Goal: Feedback & Contribution: Submit feedback/report problem

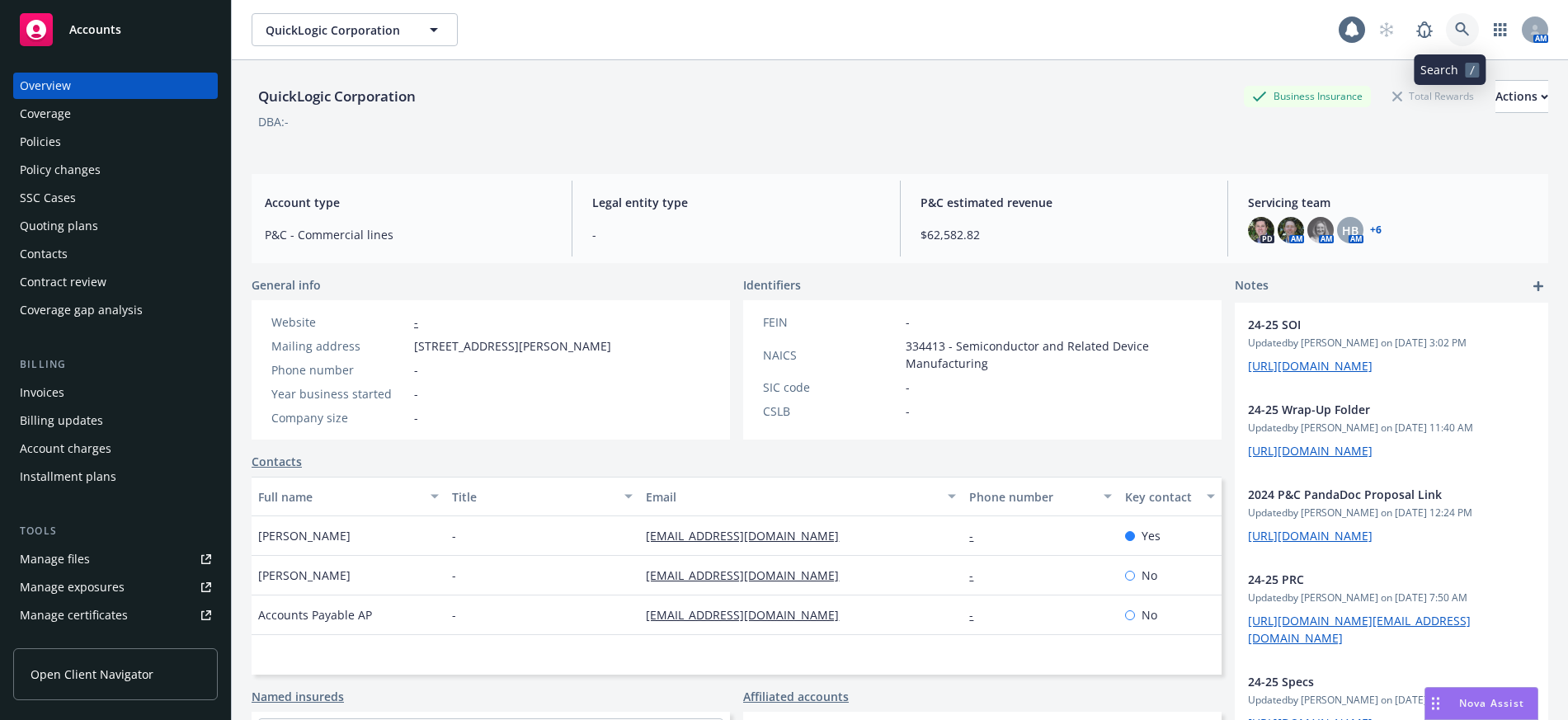
click at [1454, 30] on icon at bounding box center [1461, 29] width 15 height 15
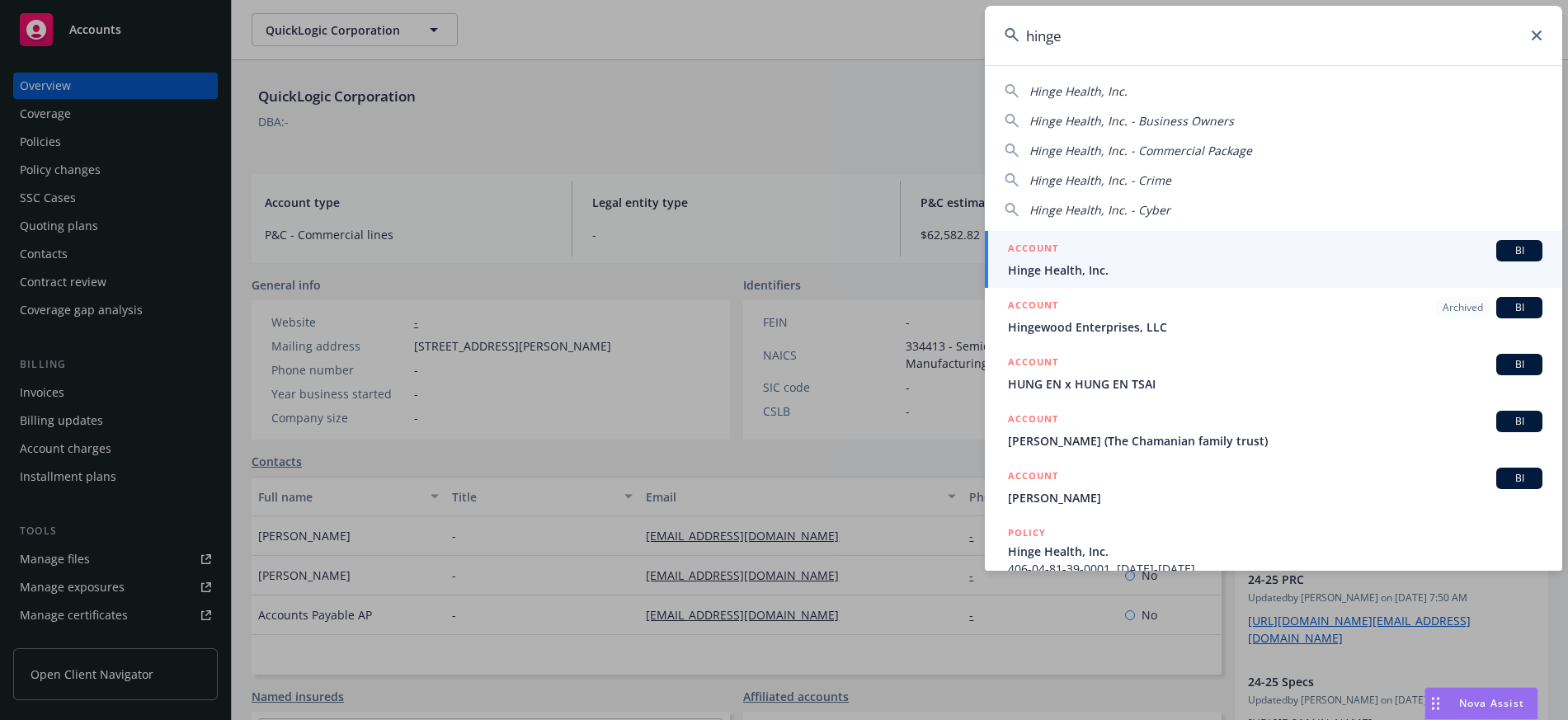
type input "hinge"
click at [1058, 270] on span "Hinge Health, Inc." at bounding box center [1275, 269] width 534 height 17
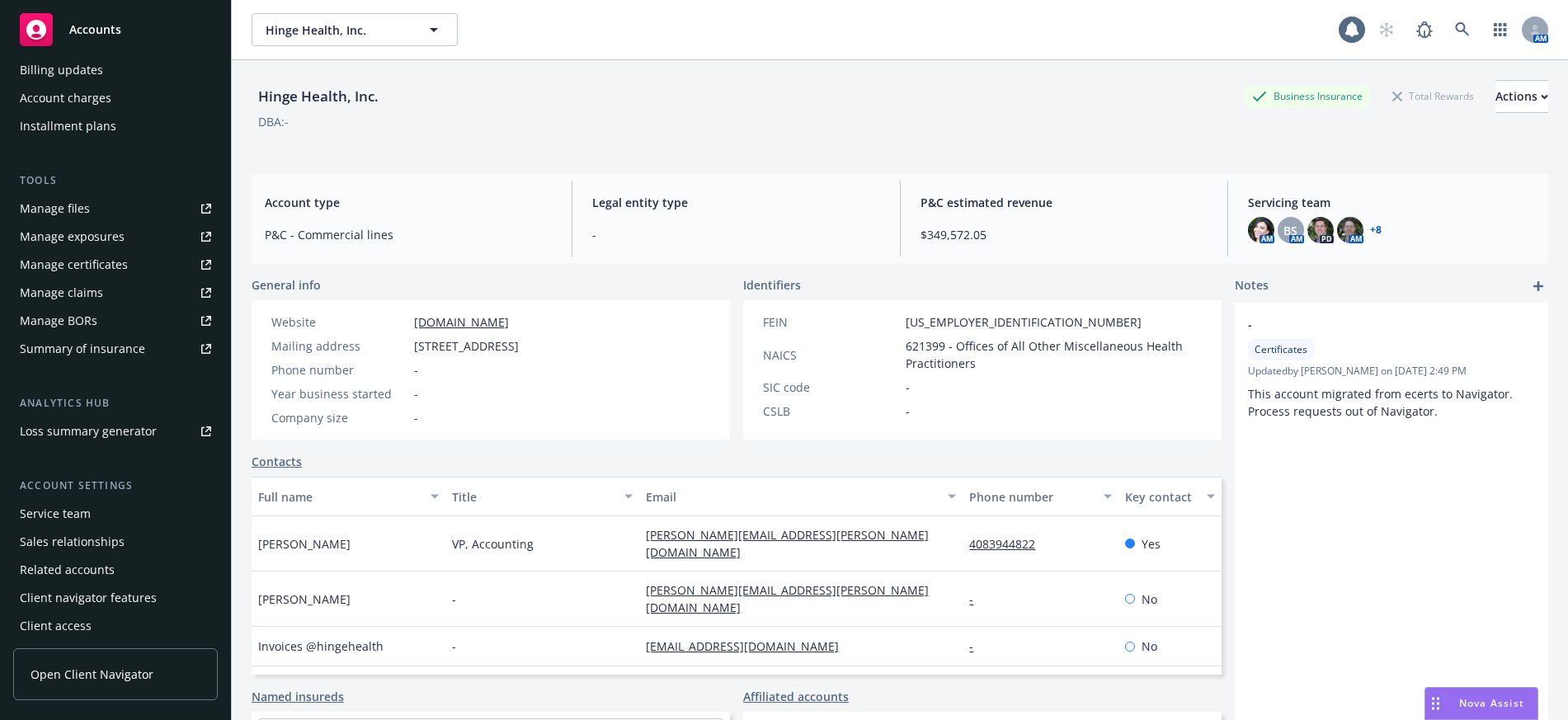
scroll to position [355, 0]
click at [74, 510] on div "Service team" at bounding box center [55, 510] width 71 height 26
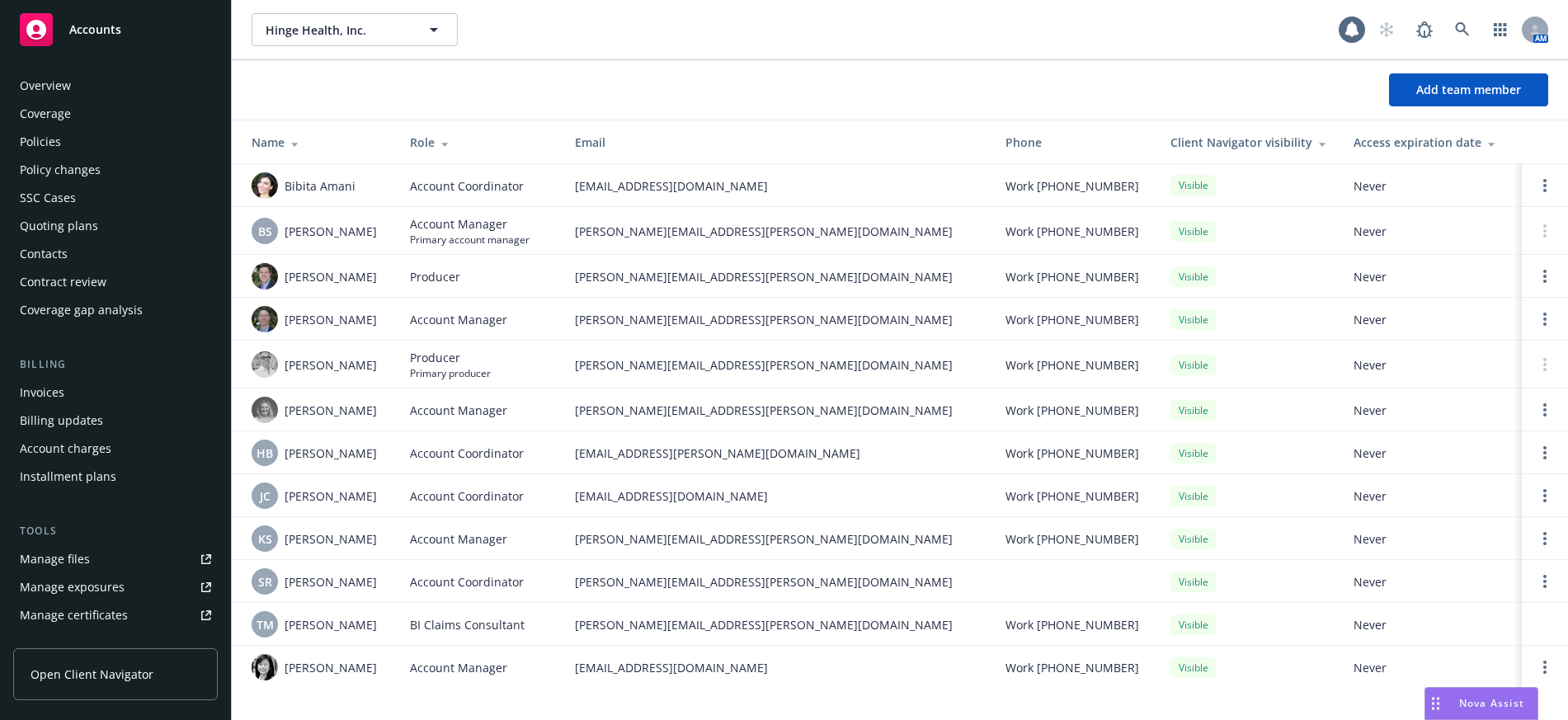
scroll to position [355, 0]
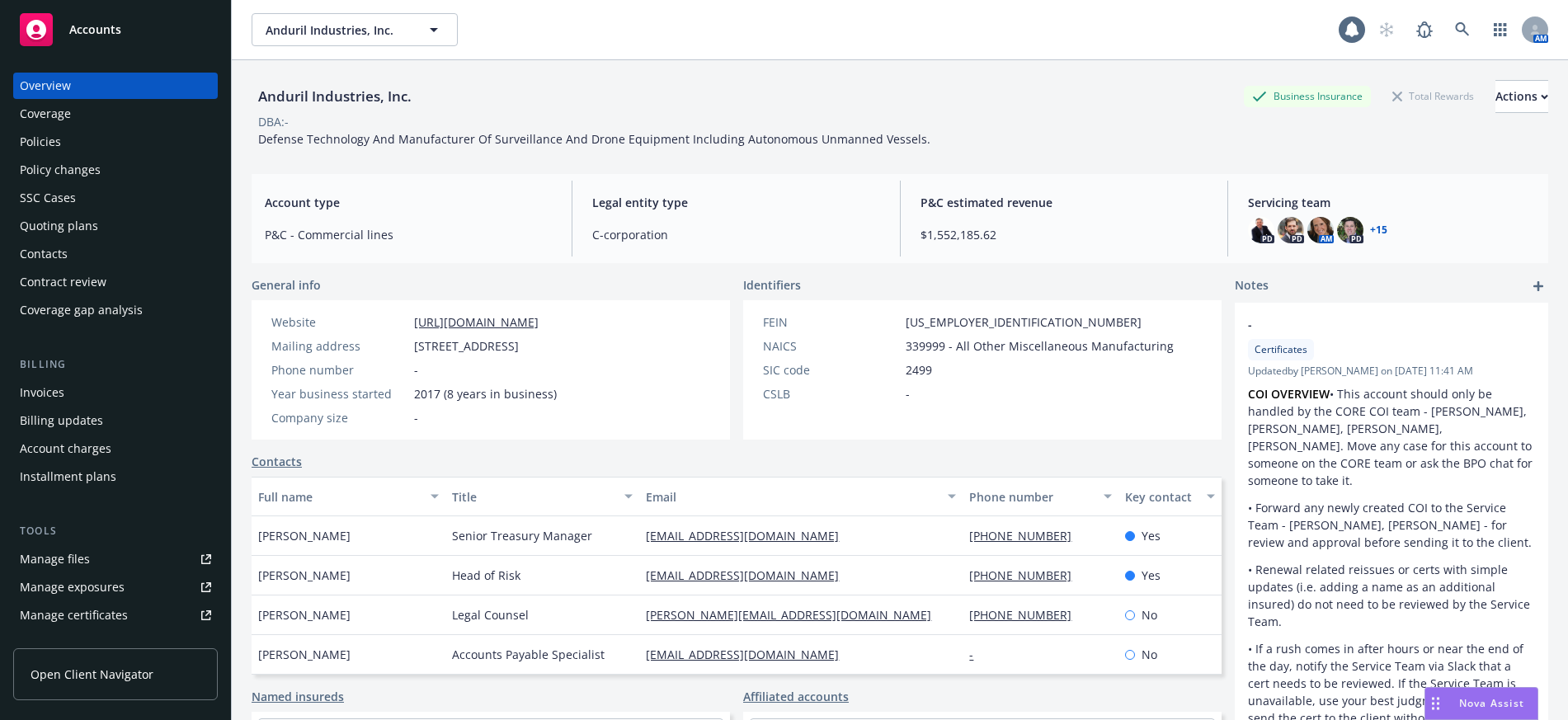
click at [50, 142] on div "Policies" at bounding box center [40, 142] width 41 height 26
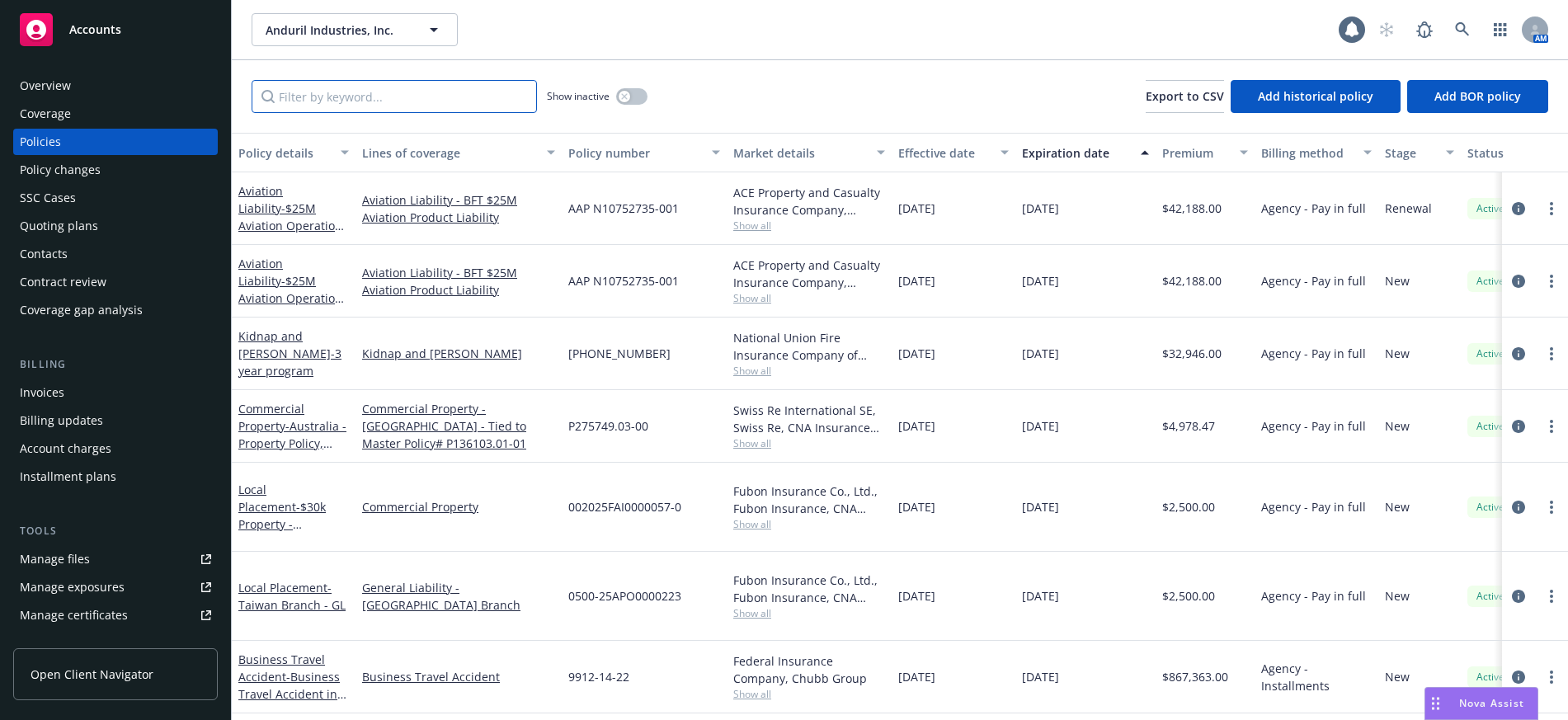
click at [382, 104] on input "Filter by keyword..." at bounding box center [394, 96] width 285 height 33
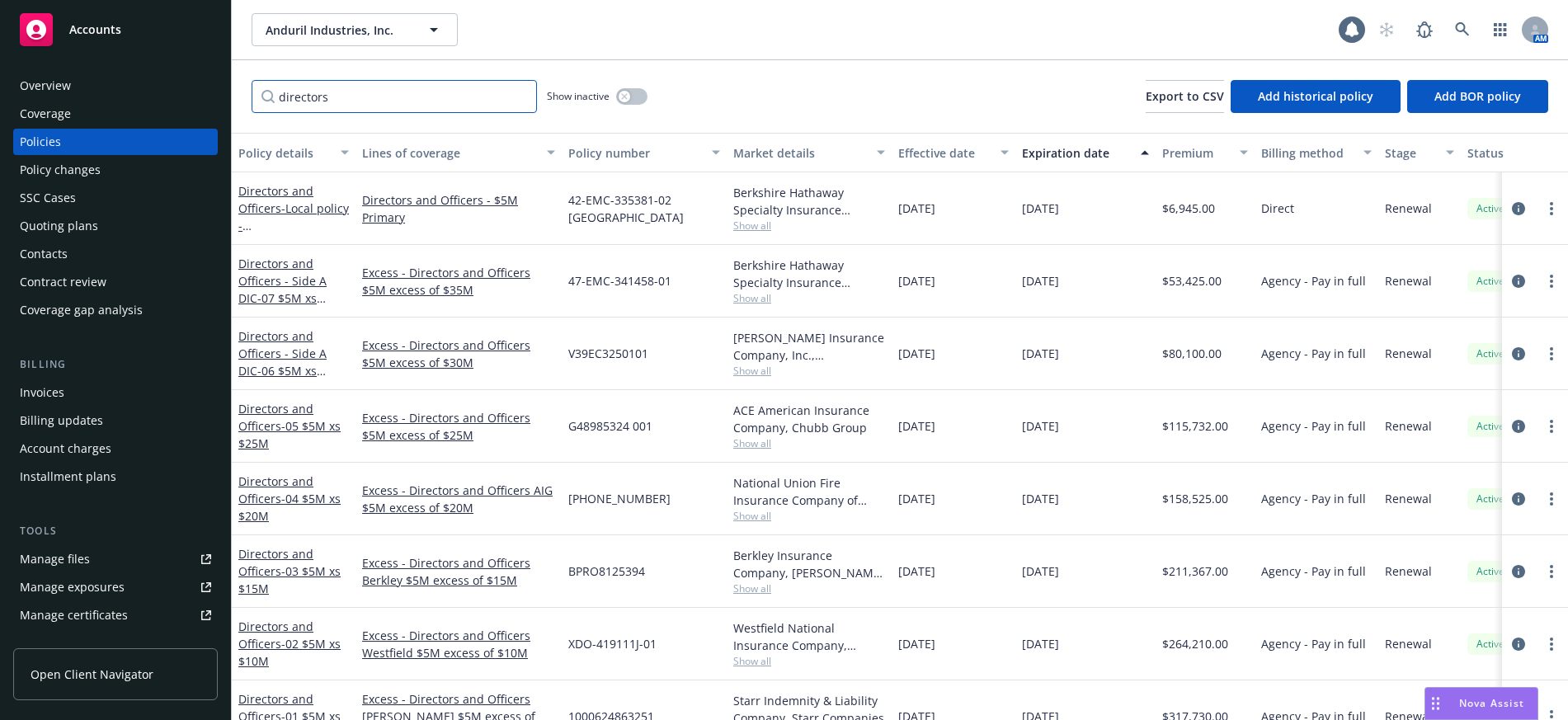
type input "directors"
click at [295, 217] on div "Directors and Officers - Local policy - Australia" at bounding box center [293, 208] width 111 height 52
click at [253, 208] on link "Directors and Officers - Local policy - Australia" at bounding box center [293, 225] width 111 height 85
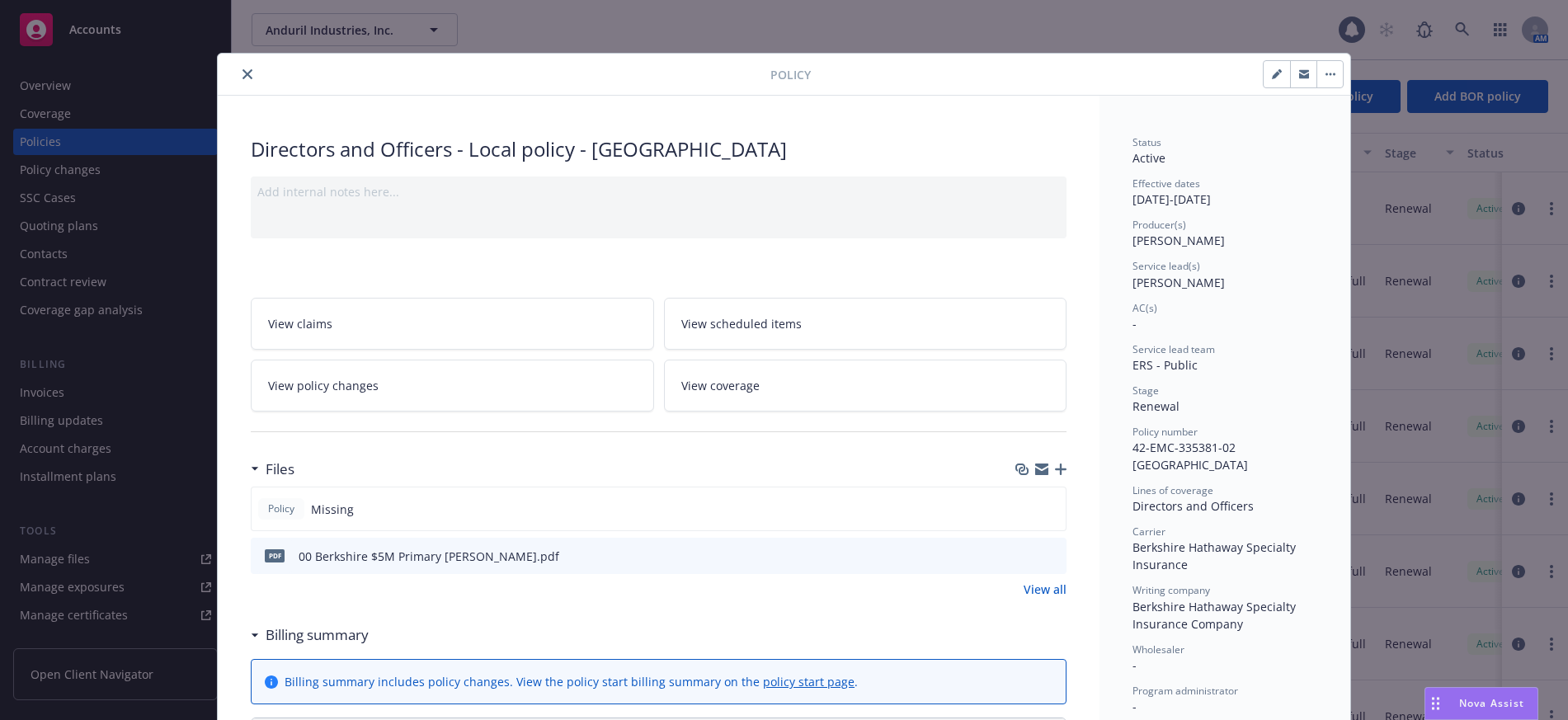
click at [1272, 76] on icon "button" at bounding box center [1277, 74] width 10 height 10
select select "RENEWAL"
select select "other"
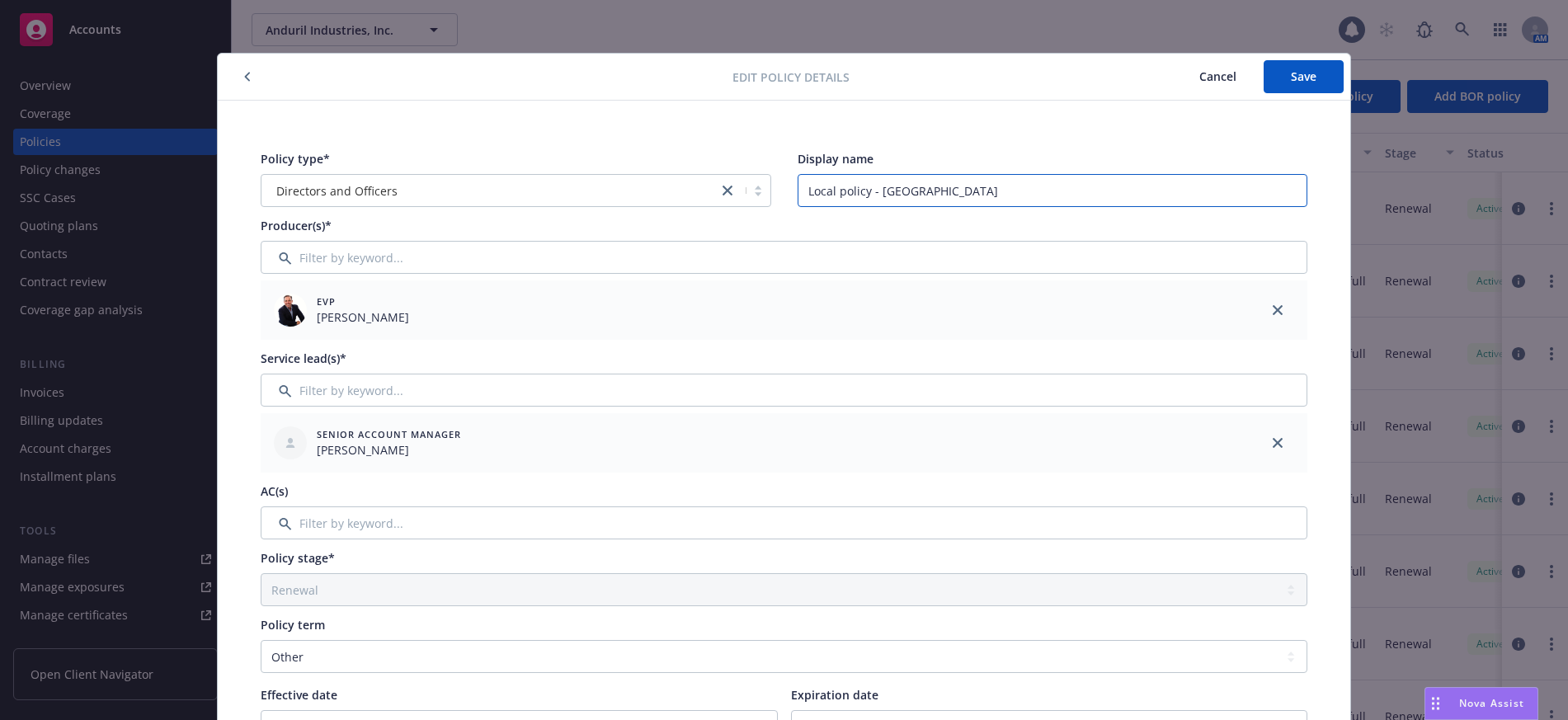
drag, startPoint x: 948, startPoint y: 191, endPoint x: 789, endPoint y: 191, distance: 159.0
click at [789, 191] on div "Policy type* Directors and Officers Display name Local policy - Australia" at bounding box center [784, 179] width 1047 height 57
type input "00 $5M Primary"
click at [1291, 77] on span "Save" at bounding box center [1304, 77] width 26 height 16
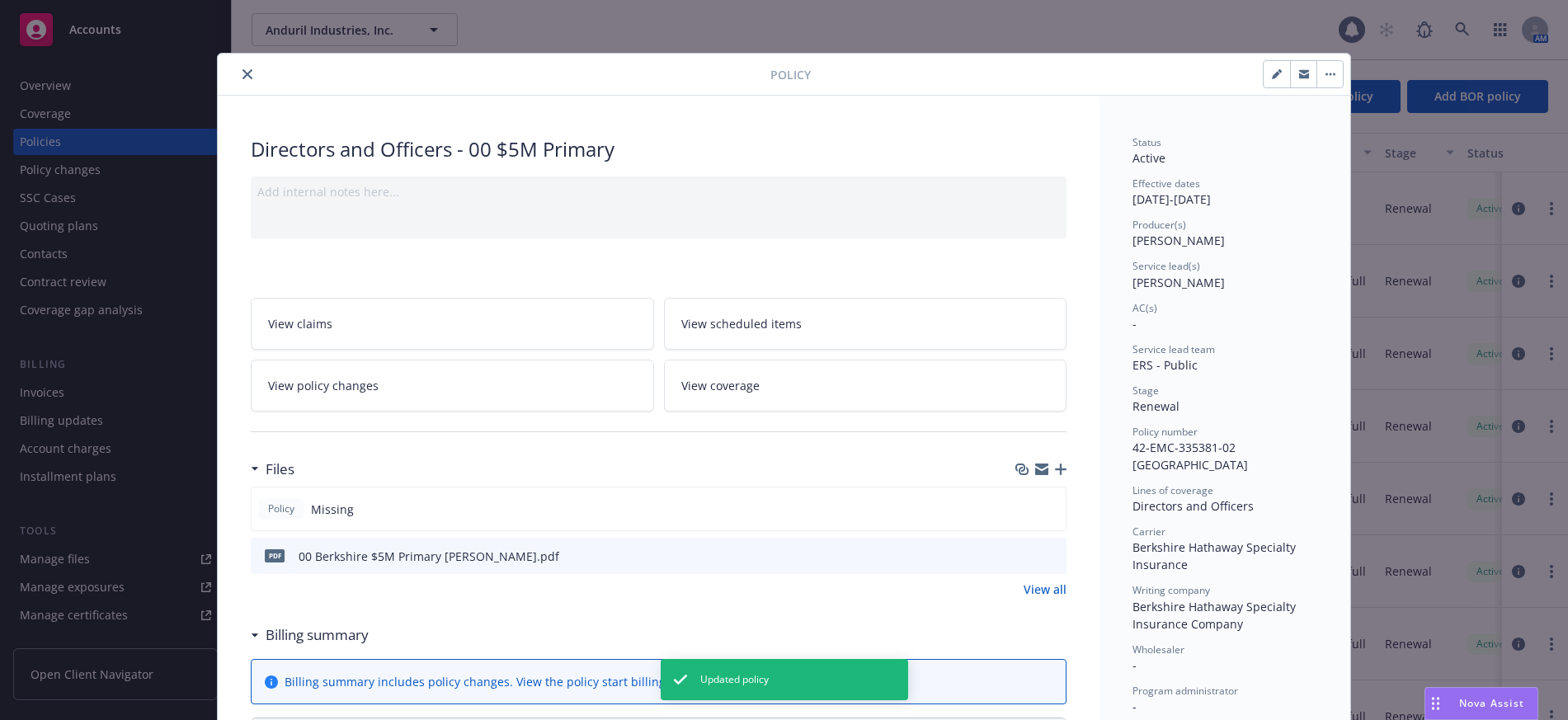
click at [1321, 70] on button "button" at bounding box center [1329, 74] width 26 height 26
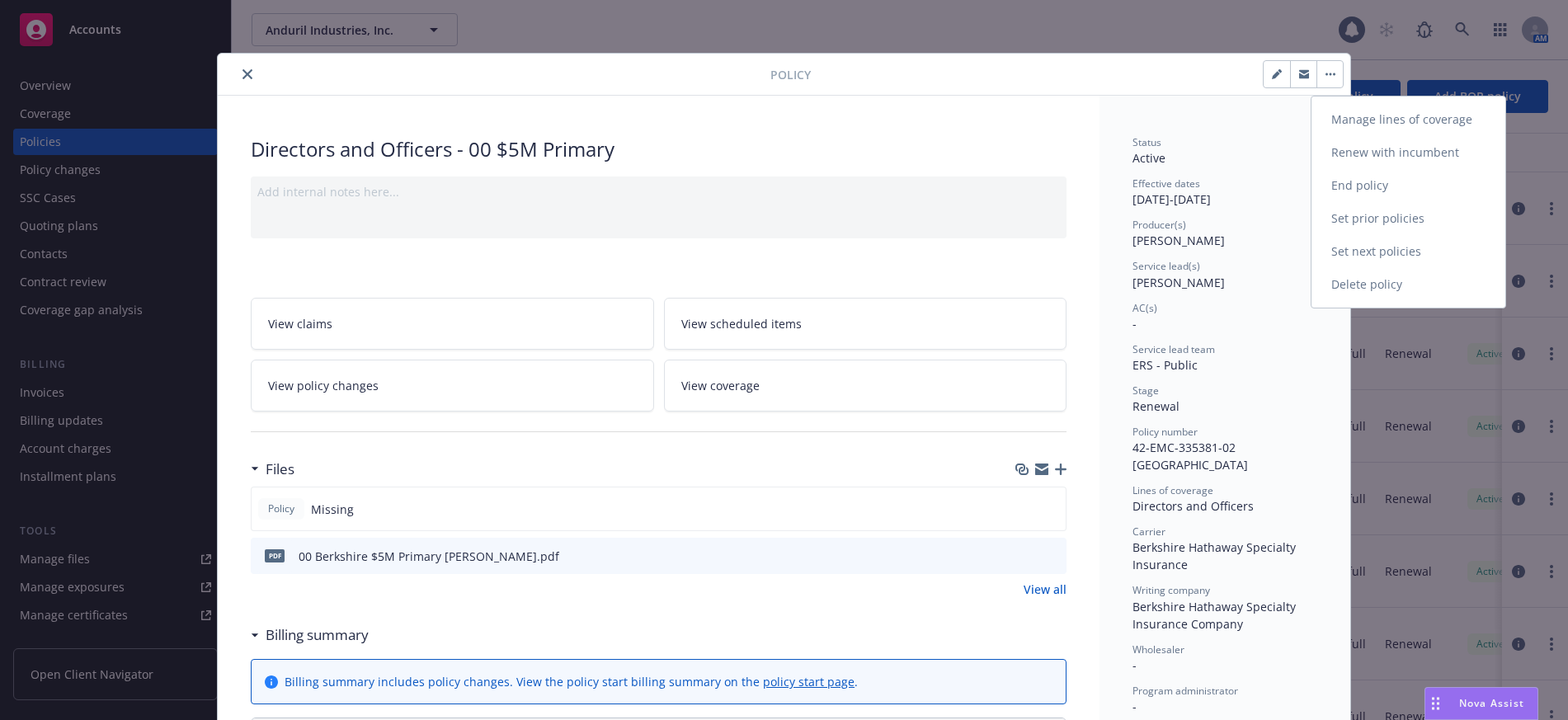
click at [1339, 117] on link "Manage lines of coverage" at bounding box center [1408, 119] width 193 height 33
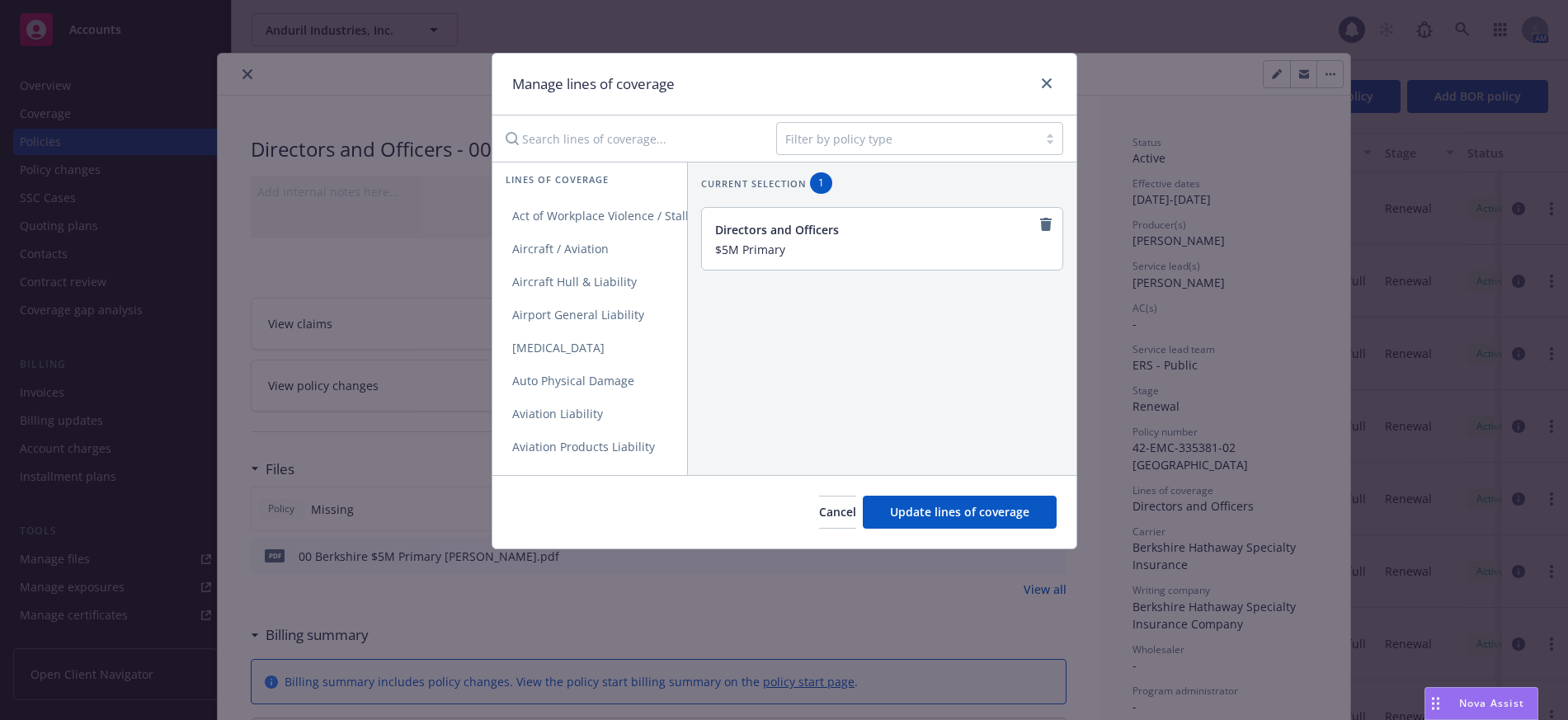
click at [790, 249] on input "$5M Primary" at bounding box center [880, 248] width 331 height 15
type input "$5M Primary - Local policy, Australia"
click at [982, 511] on span "Update lines of coverage" at bounding box center [960, 512] width 140 height 16
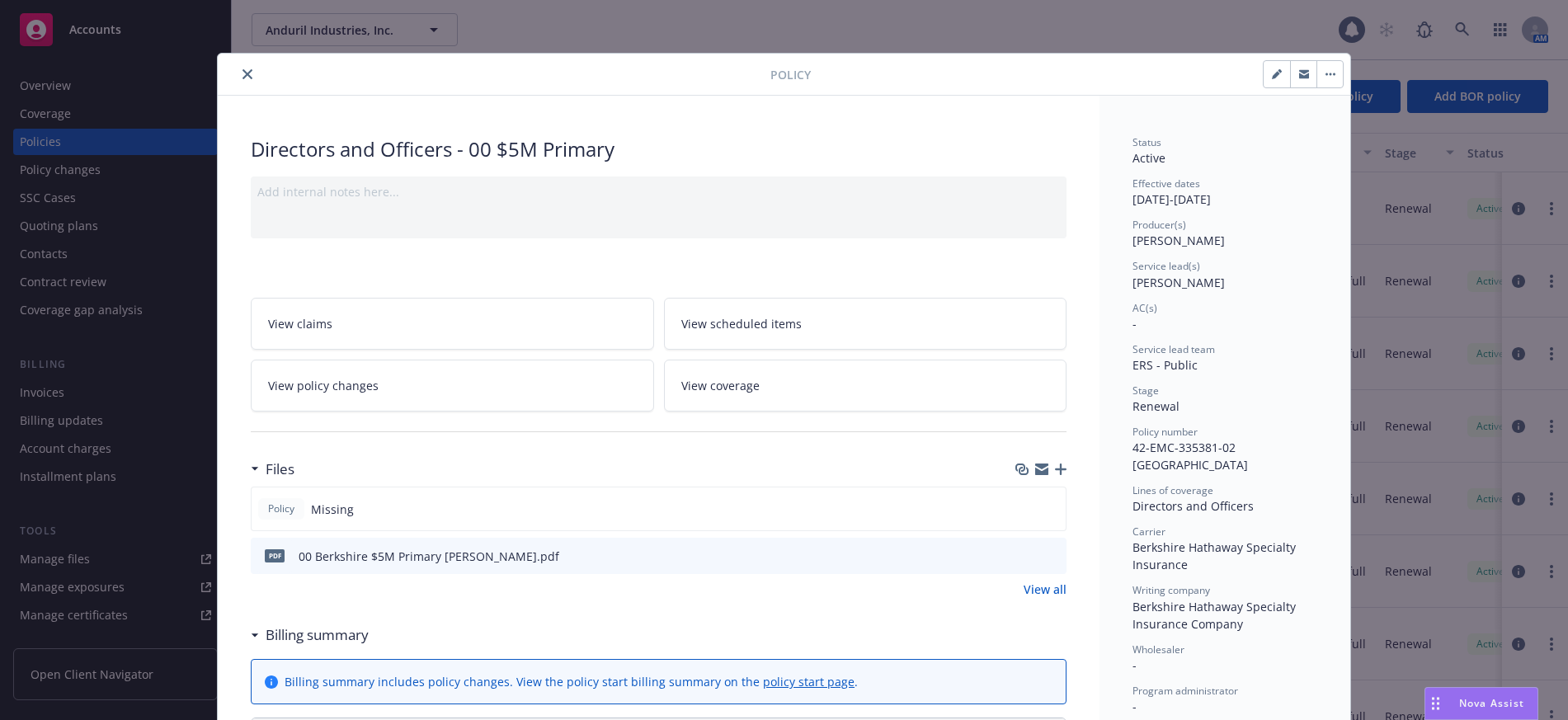
click at [242, 75] on icon "close" at bounding box center [247, 74] width 10 height 10
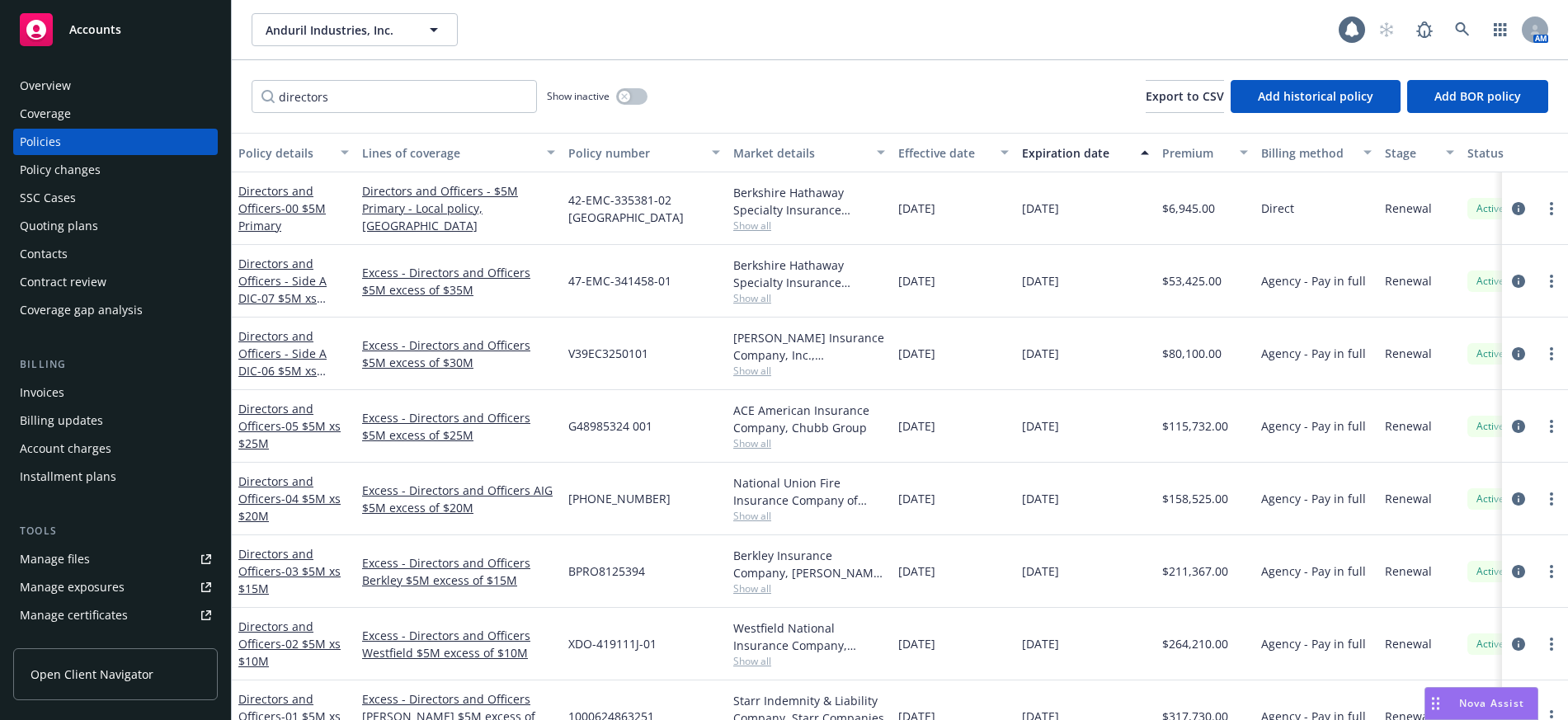
click at [84, 560] on div "Manage files" at bounding box center [55, 559] width 70 height 26
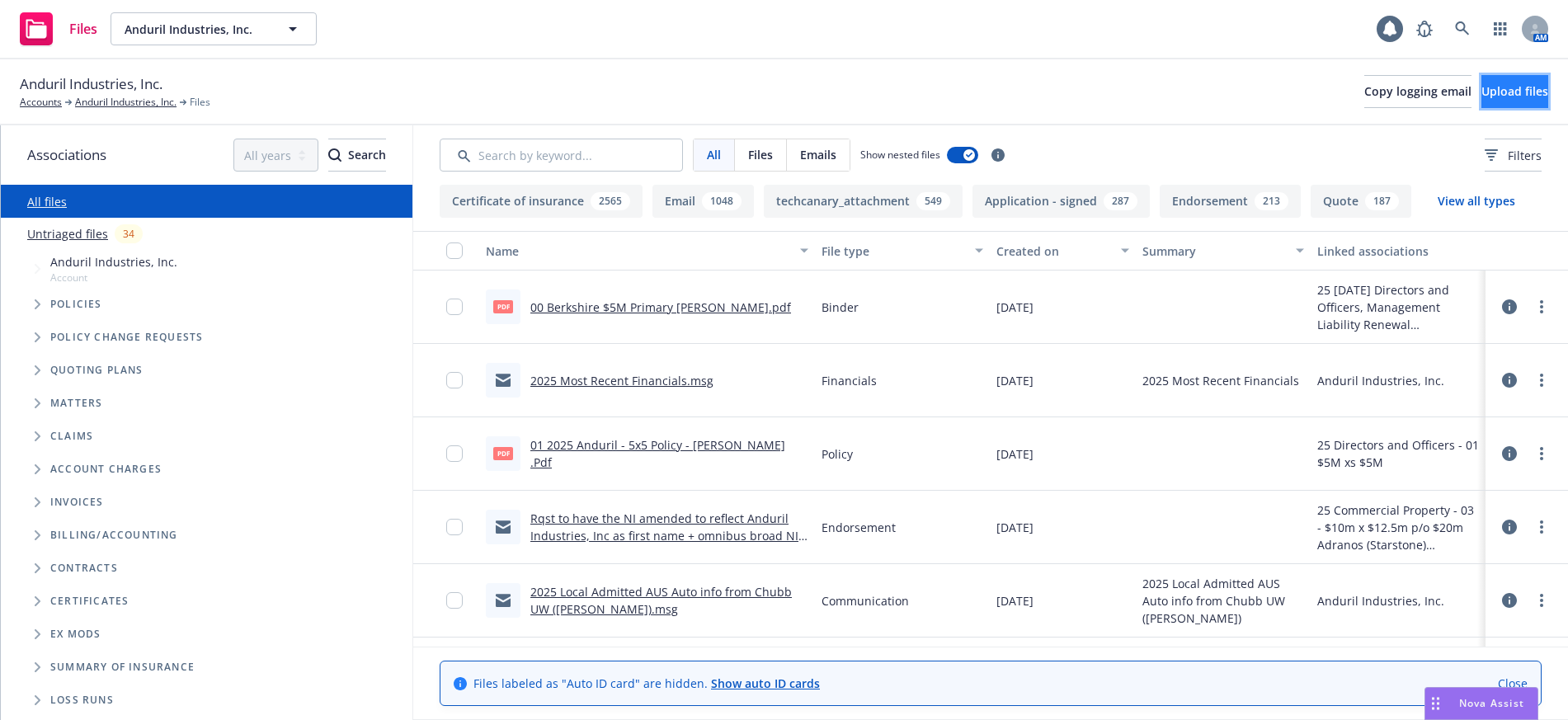
click at [1483, 89] on span "Upload files" at bounding box center [1514, 92] width 67 height 16
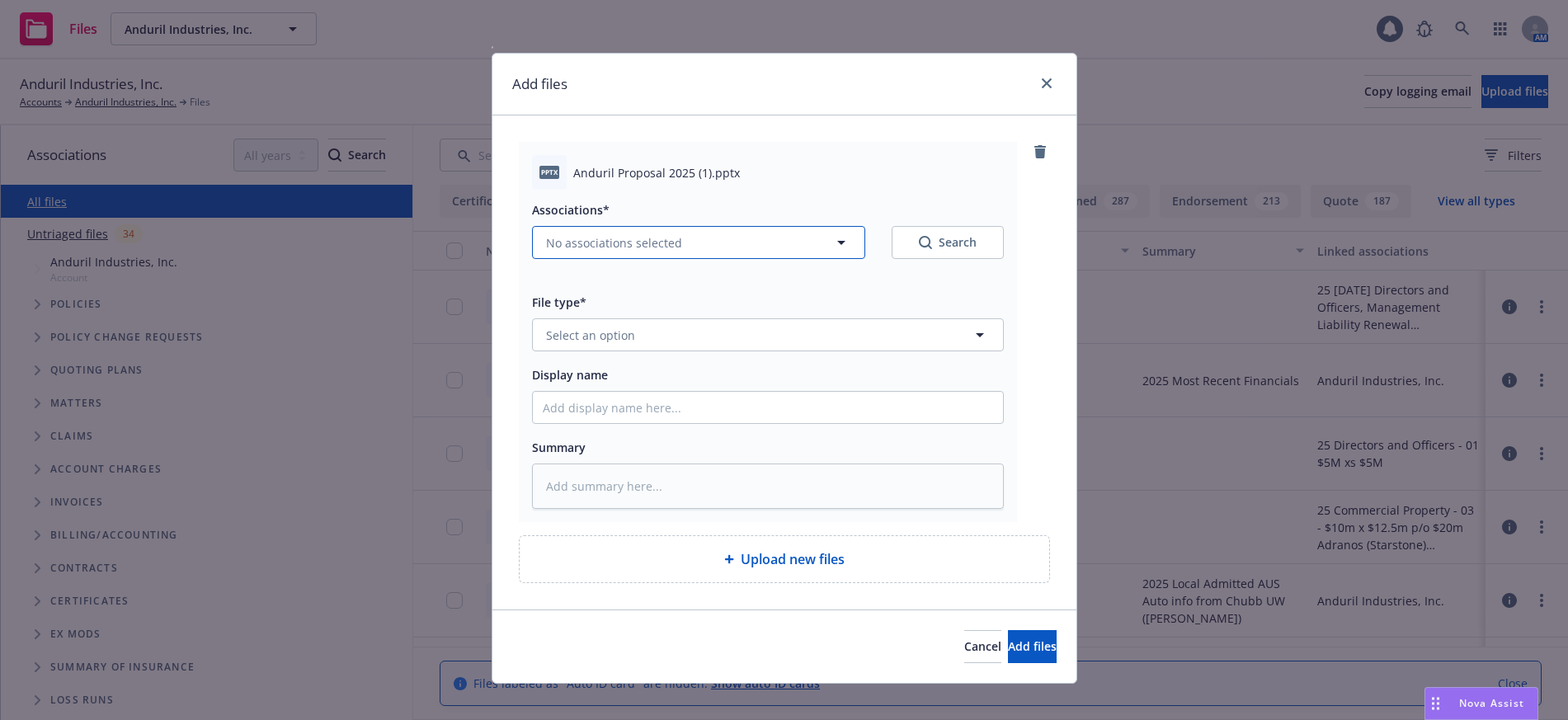
click at [600, 241] on span "No associations selected" at bounding box center [614, 242] width 137 height 17
type textarea "x"
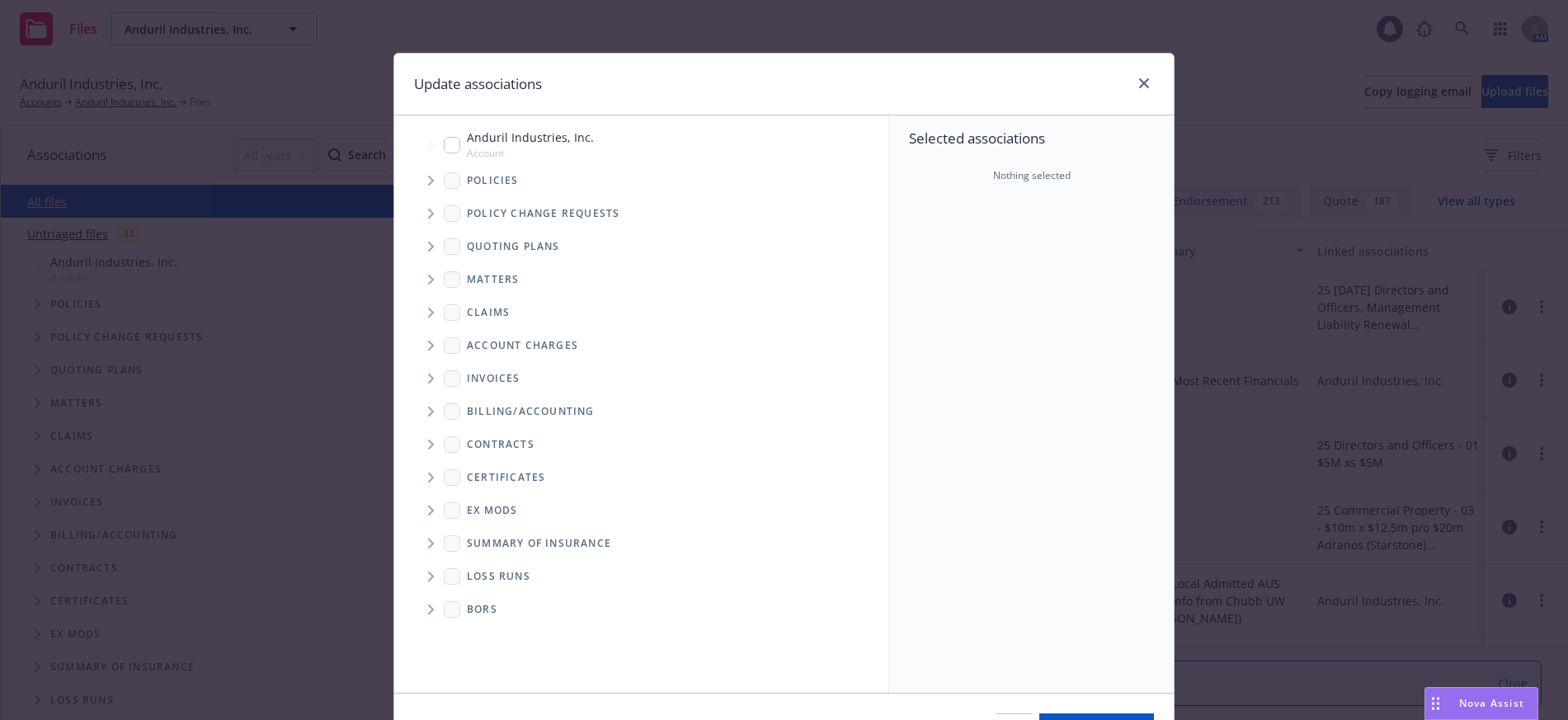
click at [428, 180] on icon "Tree Example" at bounding box center [431, 180] width 7 height 10
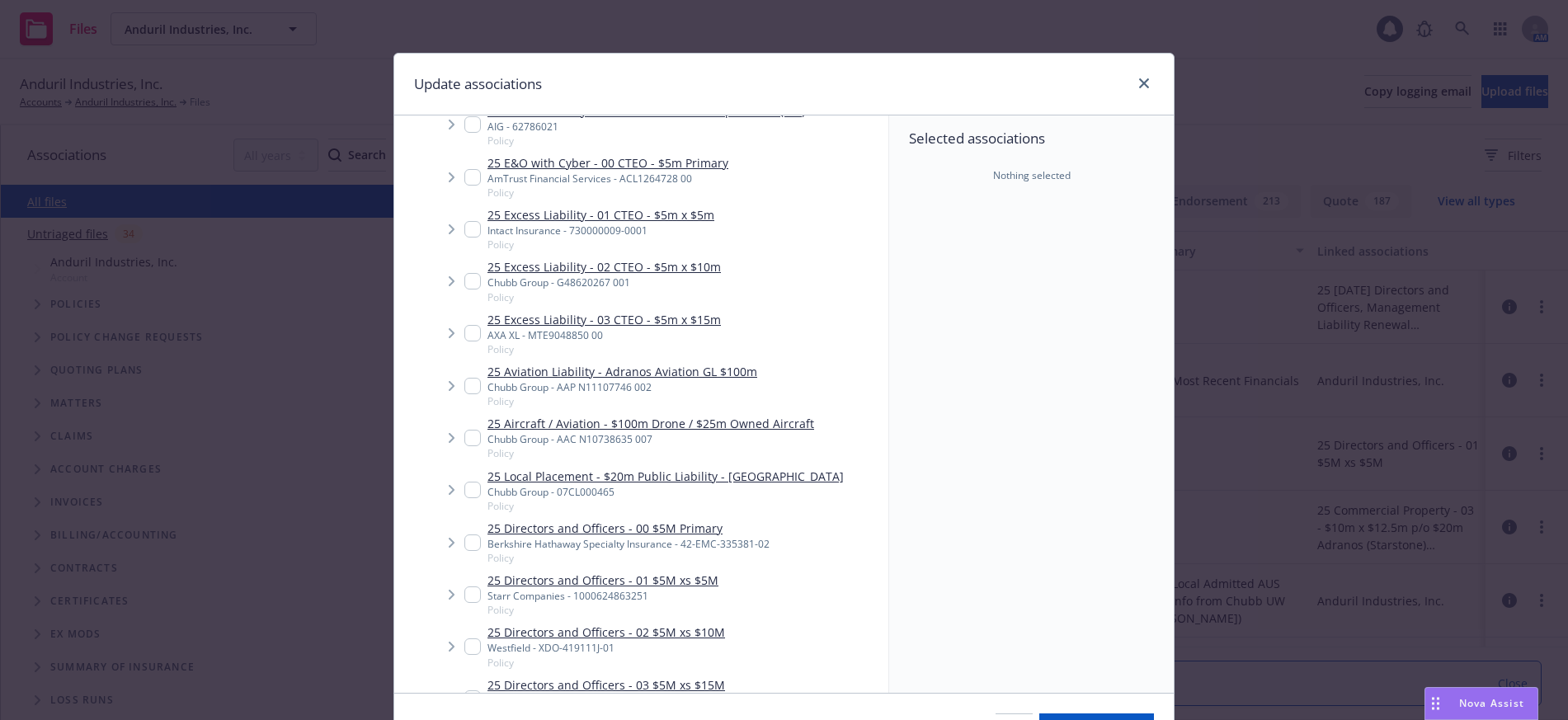
scroll to position [1238, 0]
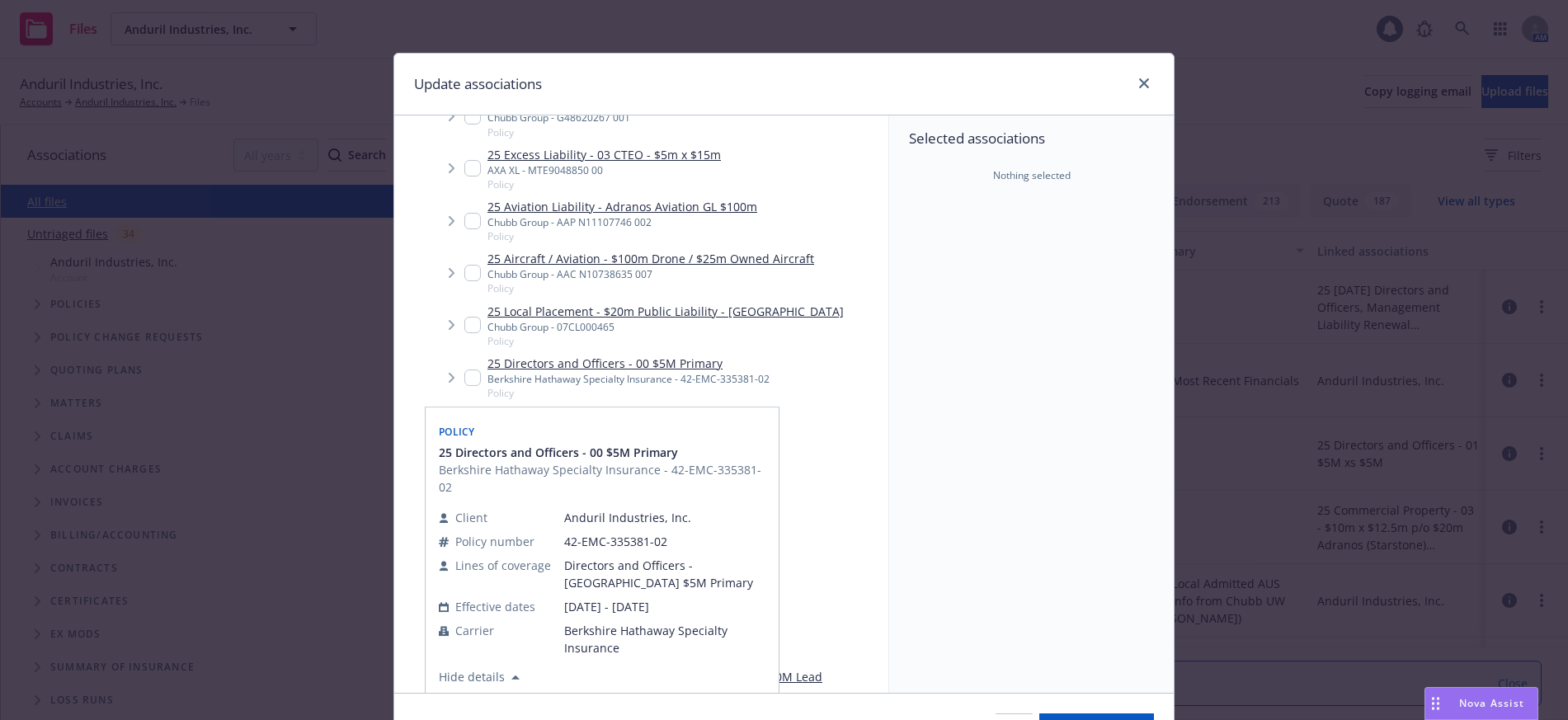
click at [470, 380] on input "Tree Example" at bounding box center [472, 378] width 17 height 17
checkbox input "true"
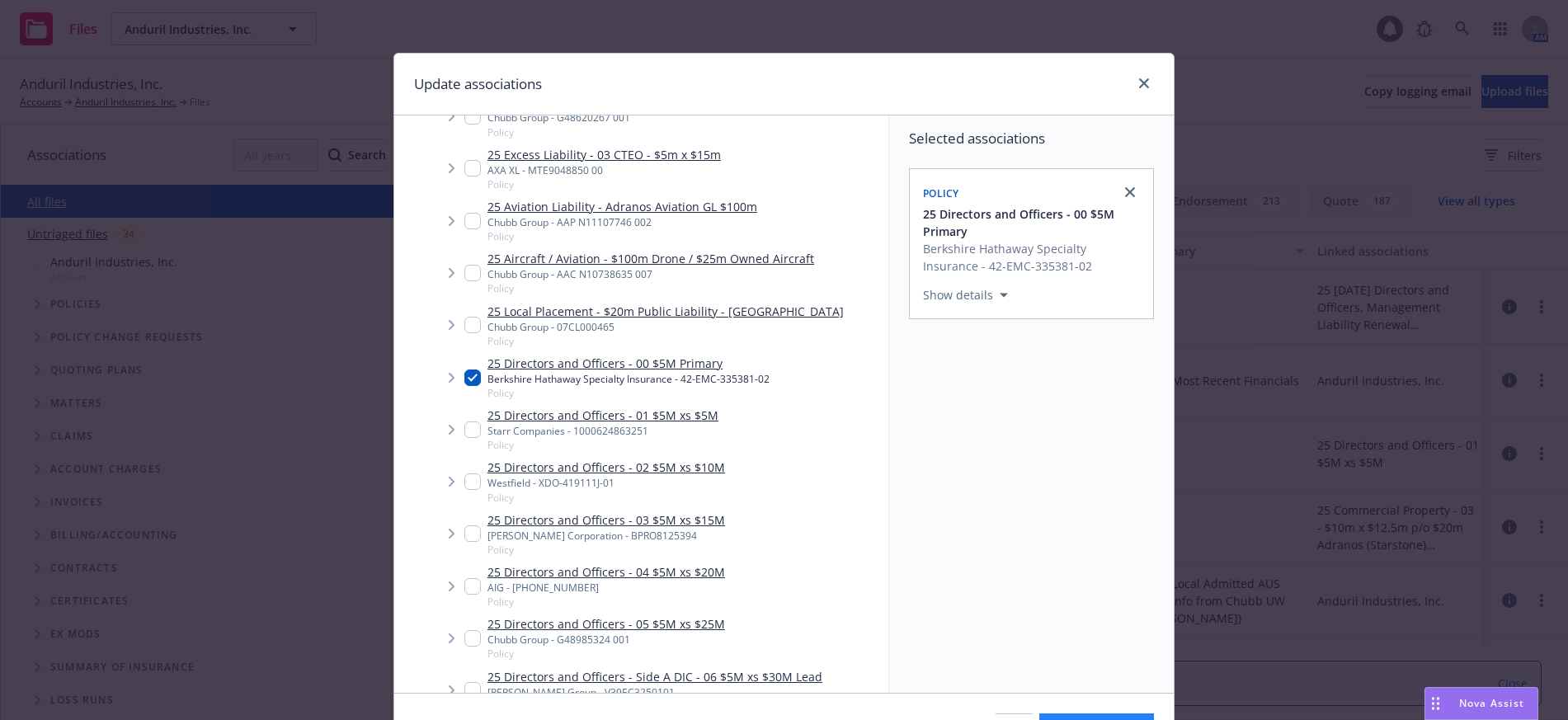
scroll to position [100, 0]
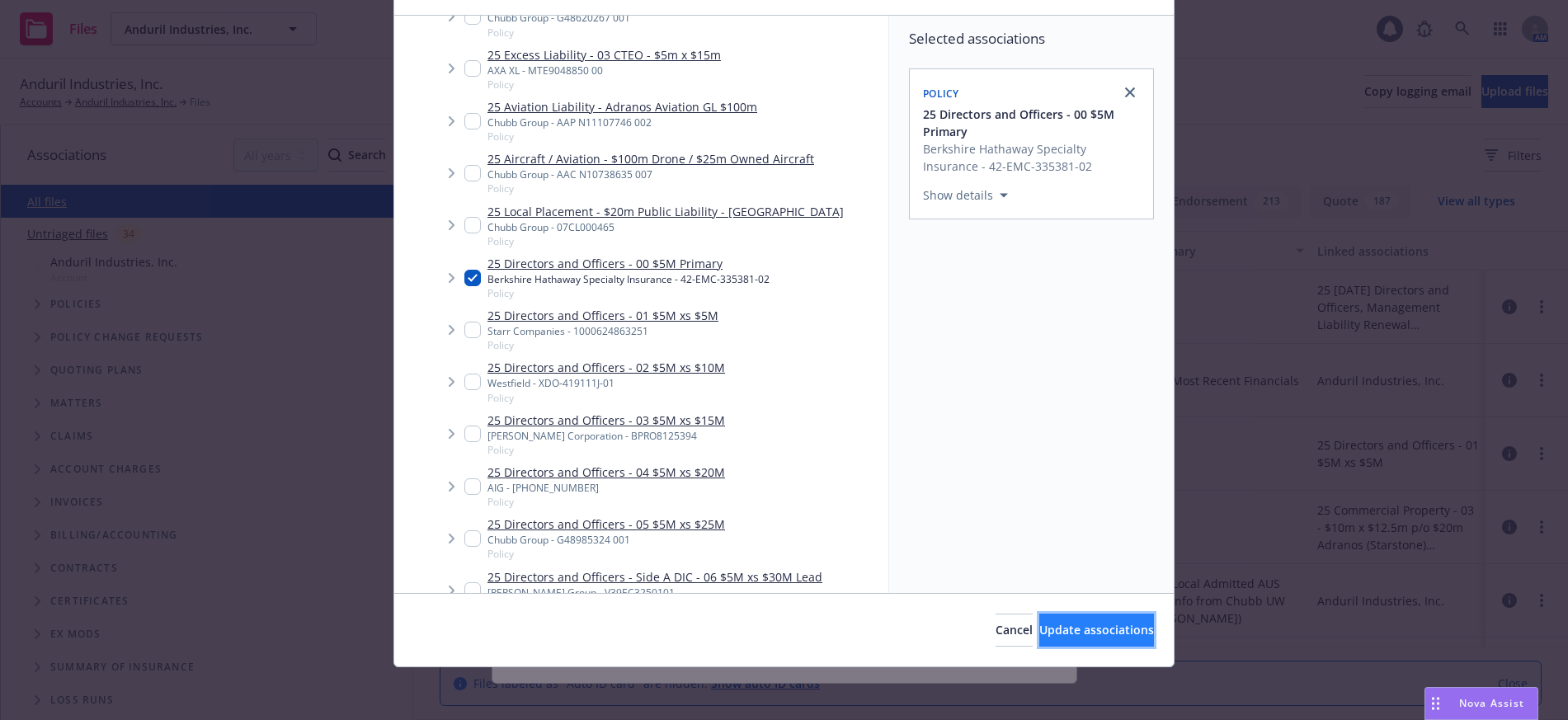
click at [1087, 628] on span "Update associations" at bounding box center [1096, 630] width 115 height 16
type textarea "x"
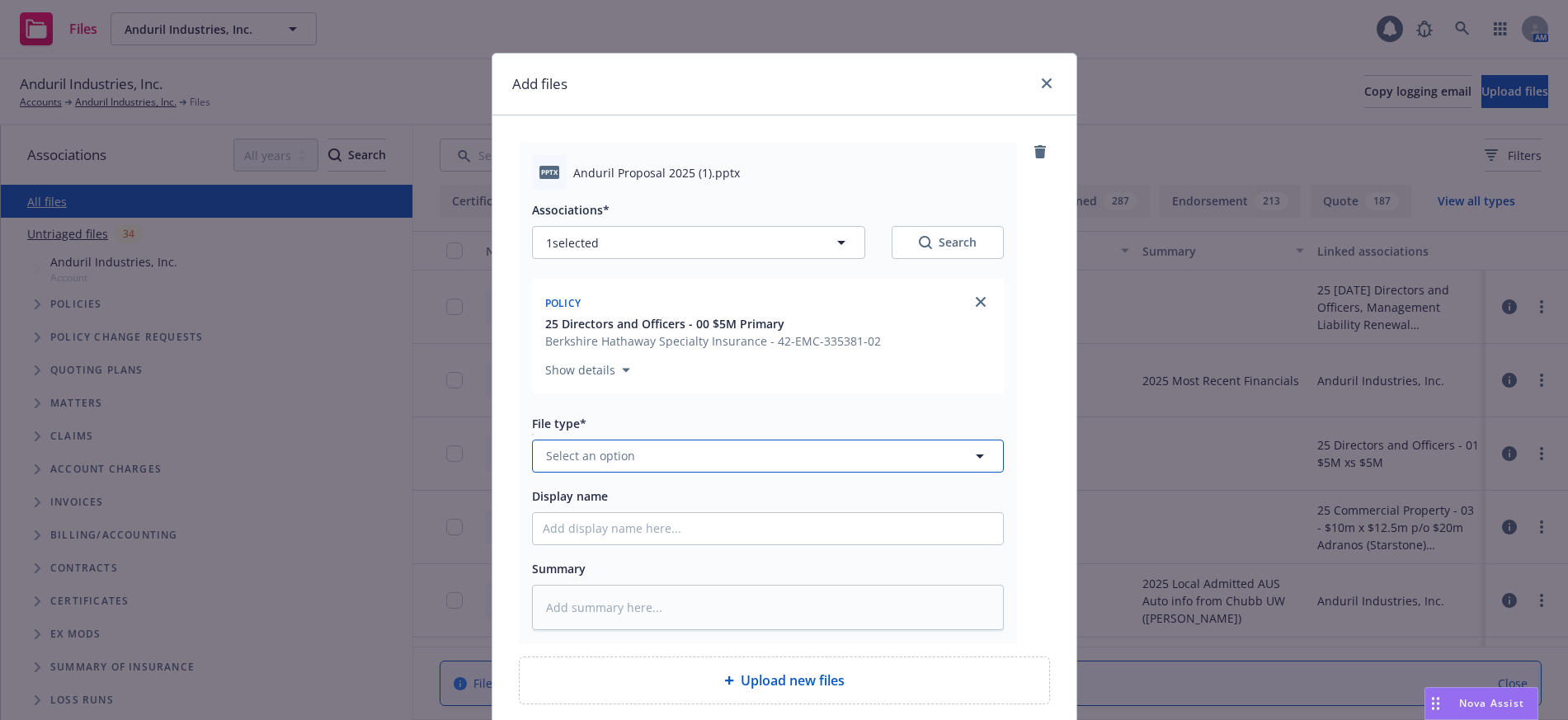
click at [604, 456] on span "Select an option" at bounding box center [590, 455] width 89 height 17
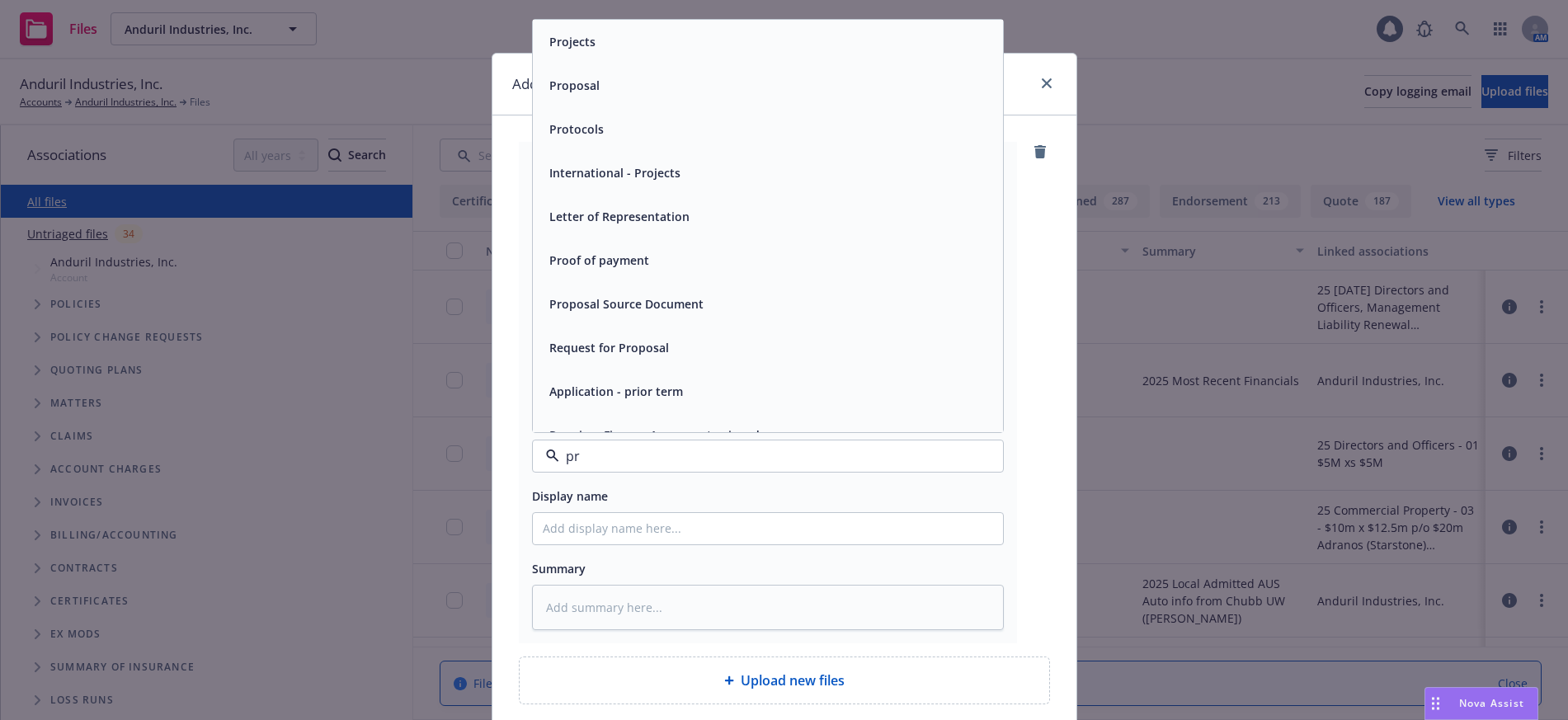
type input "pro"
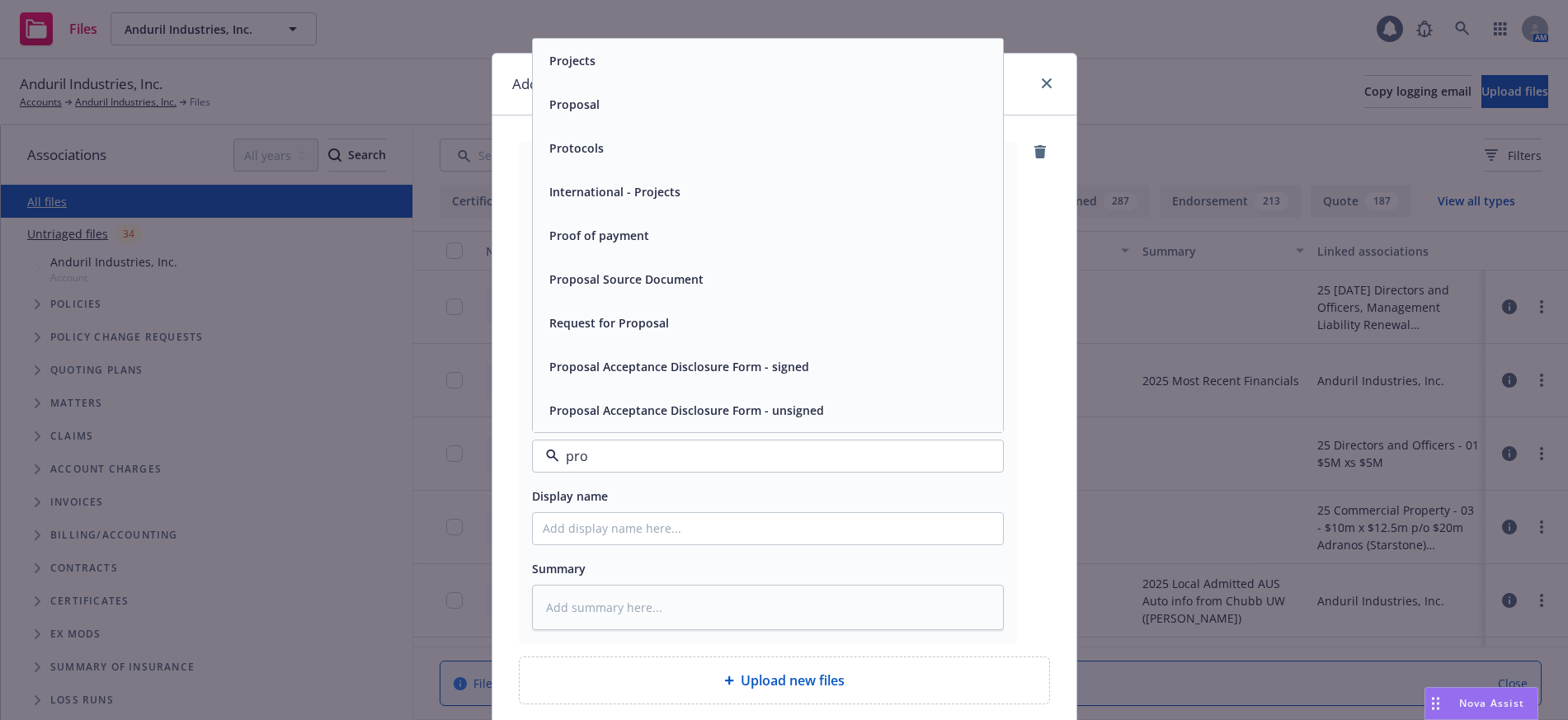
click at [574, 101] on span "Proposal" at bounding box center [574, 104] width 50 height 17
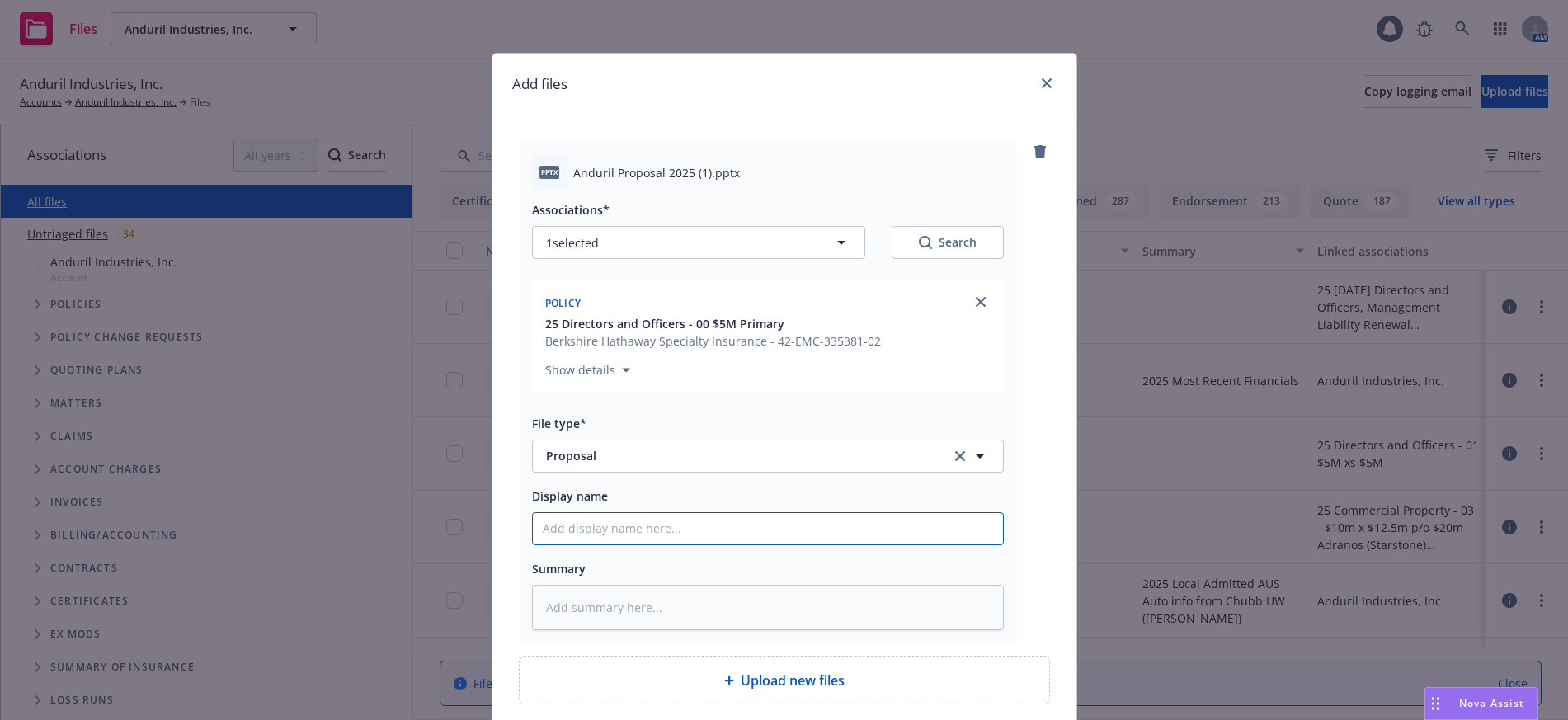
click at [670, 524] on input "Display name" at bounding box center [768, 529] width 470 height 31
type textarea "x"
type input "2"
type textarea "x"
type input "20"
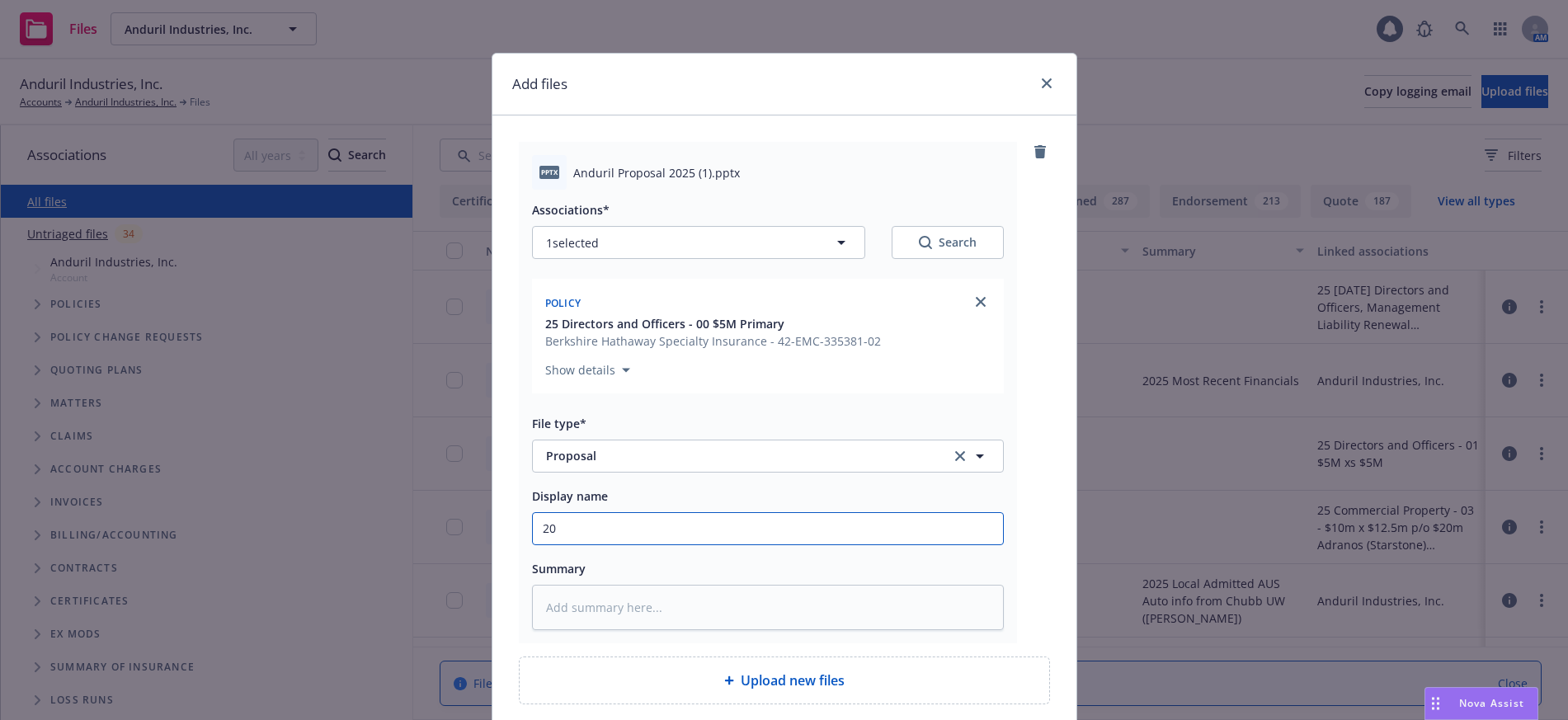
type textarea "x"
type input "202"
type textarea "x"
type input "2025"
type textarea "x"
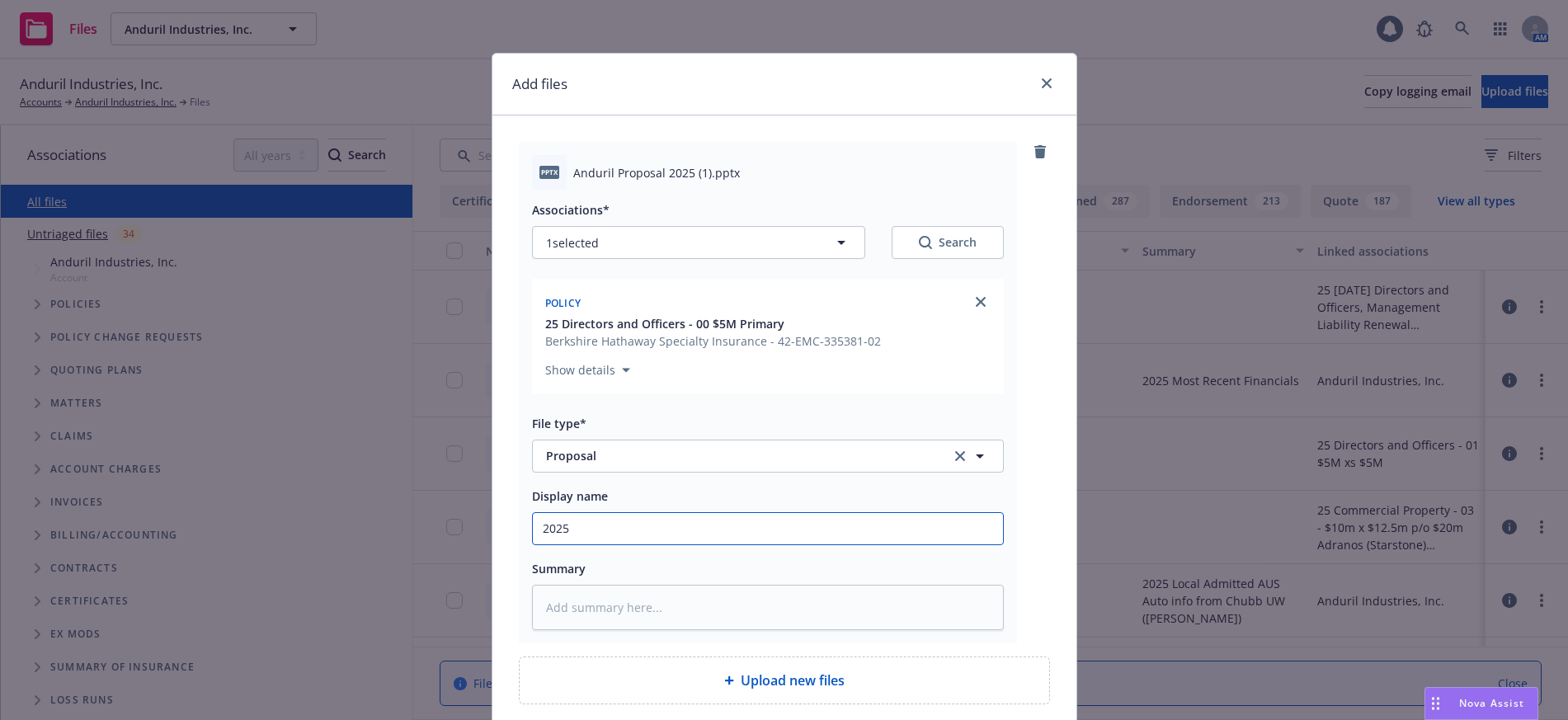
type input "2025"
type textarea "x"
type input "2025 d"
type textarea "x"
type input "2025 d&"
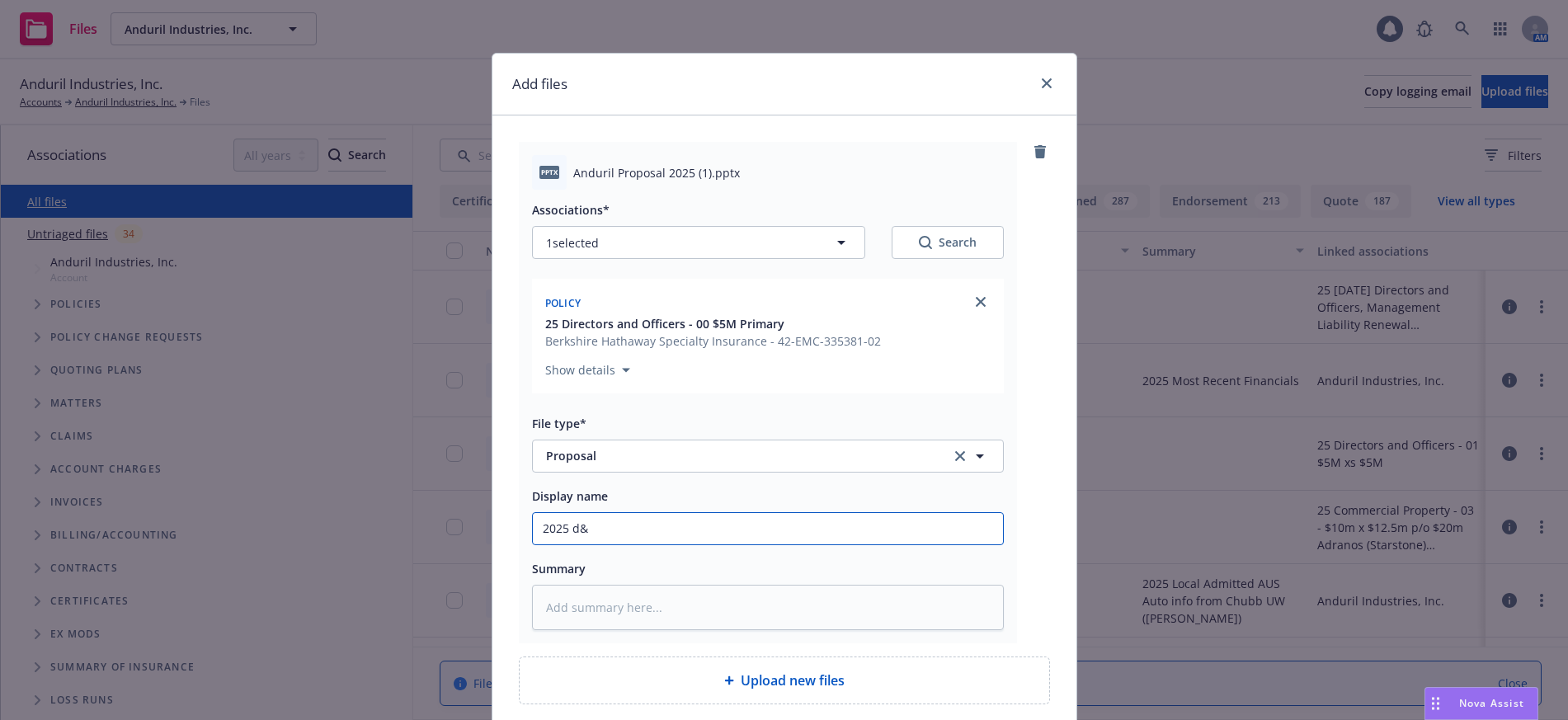
type textarea "x"
type input "2025 d&O"
type textarea "x"
type input "2025 d&O"
type textarea "x"
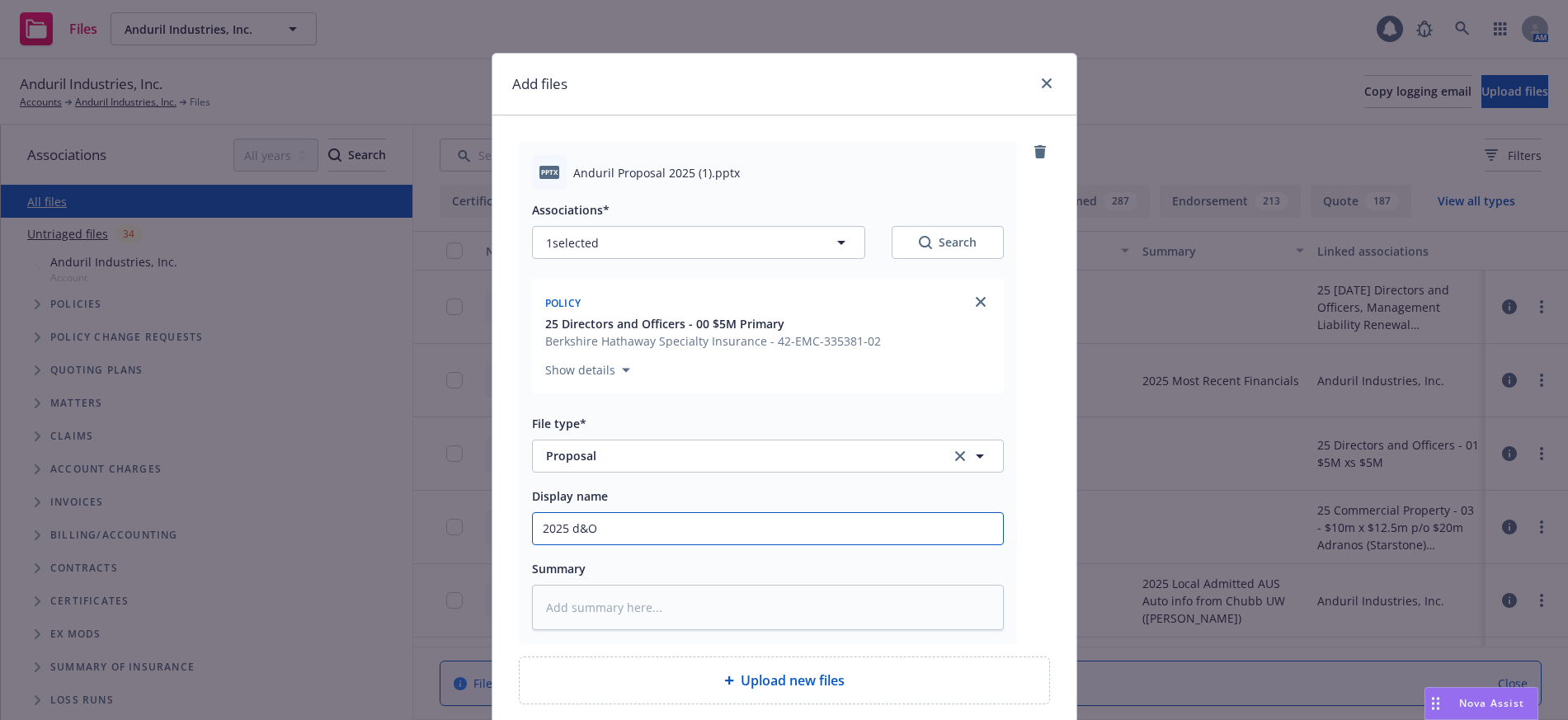
type input "2025 &O"
type textarea "x"
type input "2025 D&O"
type textarea "x"
type input "2025 D&O"
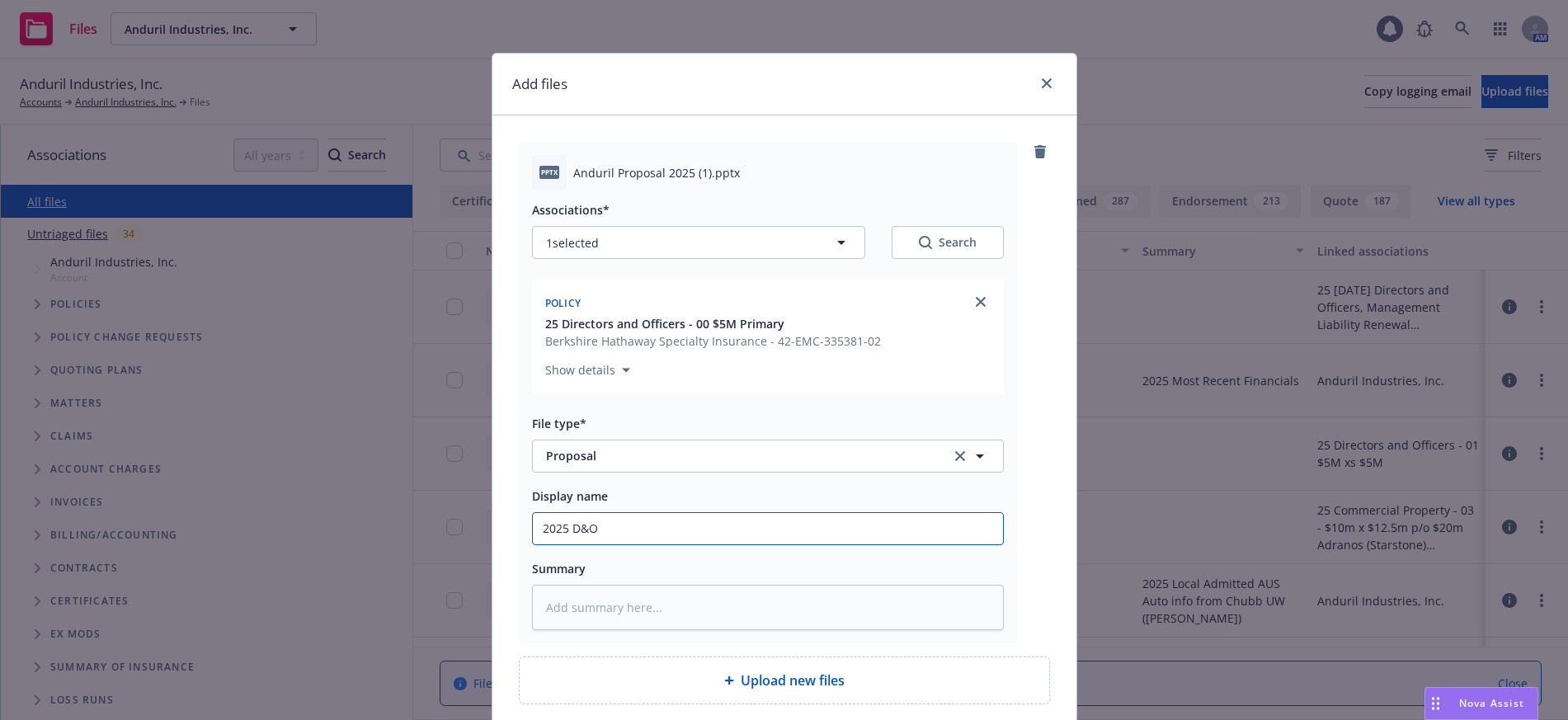
type textarea "x"
type input "2025 D&O P"
type textarea "x"
type input "2025 D&O Pro"
type textarea "x"
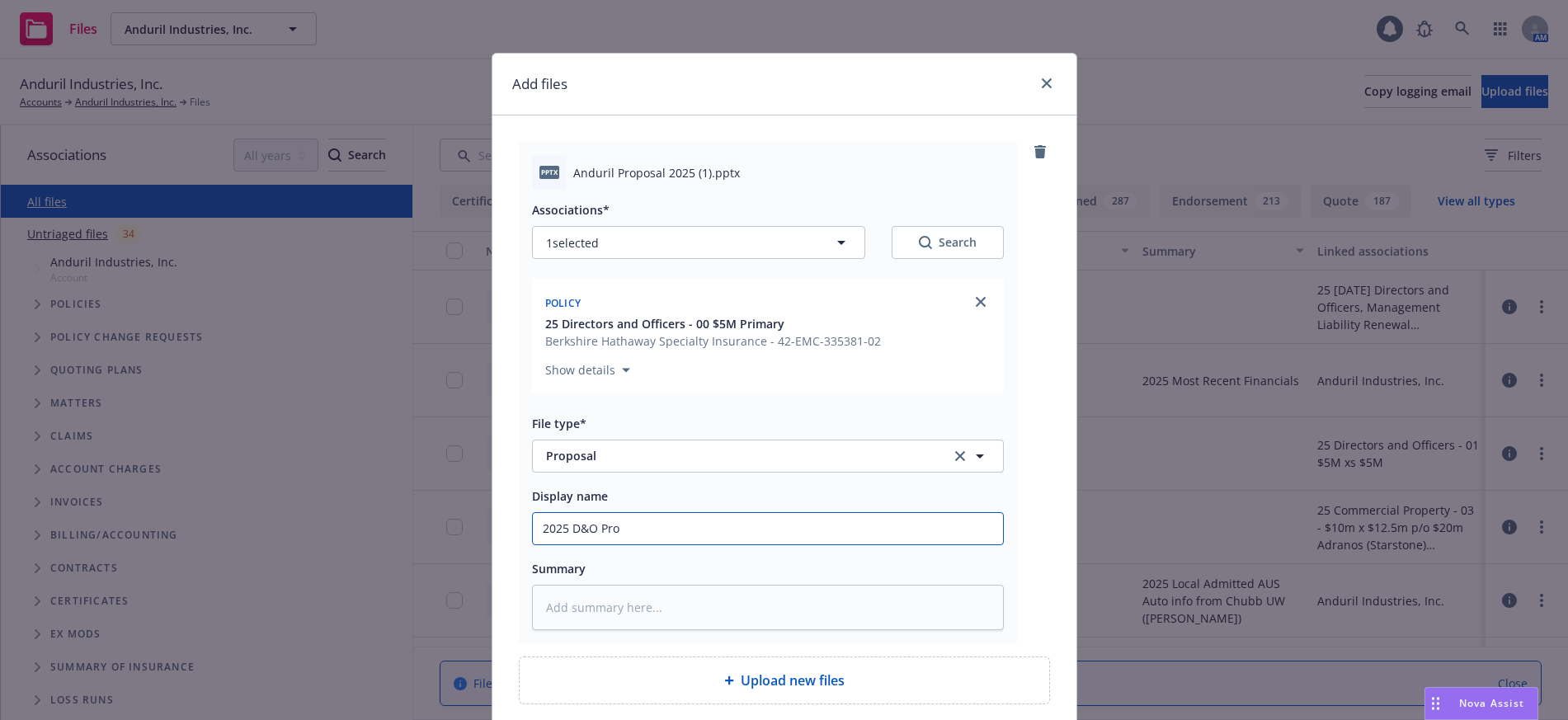
type input "2025 D&O Prop"
type textarea "x"
type input "2025 D&O Propo"
type textarea "x"
type input "2025 D&O Propos"
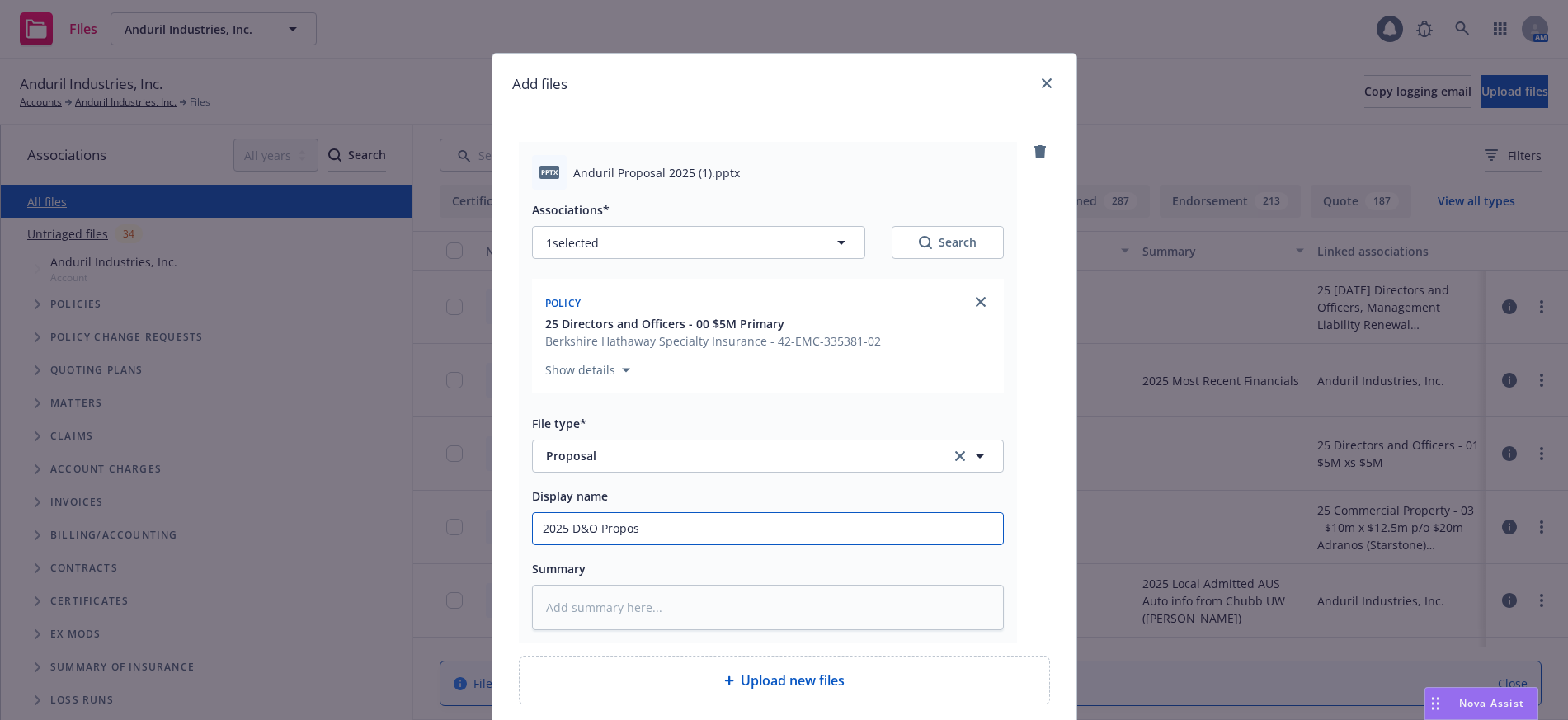
type textarea "x"
type input "2025 D&O Proposa"
type textarea "x"
type input "2025 D&O Proposal"
type textarea "x"
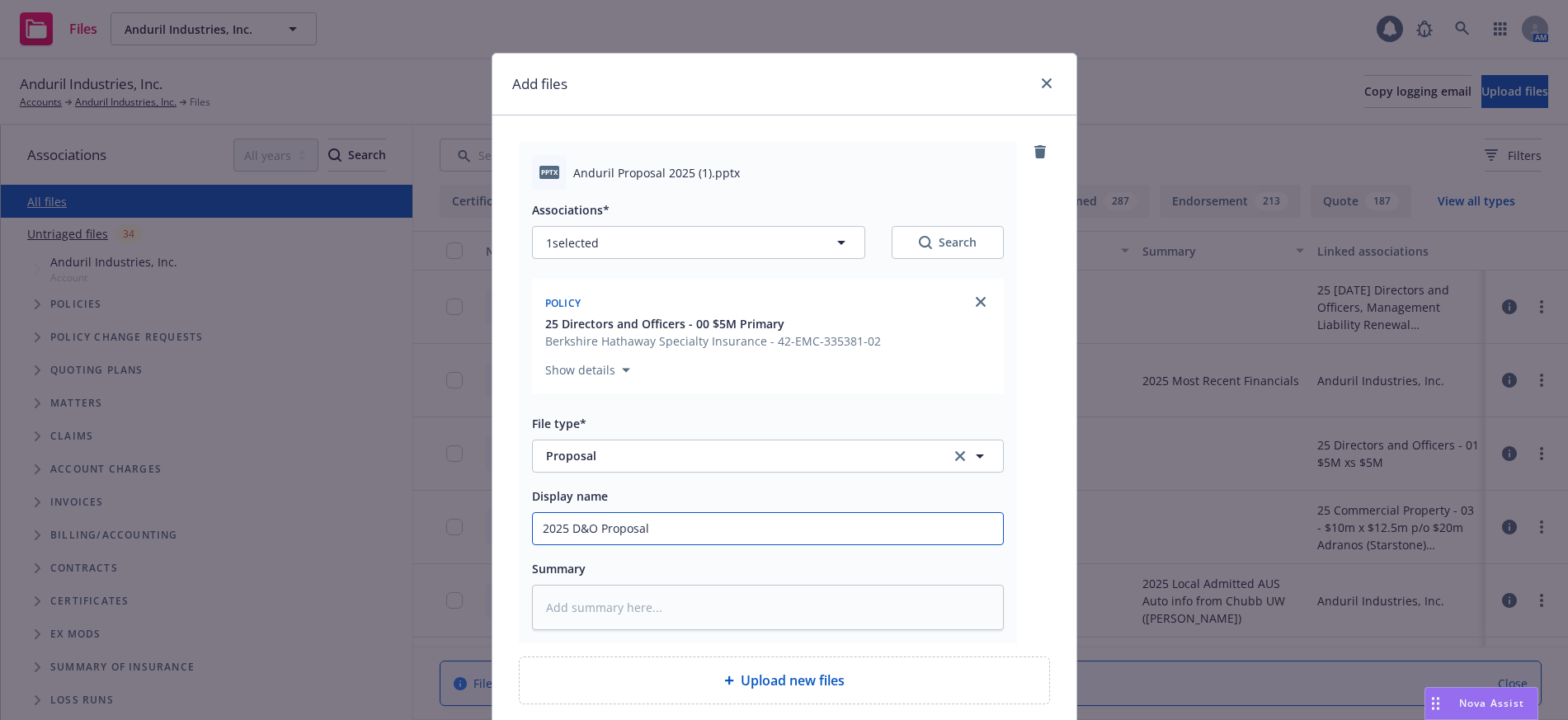
type input "2025 D&O Proposal"
type textarea "x"
type input "2025 D&O Proposal ("
type textarea "x"
type input "2025 D&O Proposal (p"
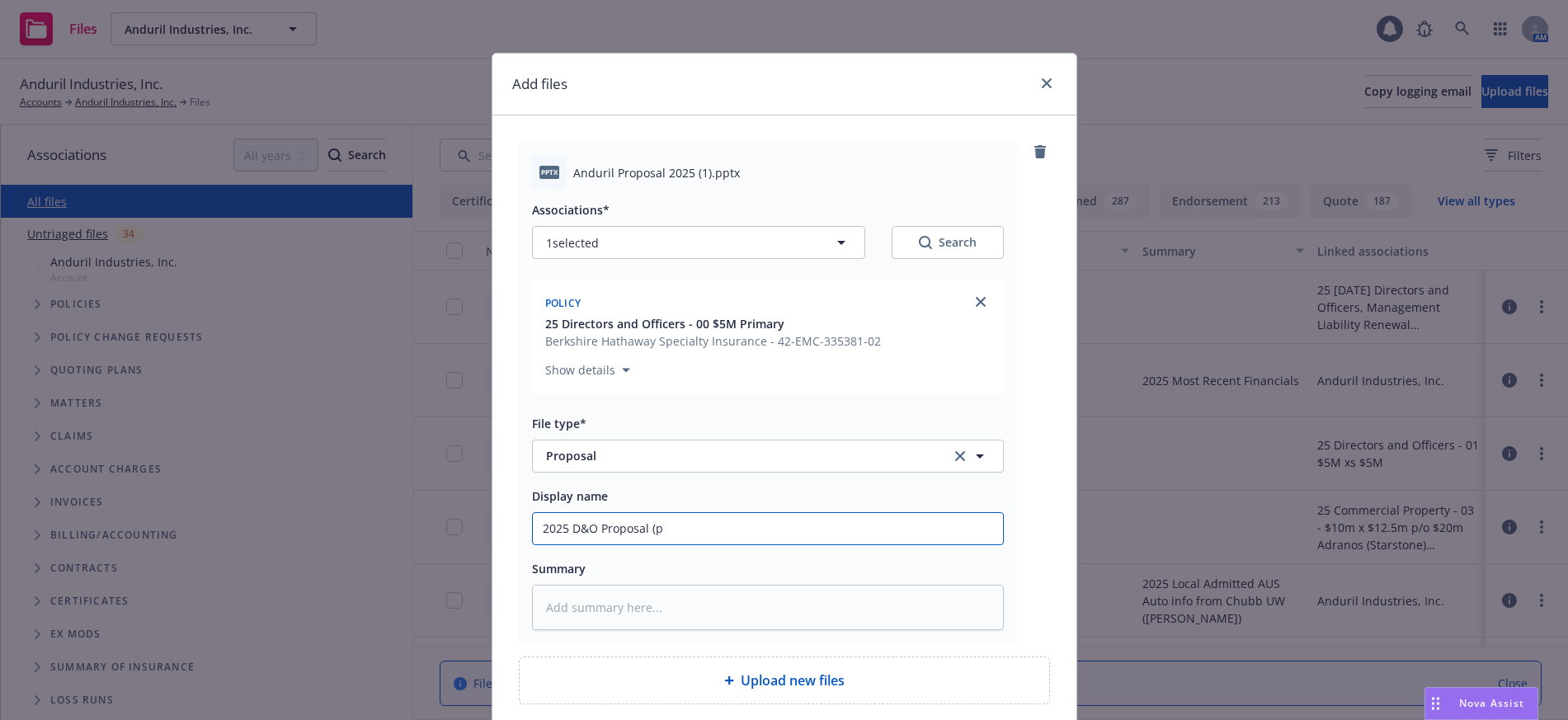
type textarea "x"
type input "2025 D&O Proposal (pp"
type textarea "x"
type input "2025 D&O Proposal (ppt"
type textarea "x"
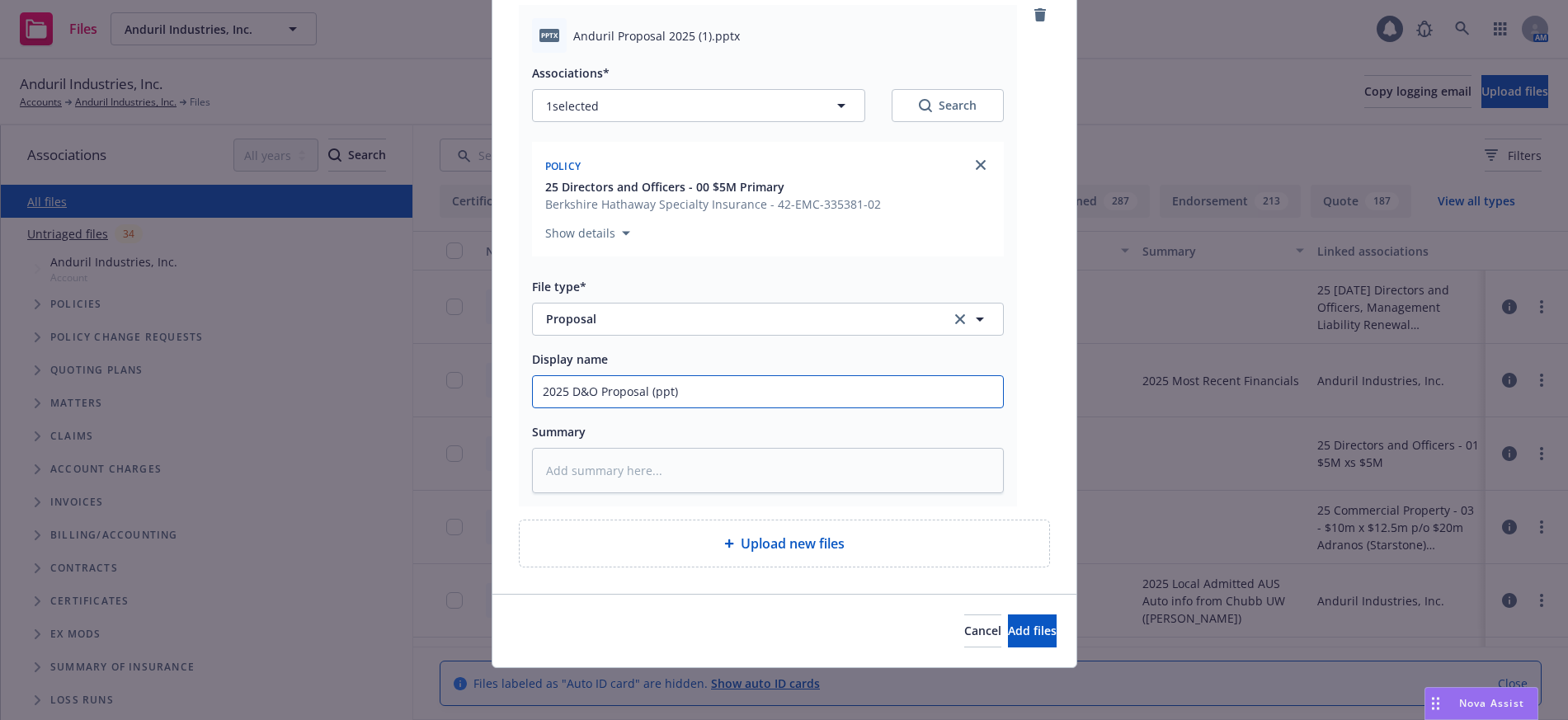
scroll to position [138, 0]
type input "2025 D&O Proposal (ppt)"
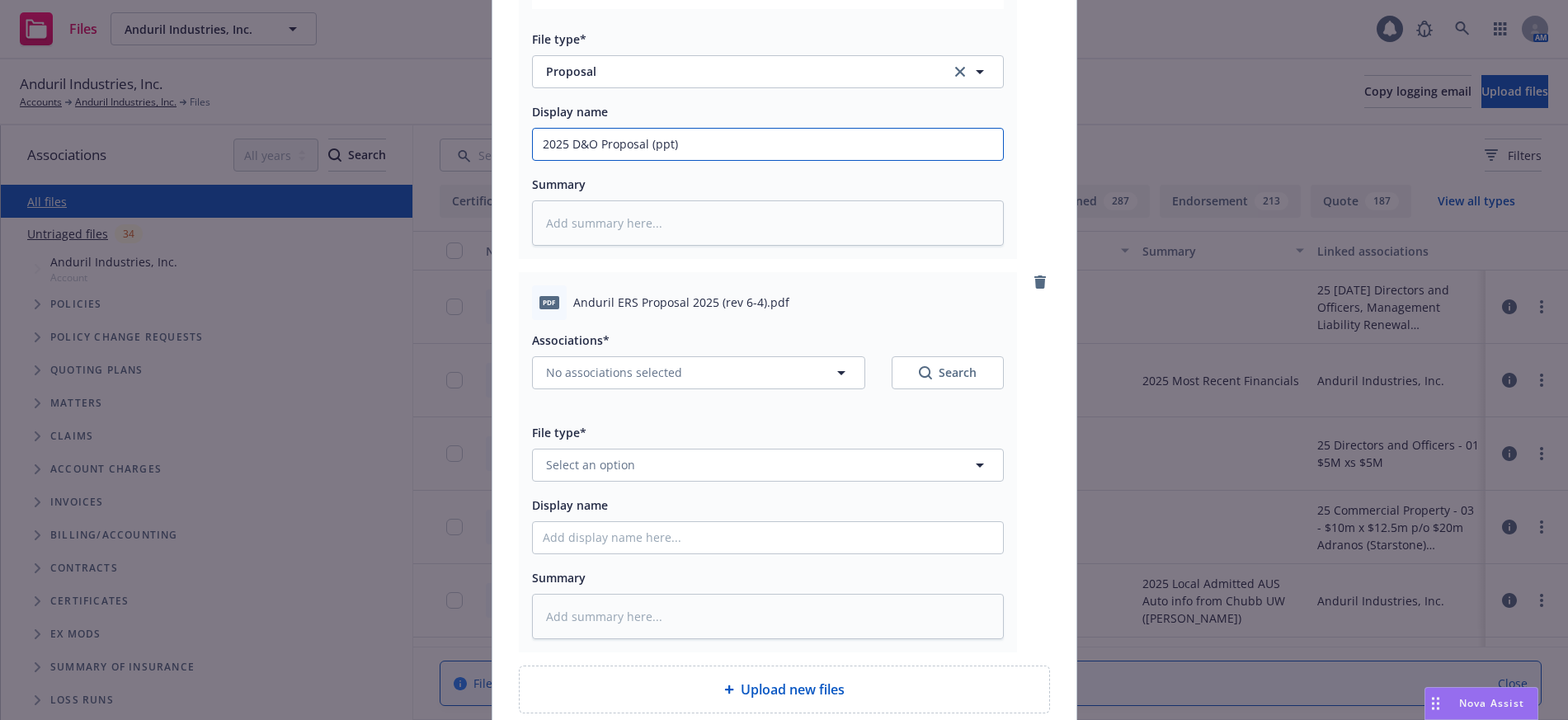
scroll to position [385, 0]
click at [623, 379] on span "No associations selected" at bounding box center [614, 371] width 137 height 17
type textarea "x"
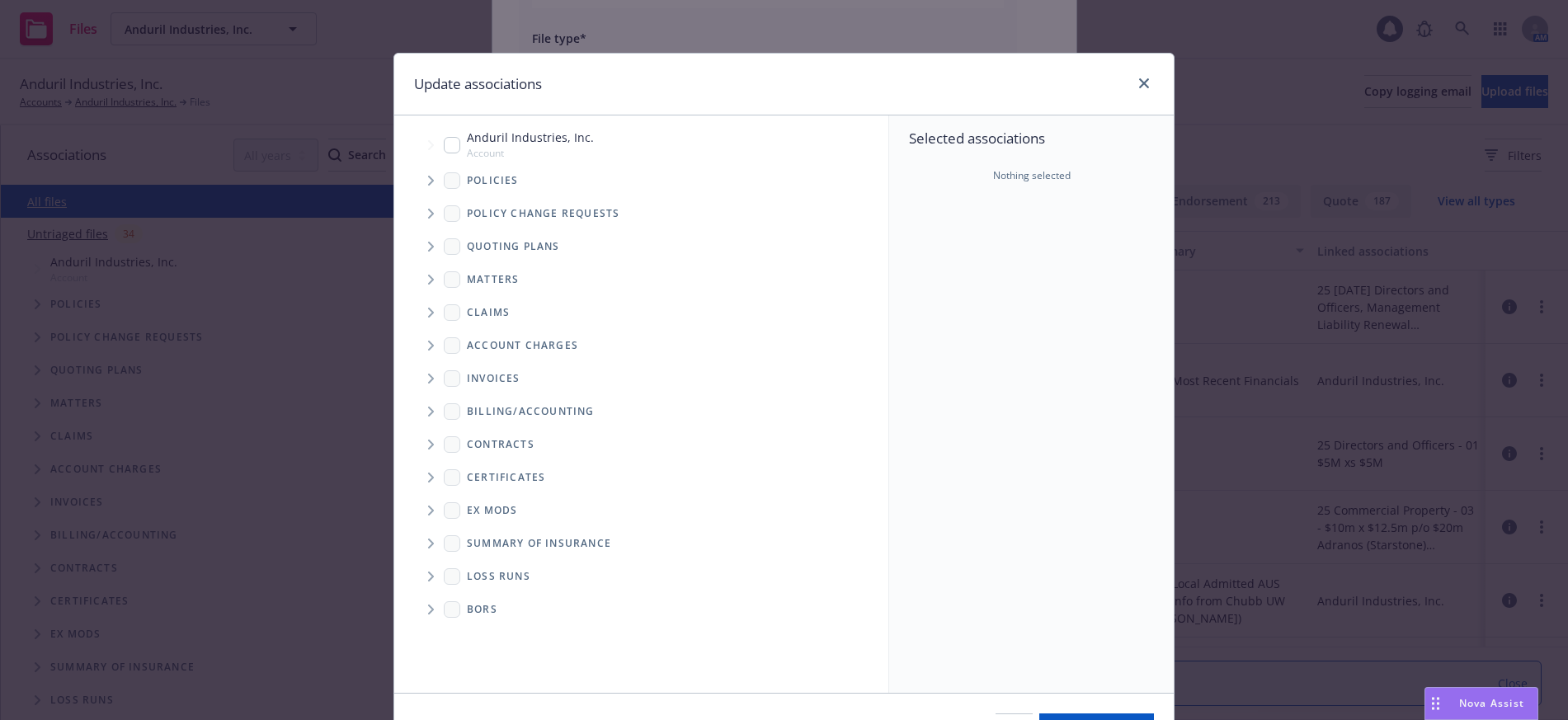
click at [428, 183] on icon "Tree Example" at bounding box center [431, 180] width 6 height 10
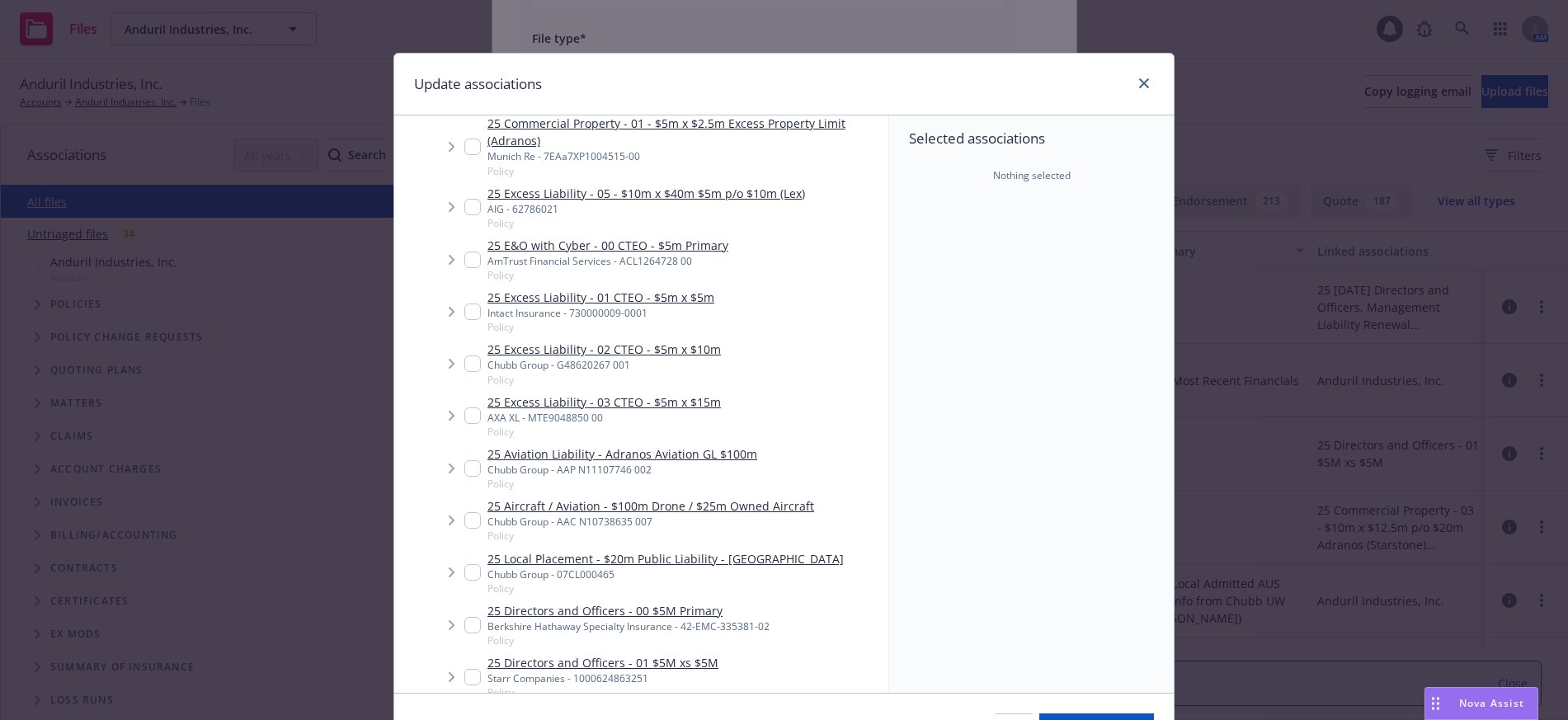
scroll to position [1238, 0]
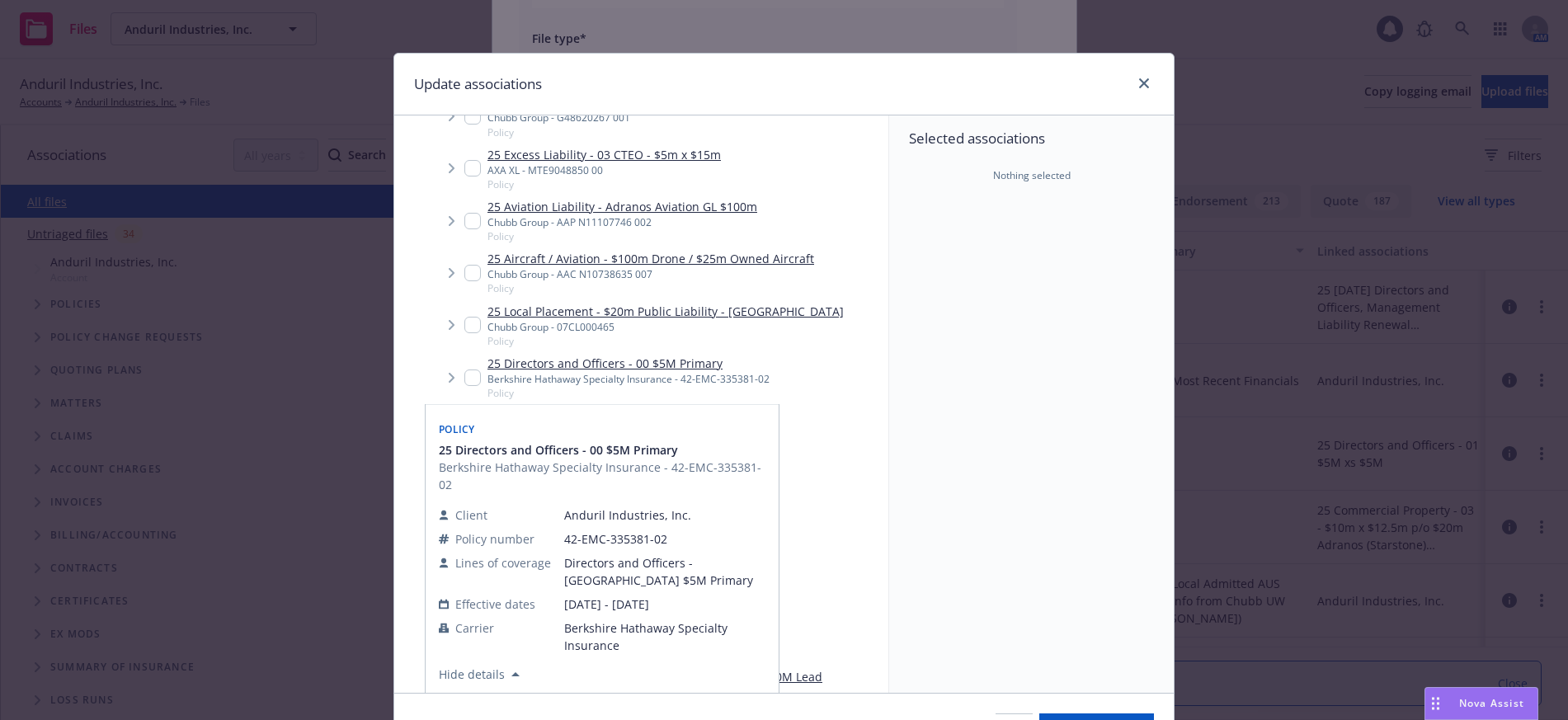
click at [465, 381] on input "Tree Example" at bounding box center [472, 378] width 17 height 17
checkbox input "true"
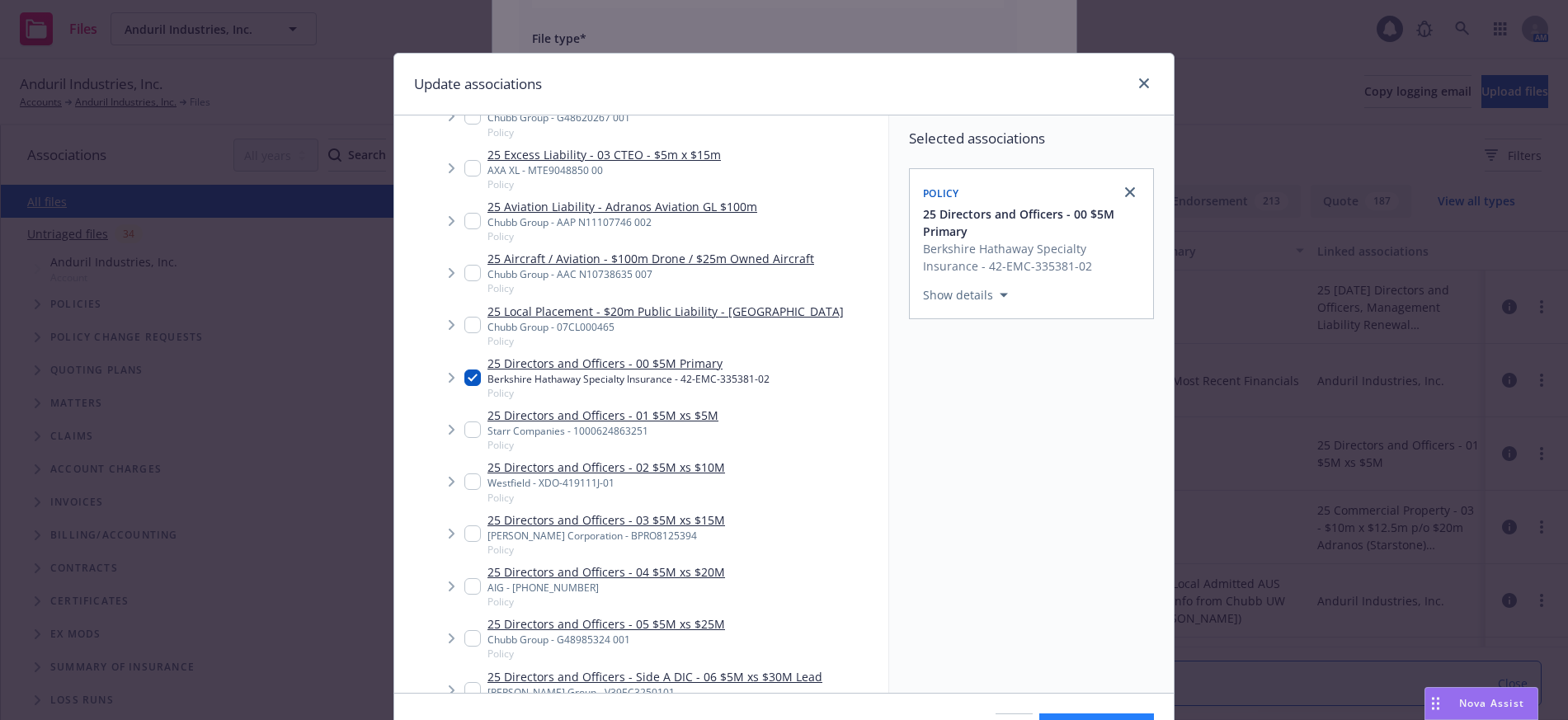
scroll to position [100, 0]
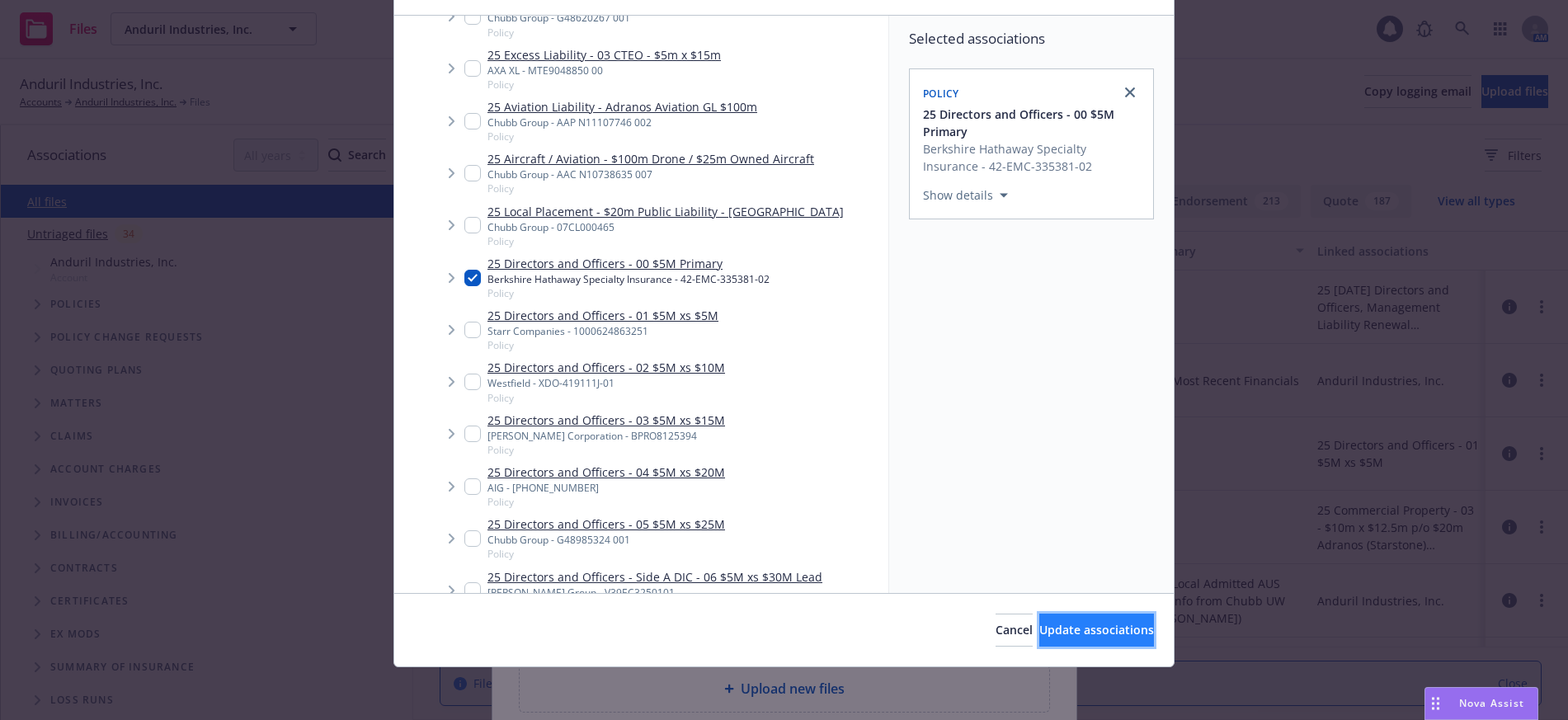
click at [1079, 631] on span "Update associations" at bounding box center [1096, 630] width 115 height 16
type textarea "x"
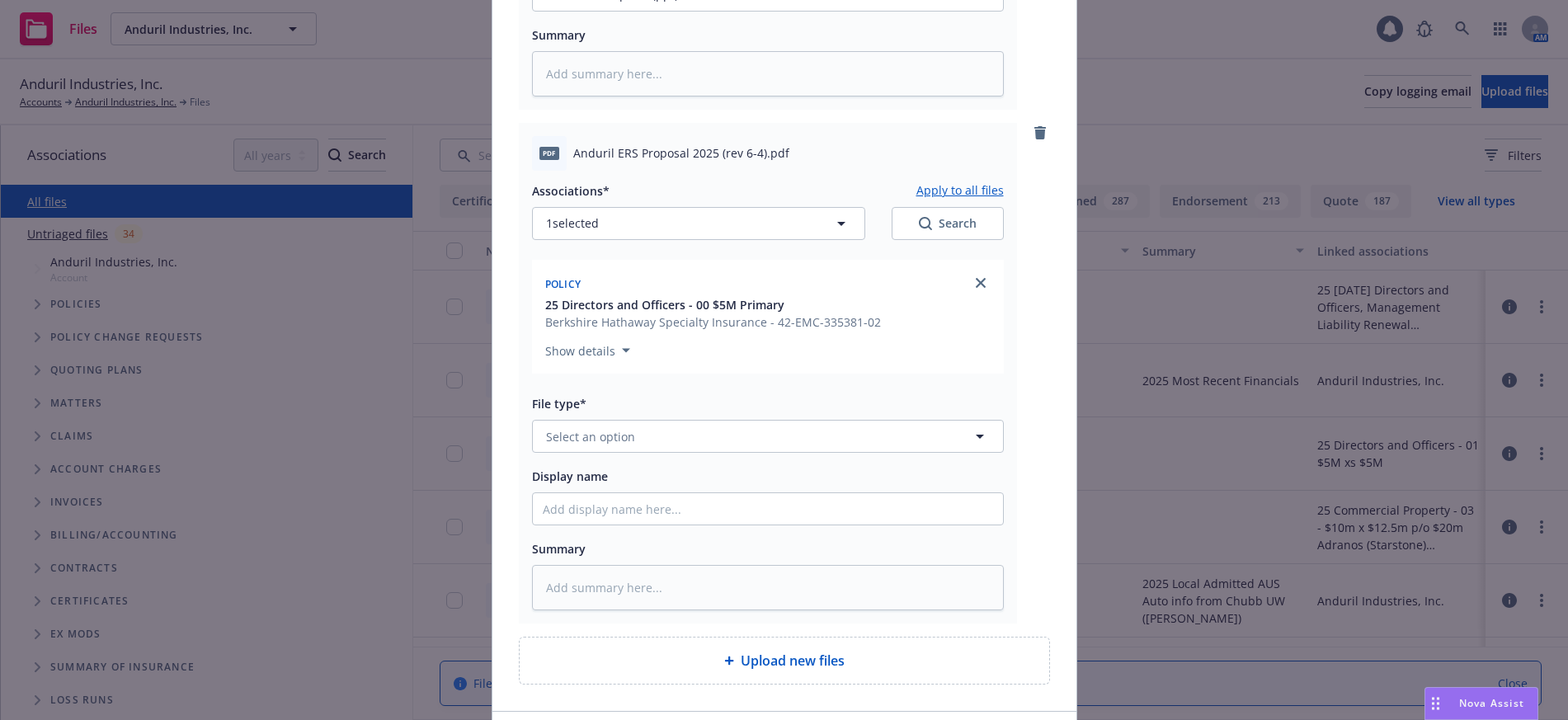
scroll to position [550, 0]
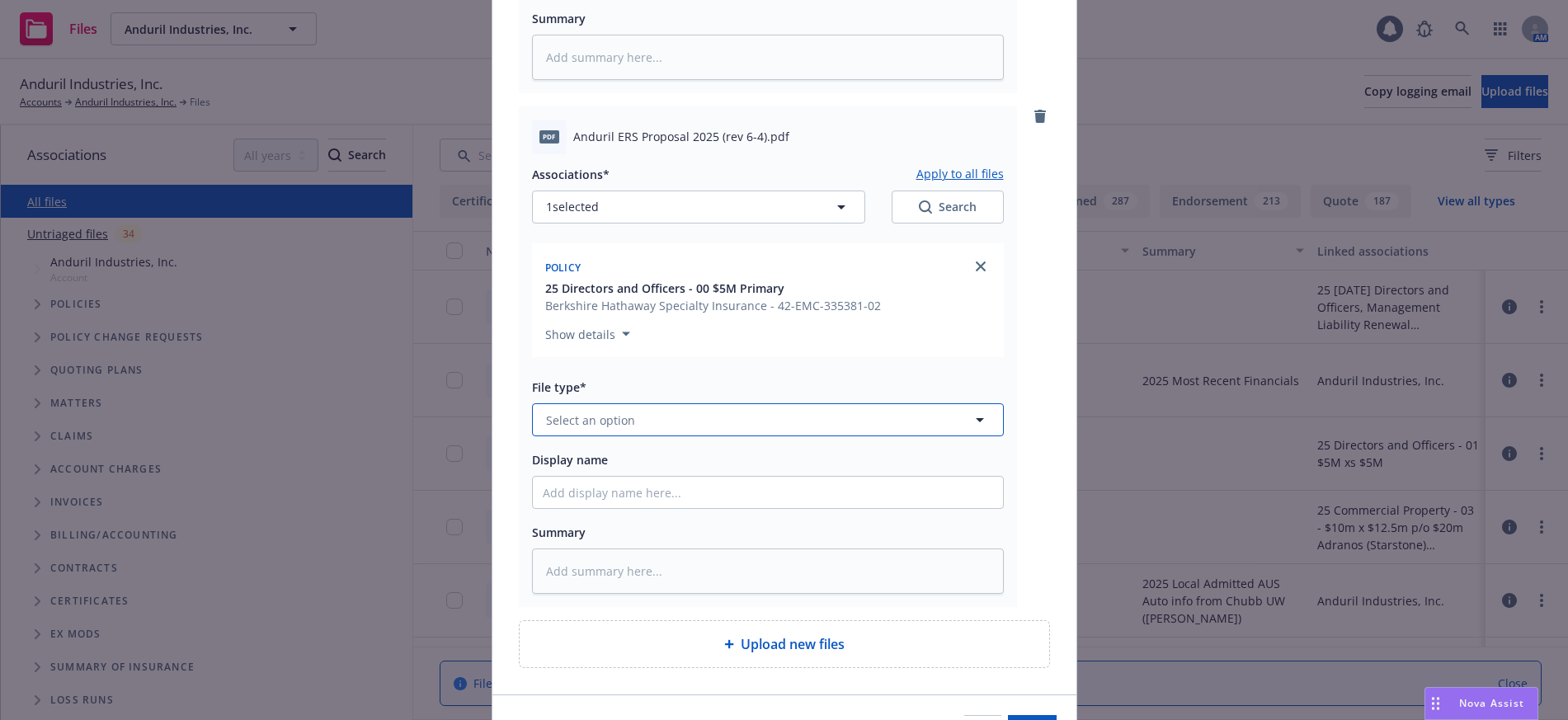
click at [577, 417] on span "Select an option" at bounding box center [590, 420] width 89 height 17
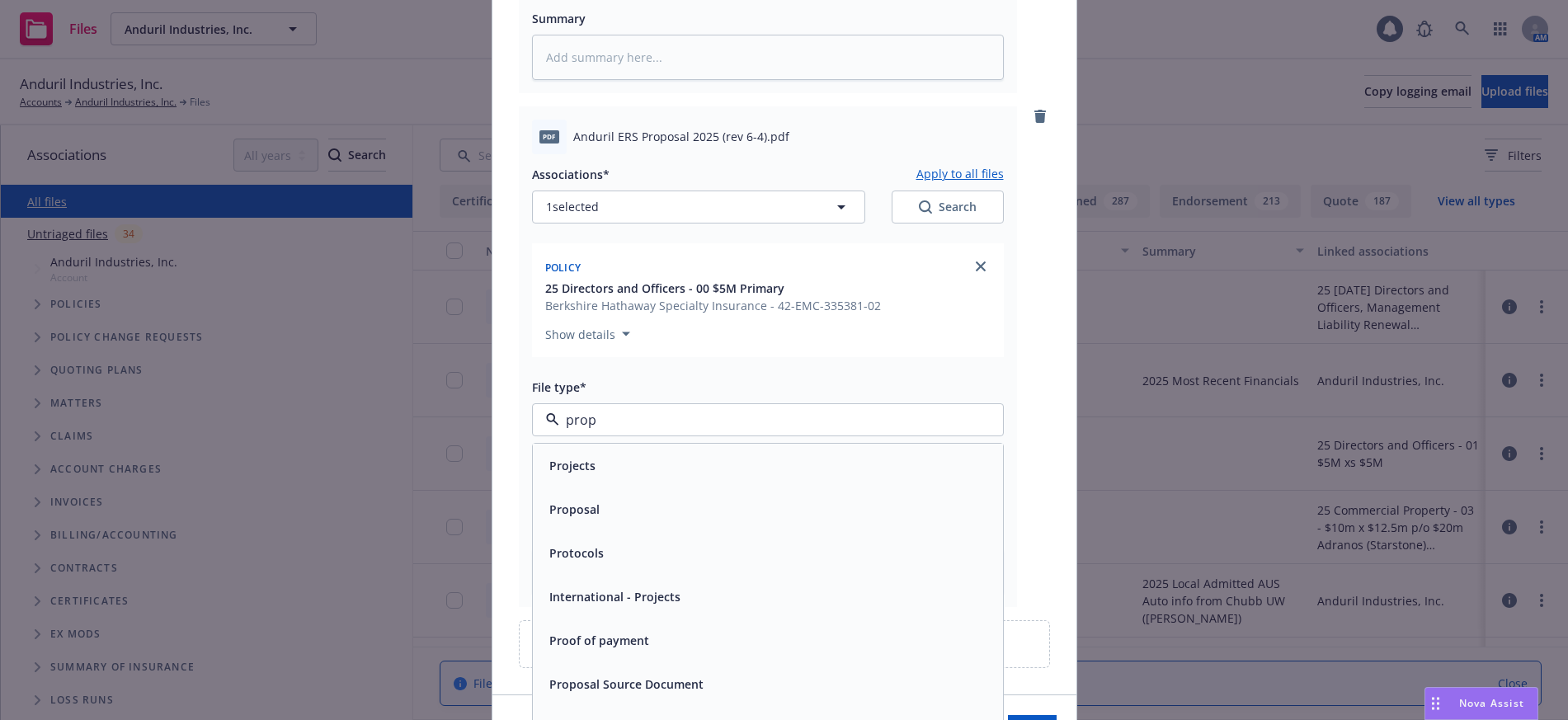
type input "propo"
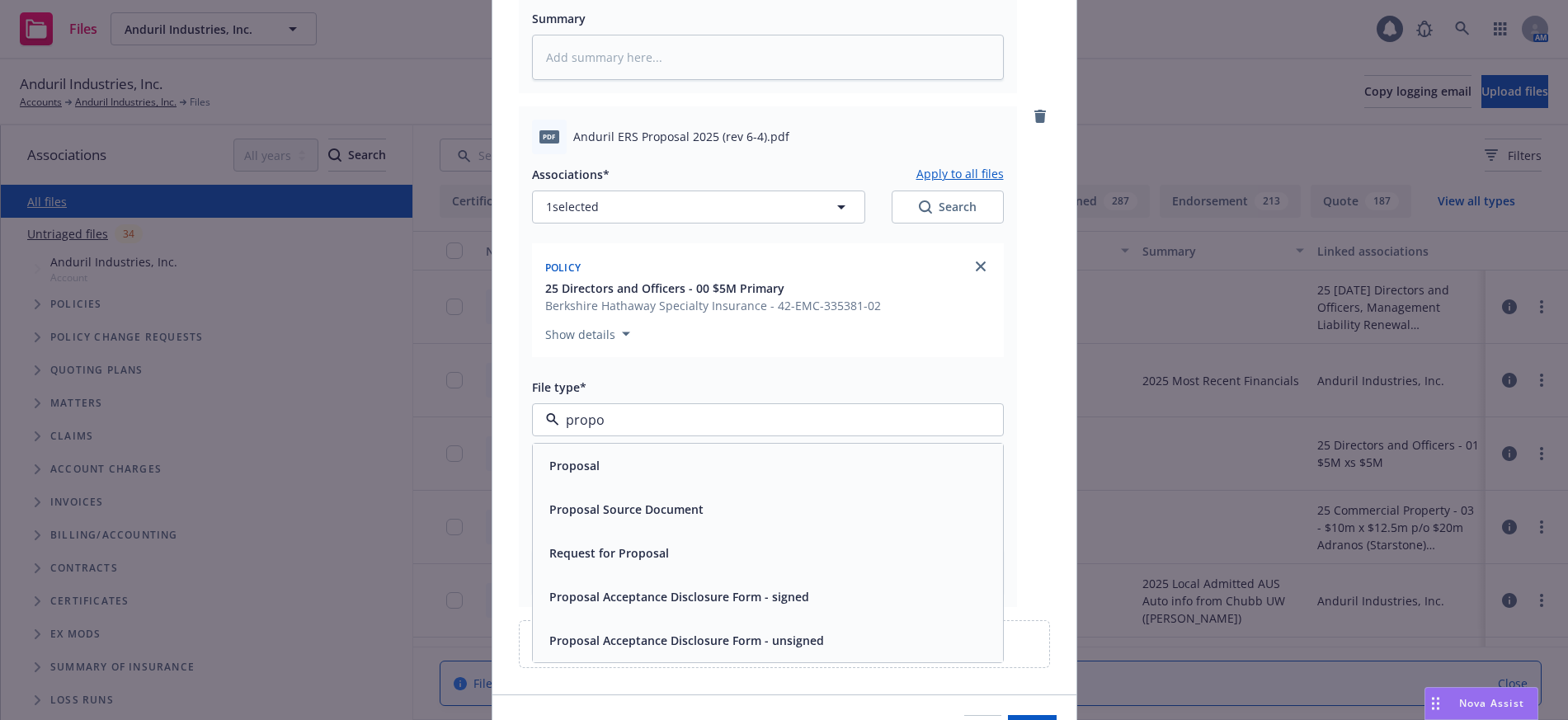
click at [572, 466] on span "Proposal" at bounding box center [574, 465] width 50 height 17
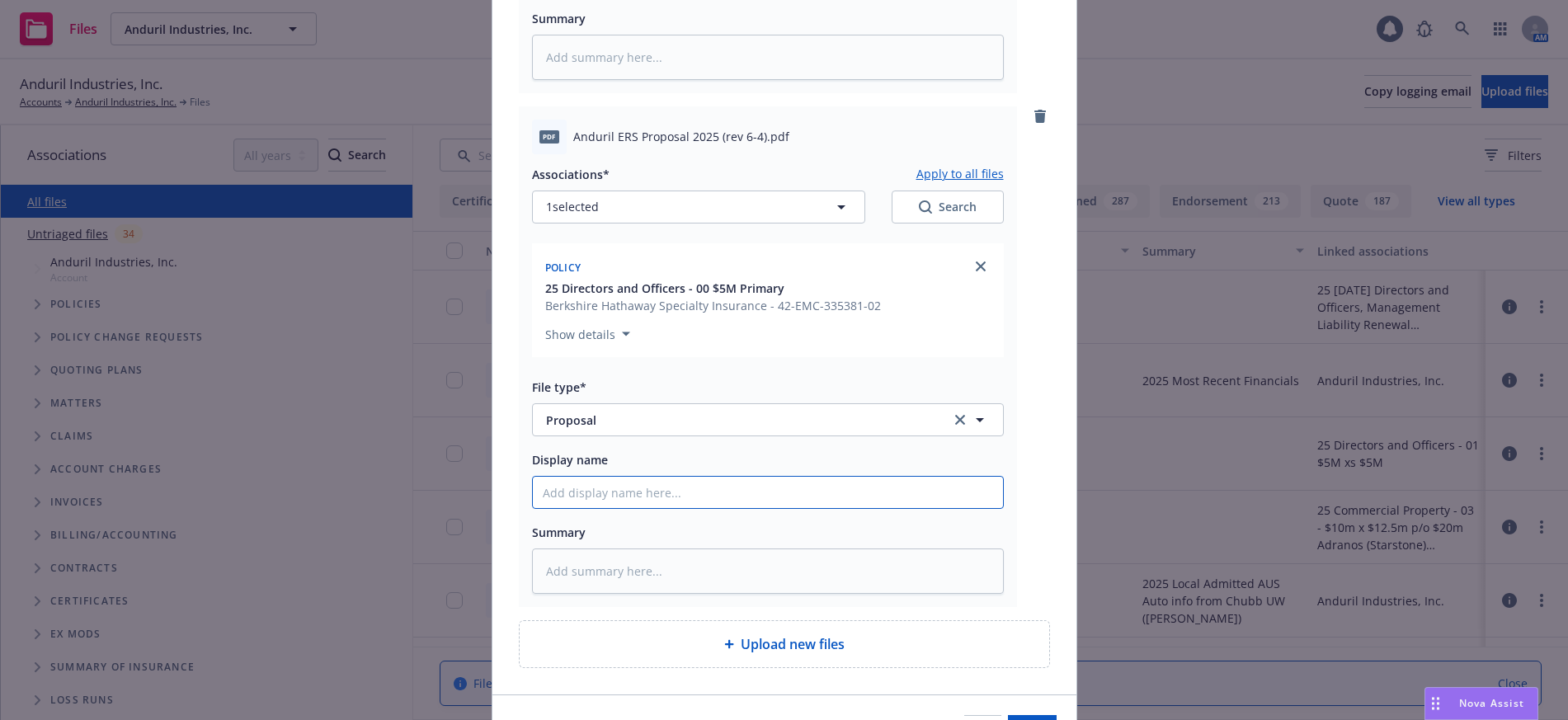
type textarea "x"
type input "2"
type textarea "x"
type input "20"
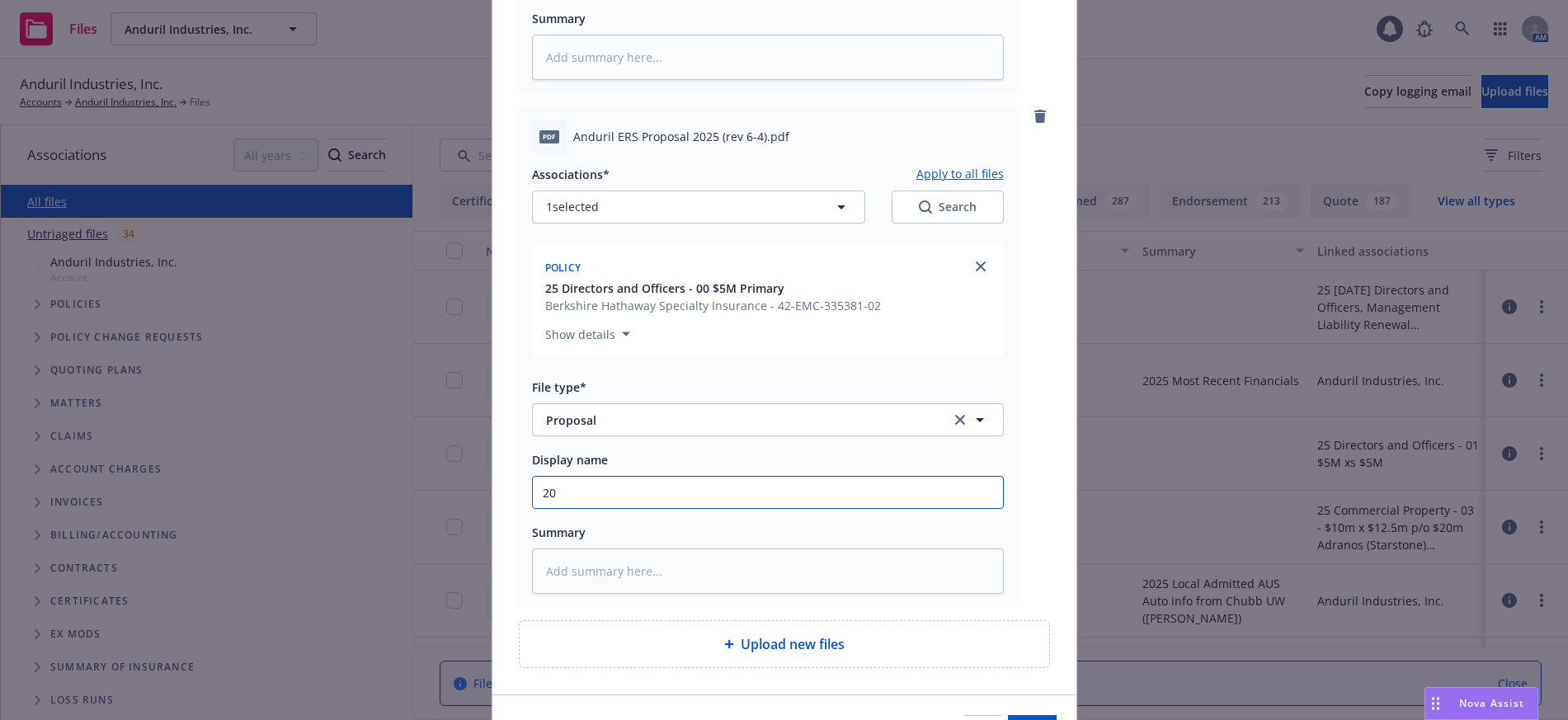
type textarea "x"
type input "202"
type textarea "x"
type input "2025"
type textarea "x"
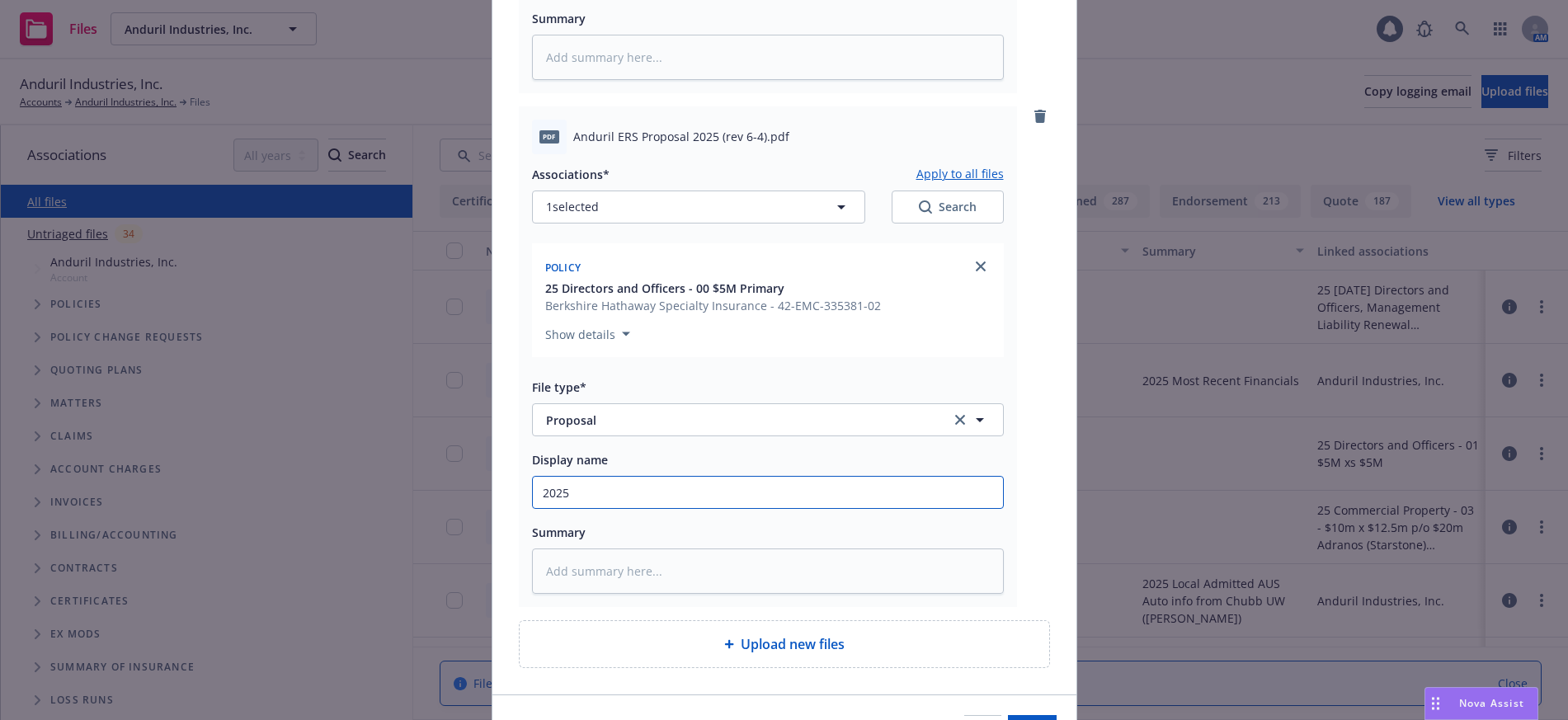
type input "2025"
type textarea "x"
type input "2025 E"
type textarea "x"
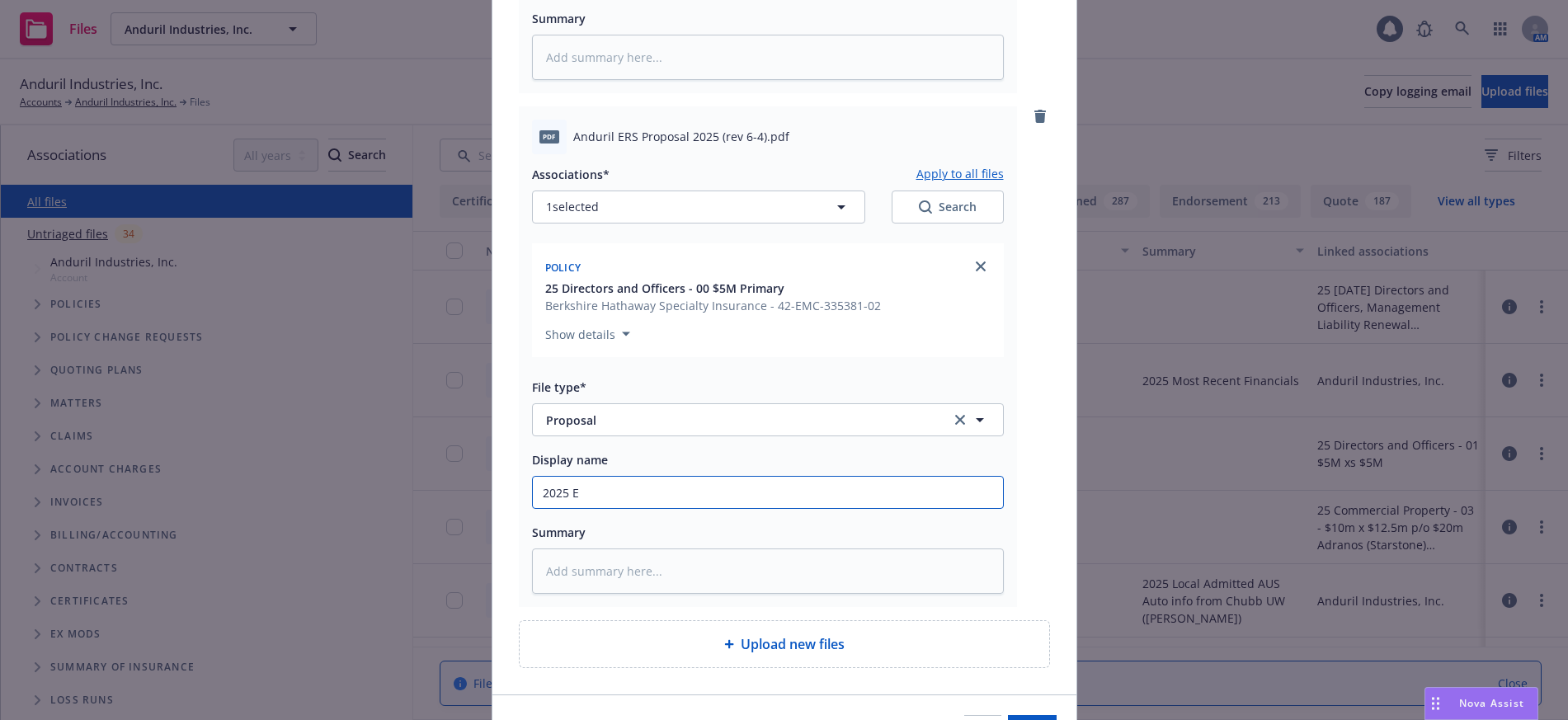
type input "2025 ER"
type textarea "x"
type input "2025 ERS"
type textarea "x"
type input "2025 ERS"
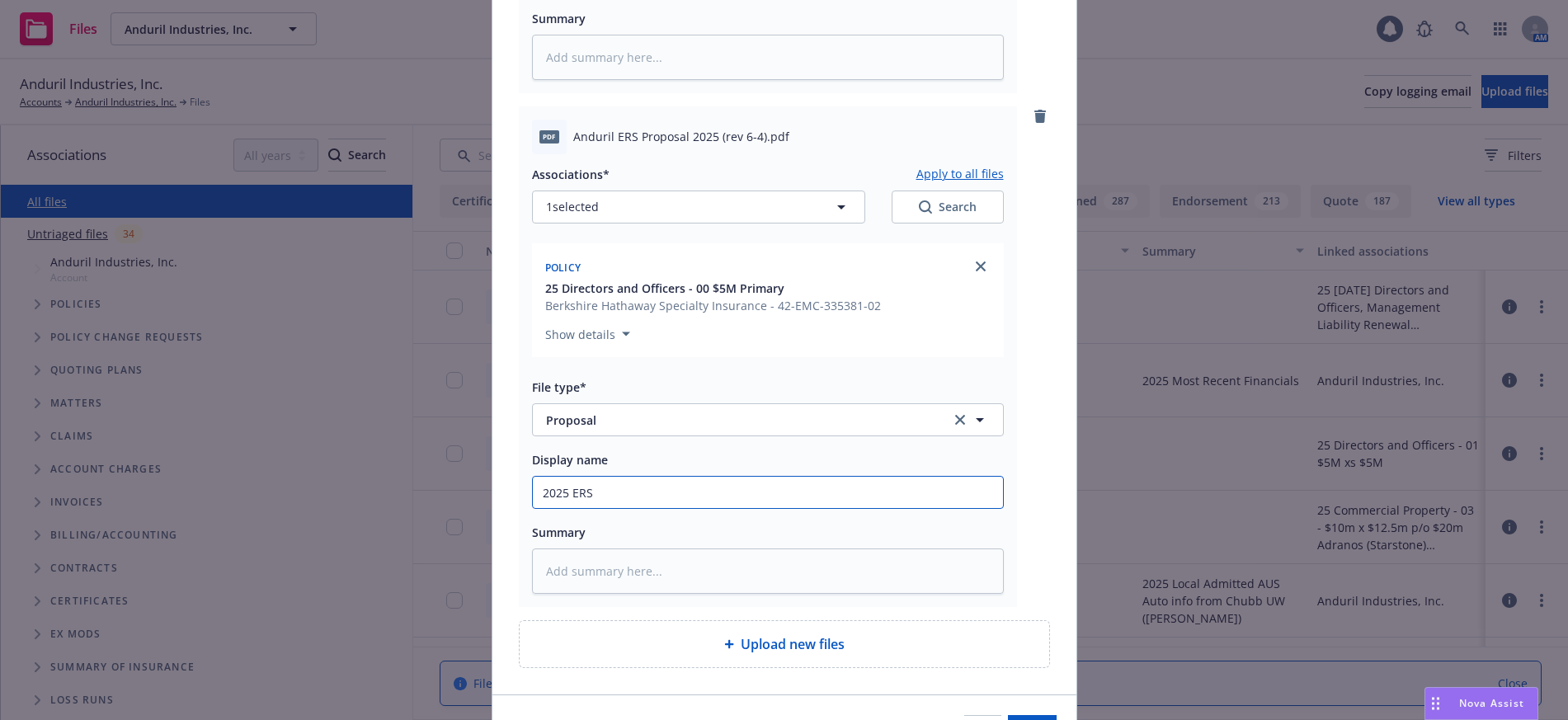
type textarea "x"
type input "2025 ERS D&"
type textarea "x"
type input "2025 ERS D&O"
type textarea "x"
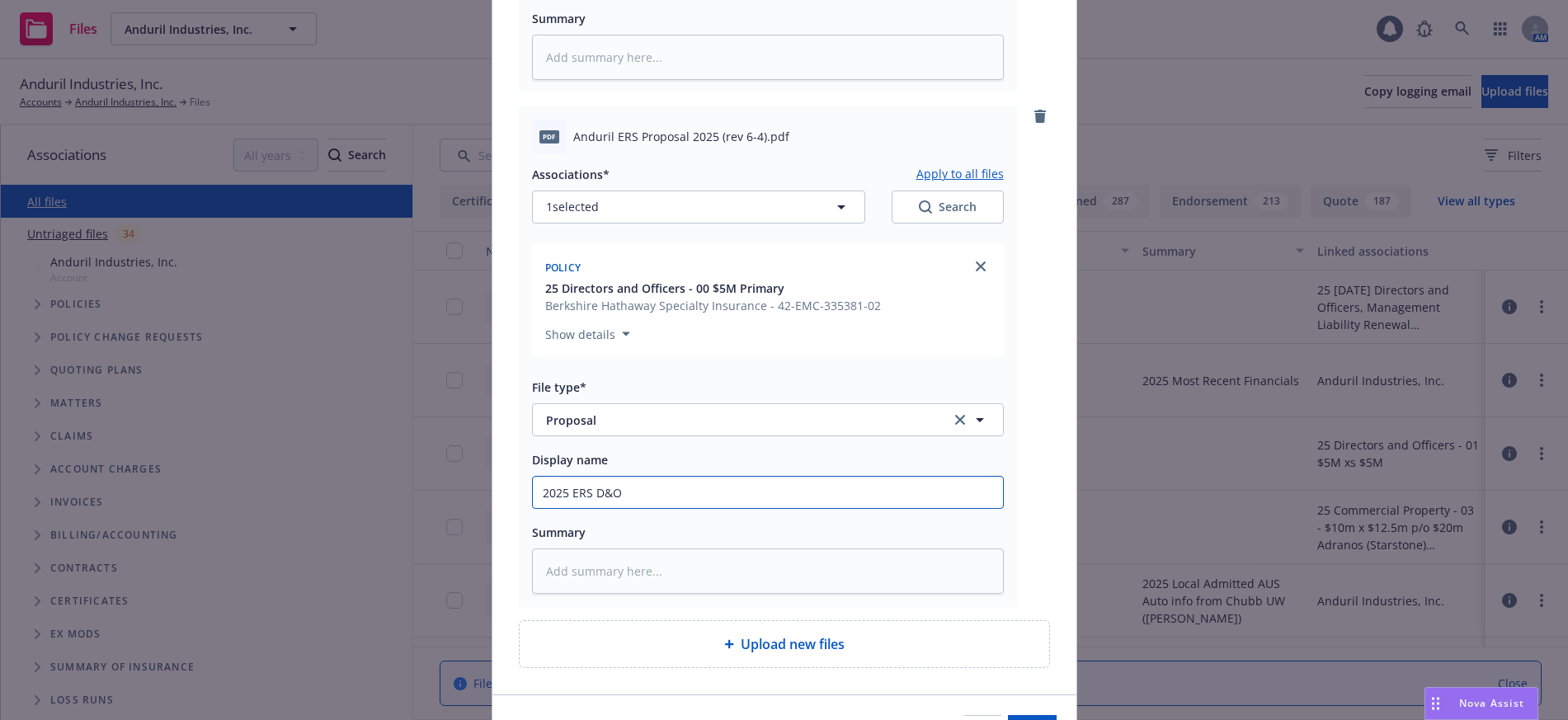
type input "2025 ERS D&O"
type textarea "x"
type input "2025 ERS D&O P"
type textarea "x"
type input "2025 ERS D&O Pr"
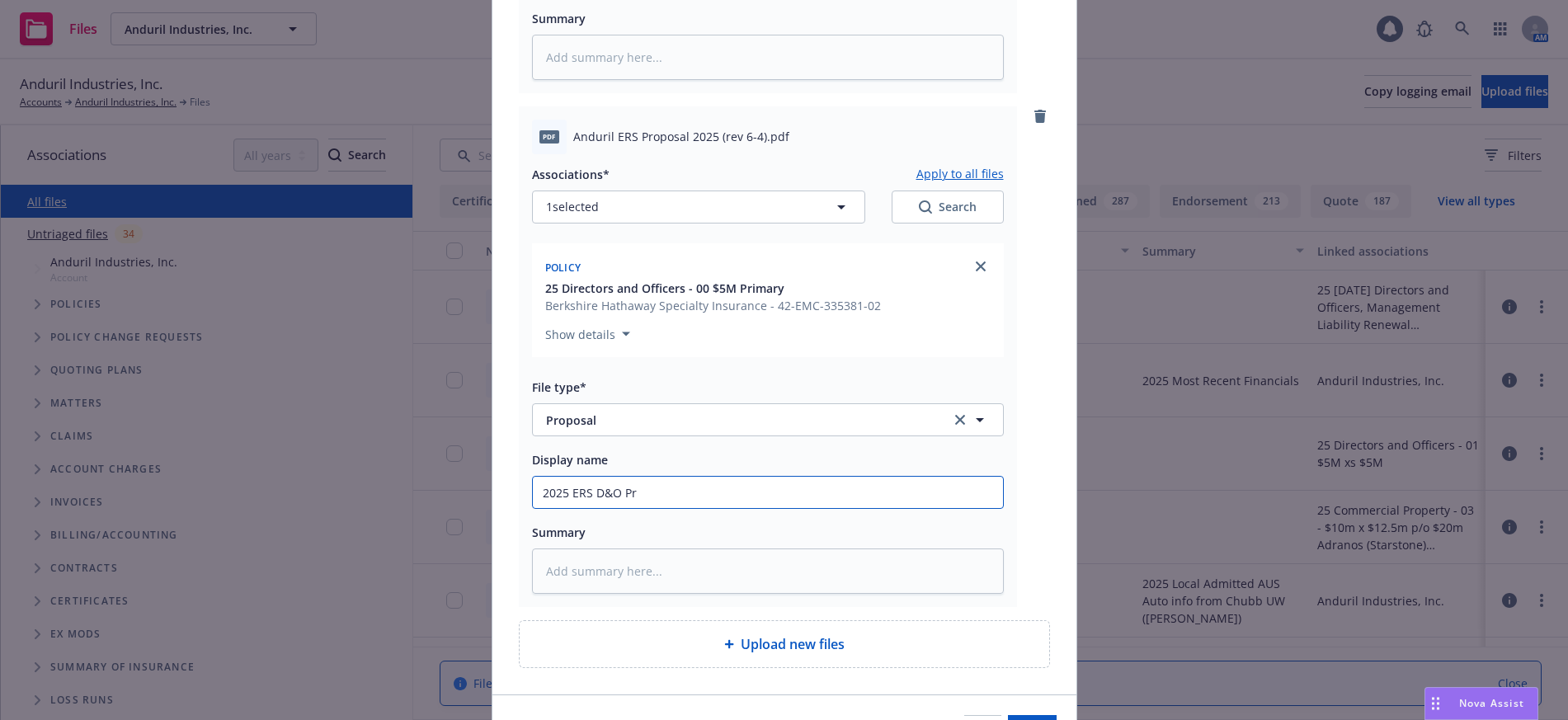
type textarea "x"
type input "2025 ERS D&O Pro"
type textarea "x"
type input "2025 ERS D&O Prop"
type textarea "x"
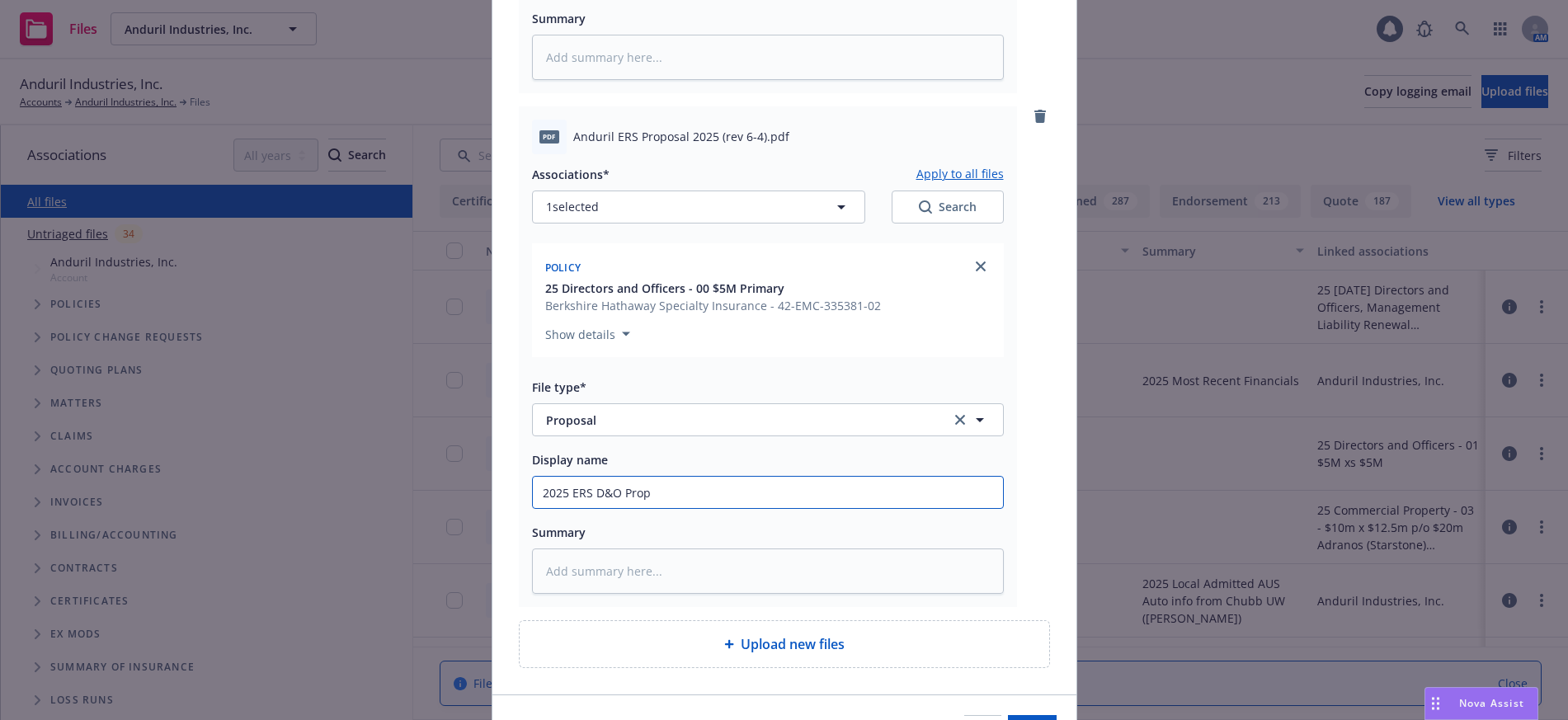
type input "2025 ERS D&O Propo"
type textarea "x"
type input "2025 ERS D&O Proposa"
type textarea "x"
type input "2025 ERS D&O Proposal"
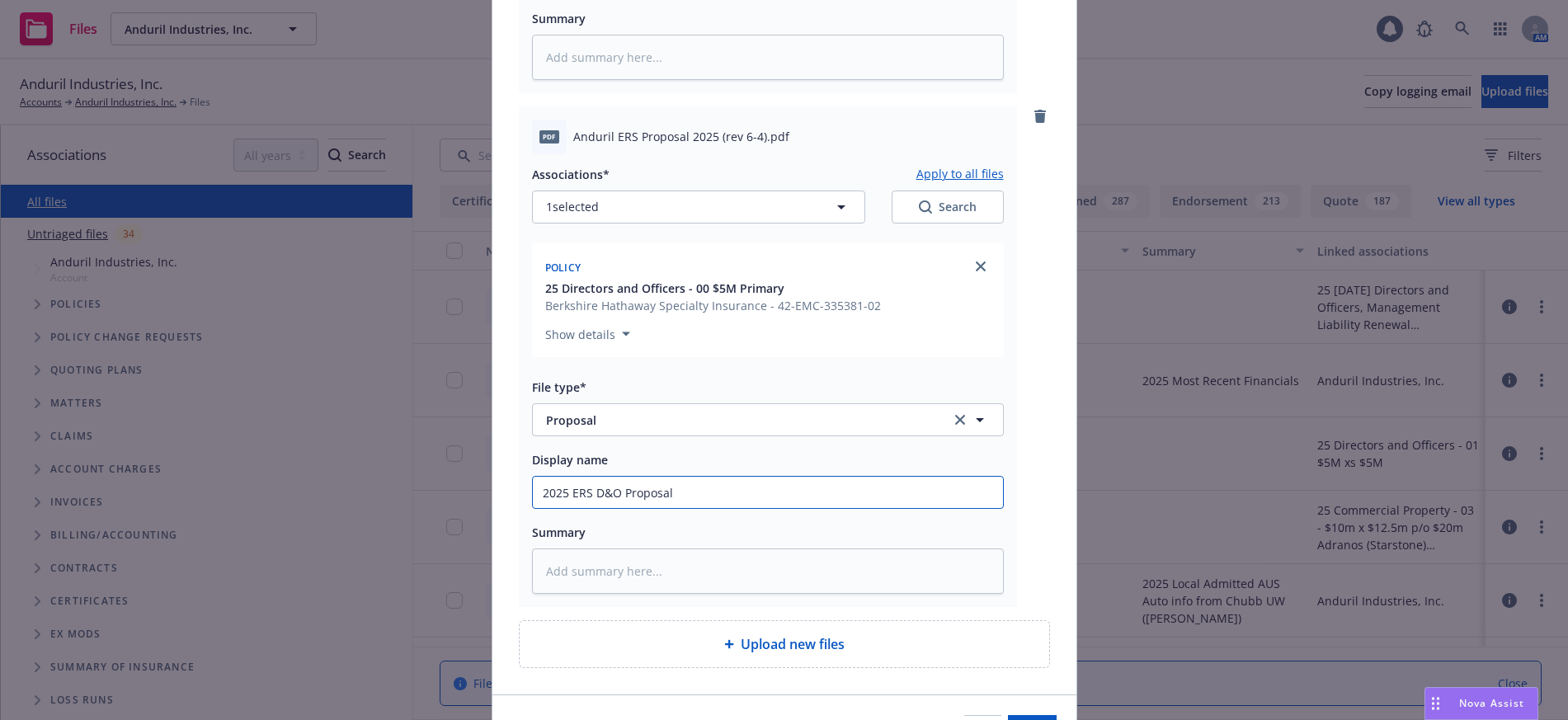
type textarea "x"
type input "2025 ERS D&O Proposal"
type textarea "x"
type input "2025 ERS D&O Proposal ("
type textarea "x"
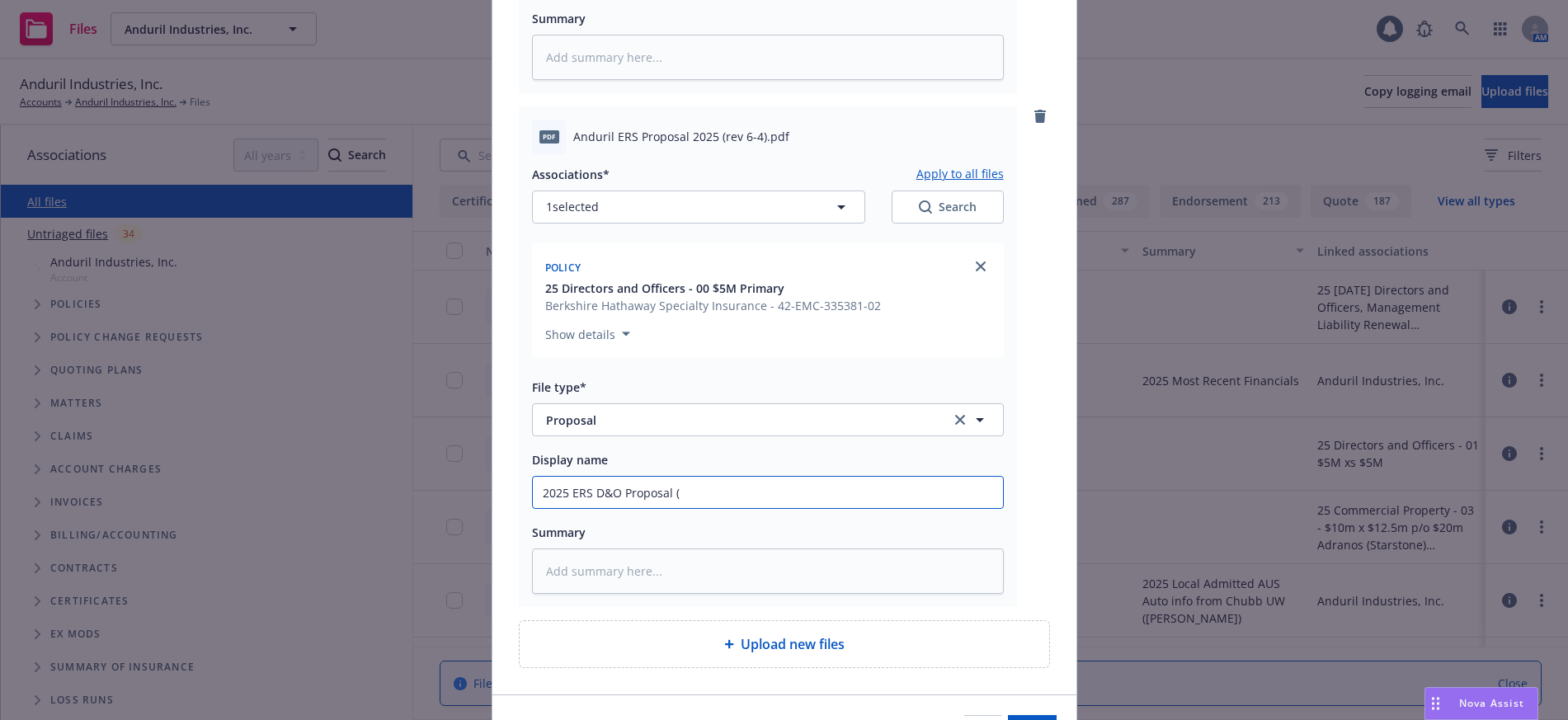
type input "2025 ERS D&O Proposal (p"
type textarea "x"
type input "2025 ERS D&O Proposal (pd"
type textarea "x"
type input "2025 ERS D&O Proposal (pdf"
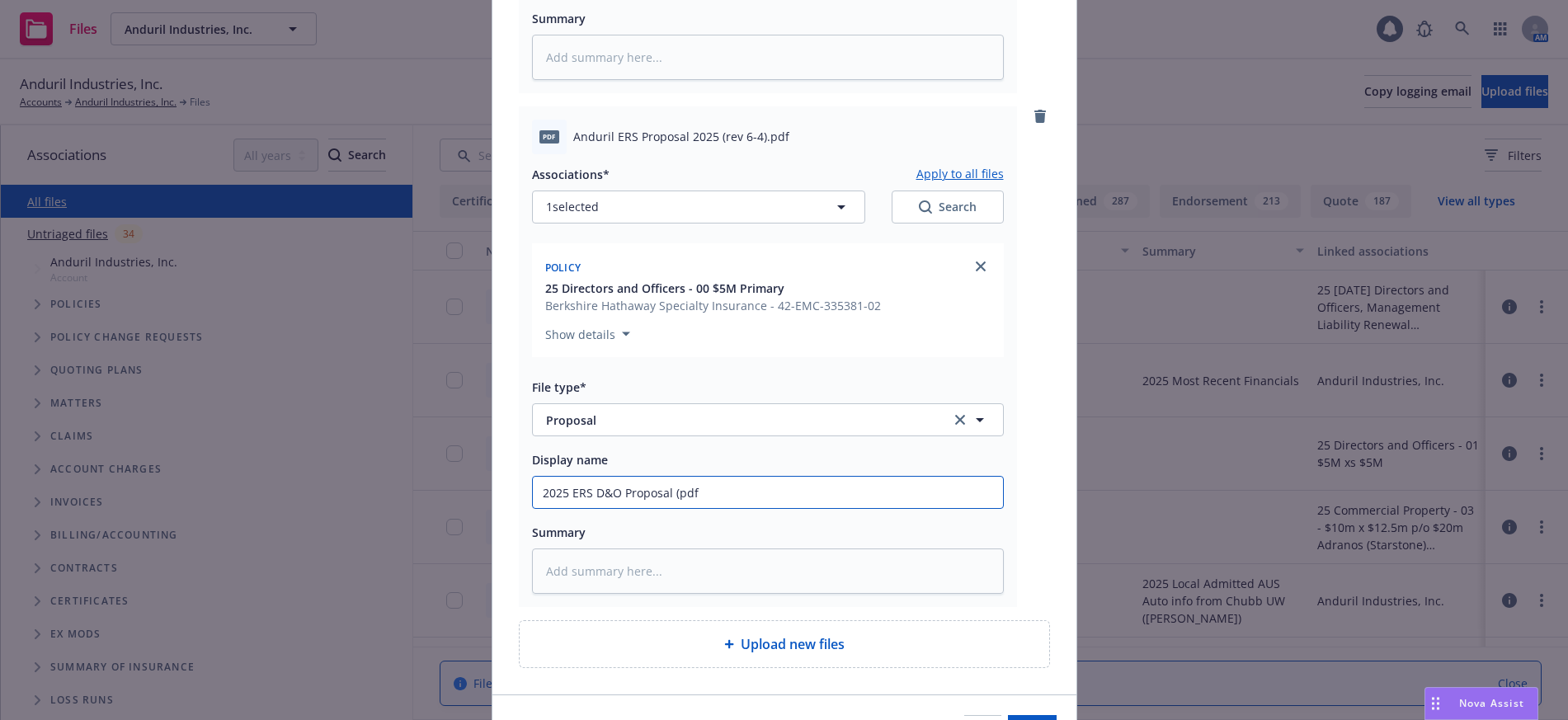
type textarea "x"
type input "2025 ERS D&O Proposal (pdf)"
type textarea "x"
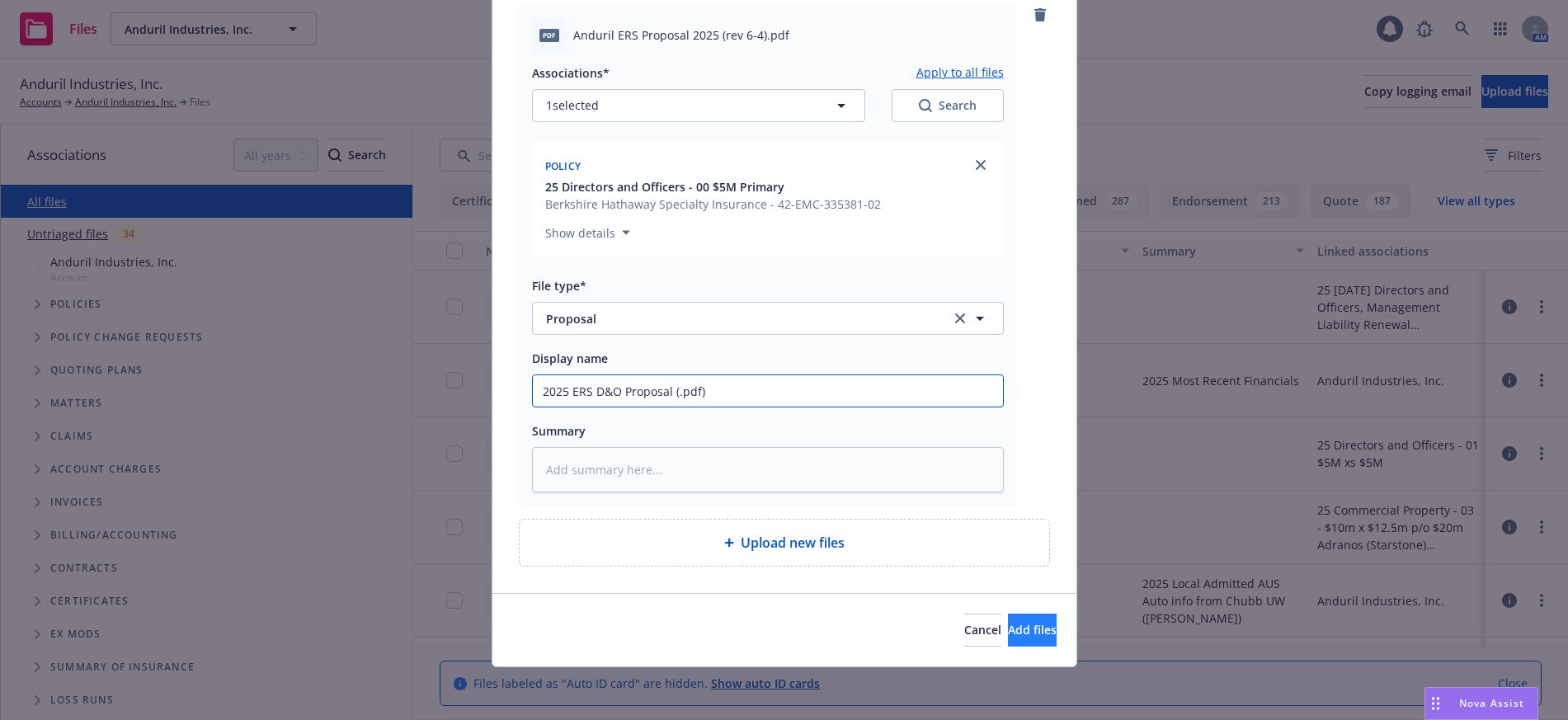
type input "2025 ERS D&O Proposal (.pdf)"
click at [1008, 628] on span "Add files" at bounding box center [1032, 630] width 49 height 16
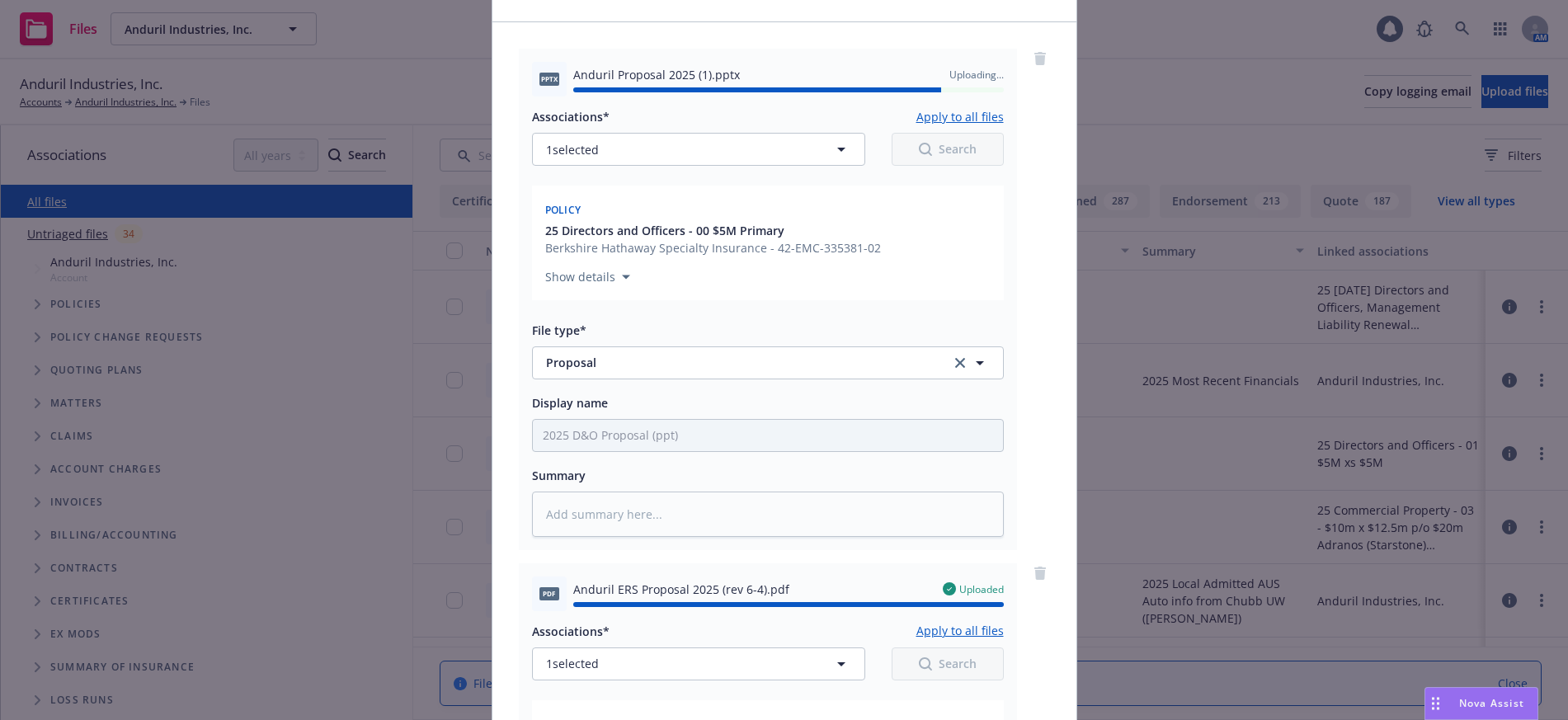
scroll to position [0, 0]
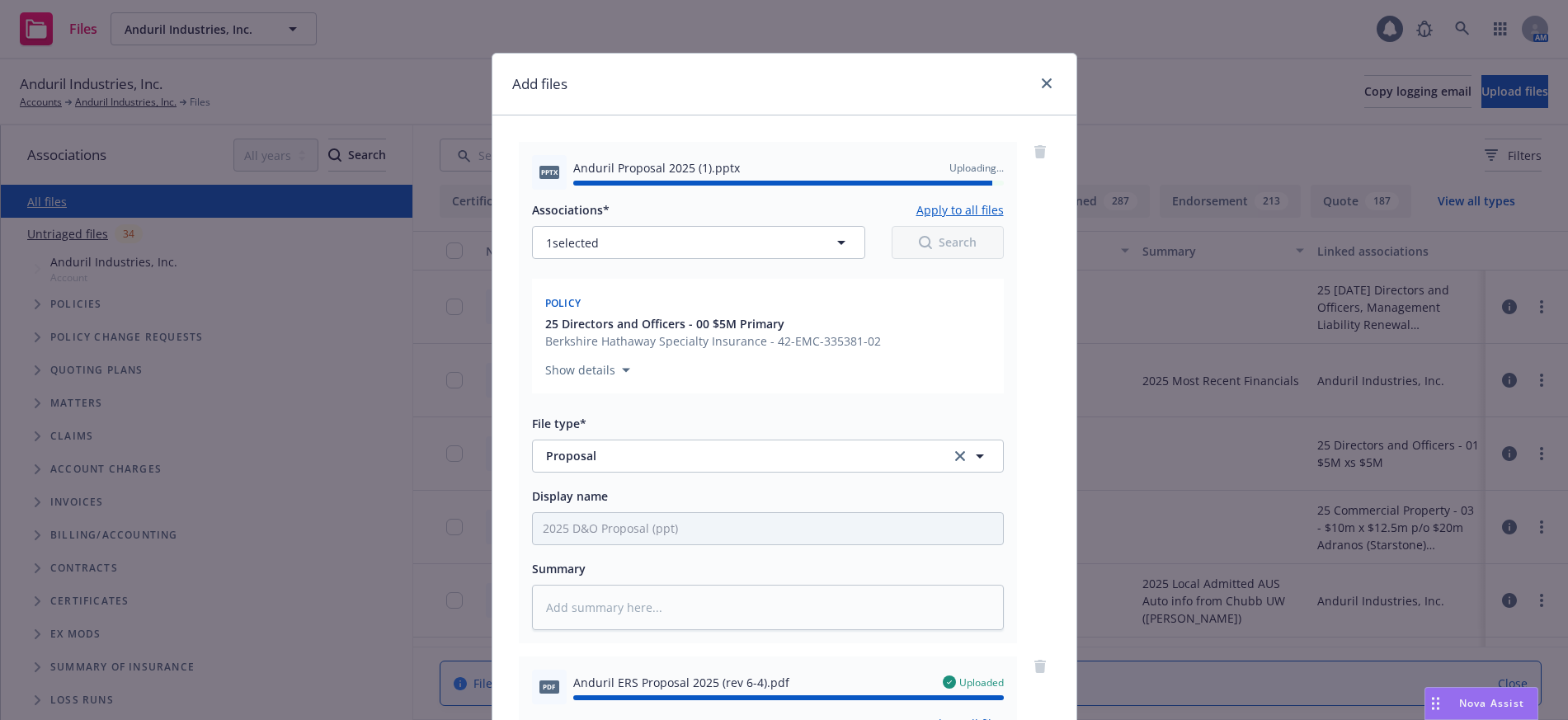
type textarea "x"
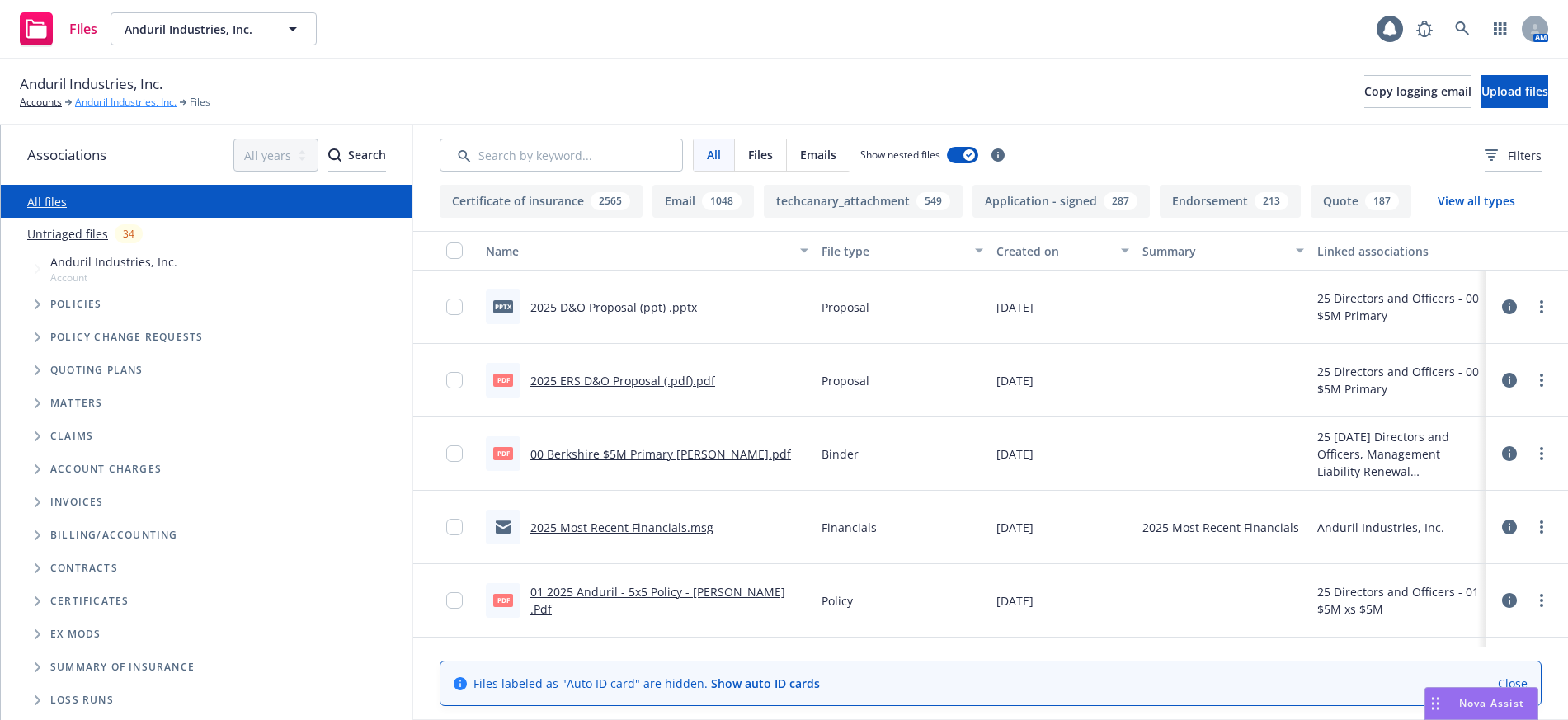
click at [95, 104] on link "Anduril Industries, Inc." at bounding box center [126, 102] width 102 height 15
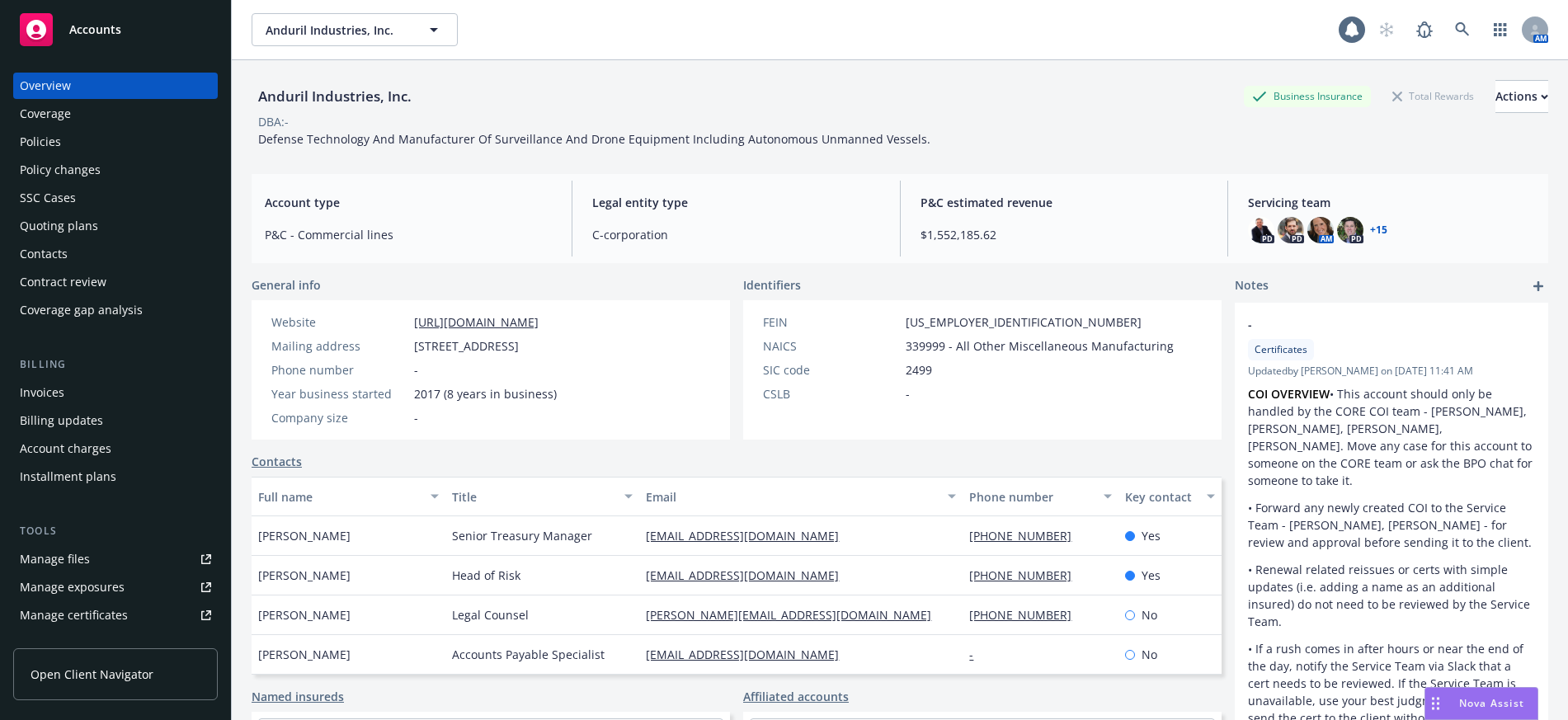
click at [53, 141] on div "Policies" at bounding box center [40, 142] width 41 height 26
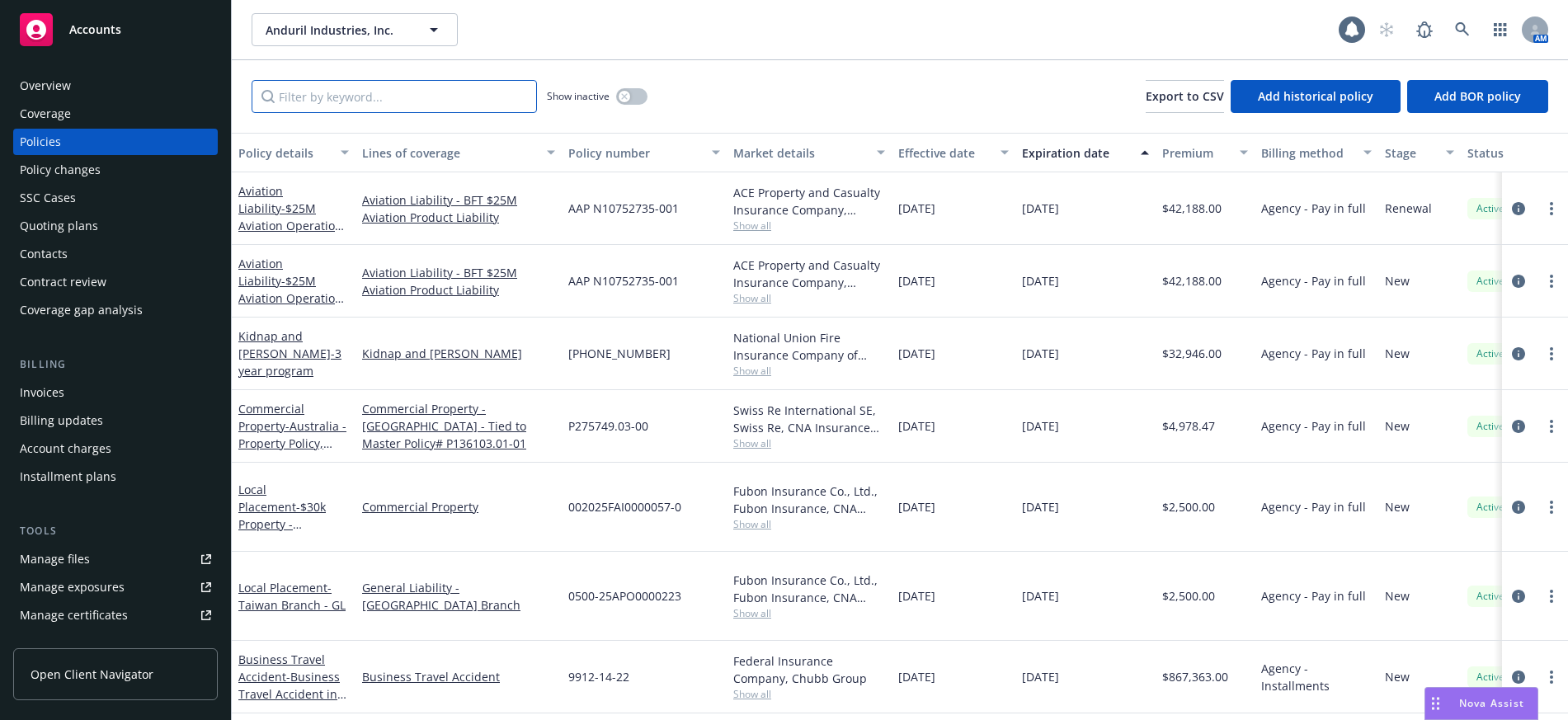
click at [373, 101] on input "Filter by keyword..." at bounding box center [394, 96] width 285 height 33
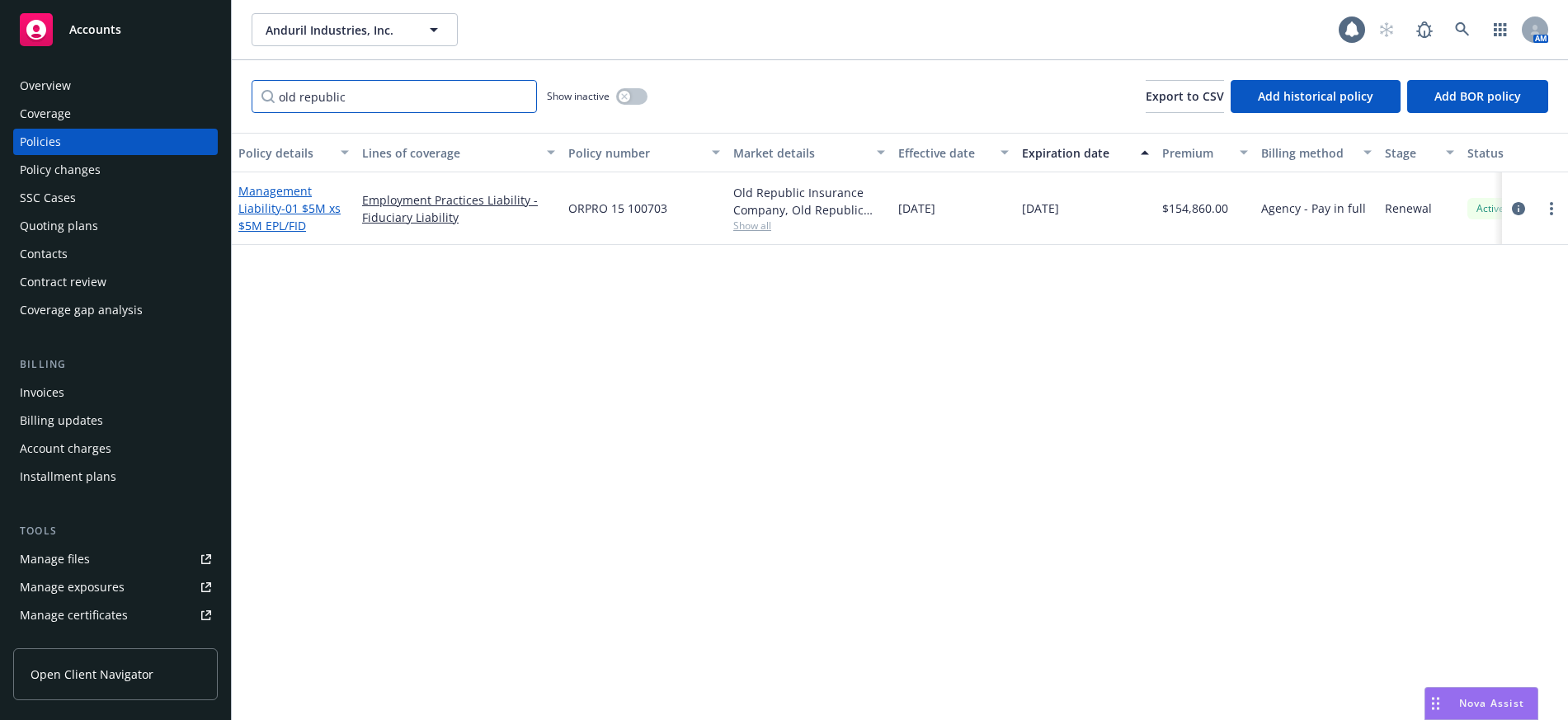
type input "old republic"
click at [266, 210] on link "Management Liability - 01 $5M xs $5M EPL/FID" at bounding box center [289, 208] width 103 height 50
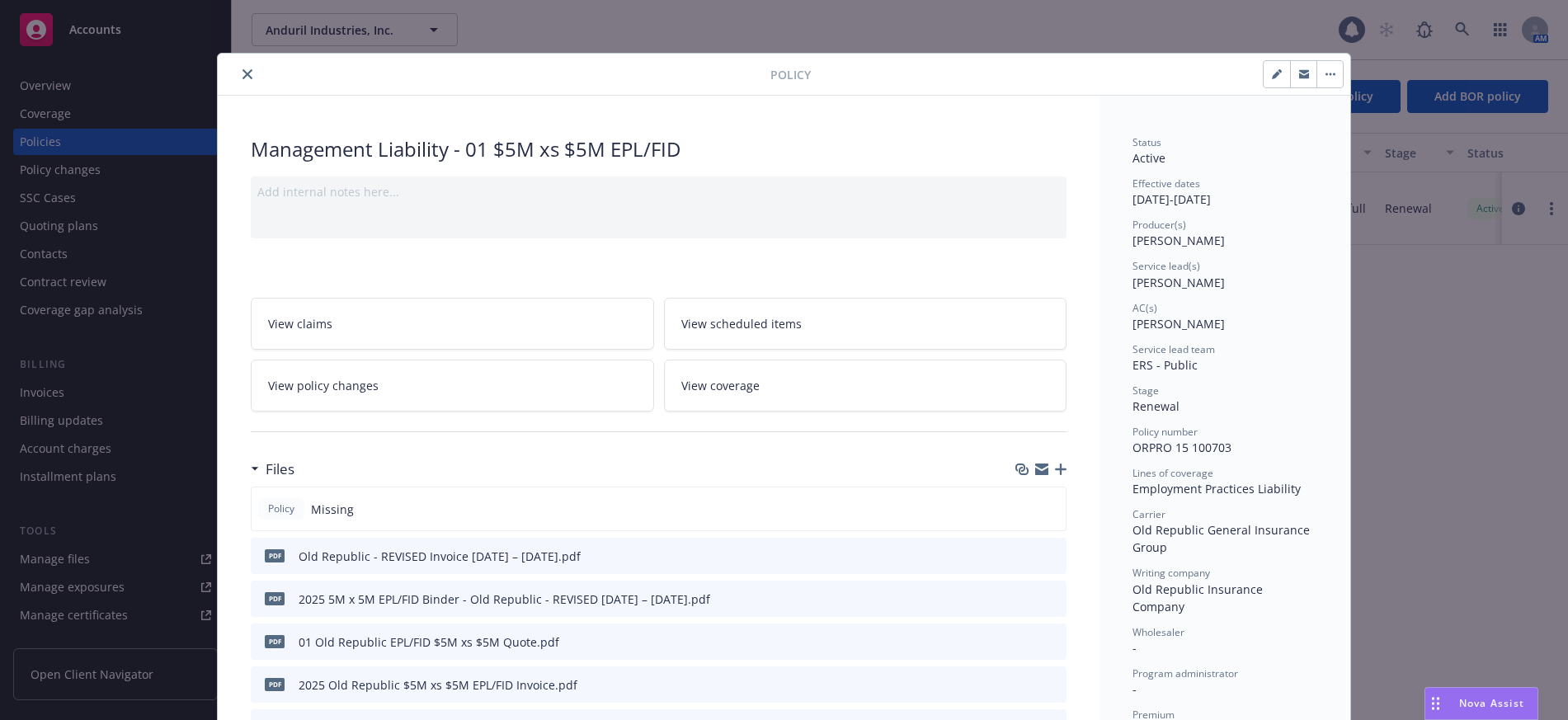
scroll to position [83, 0]
